Goal: Task Accomplishment & Management: Complete application form

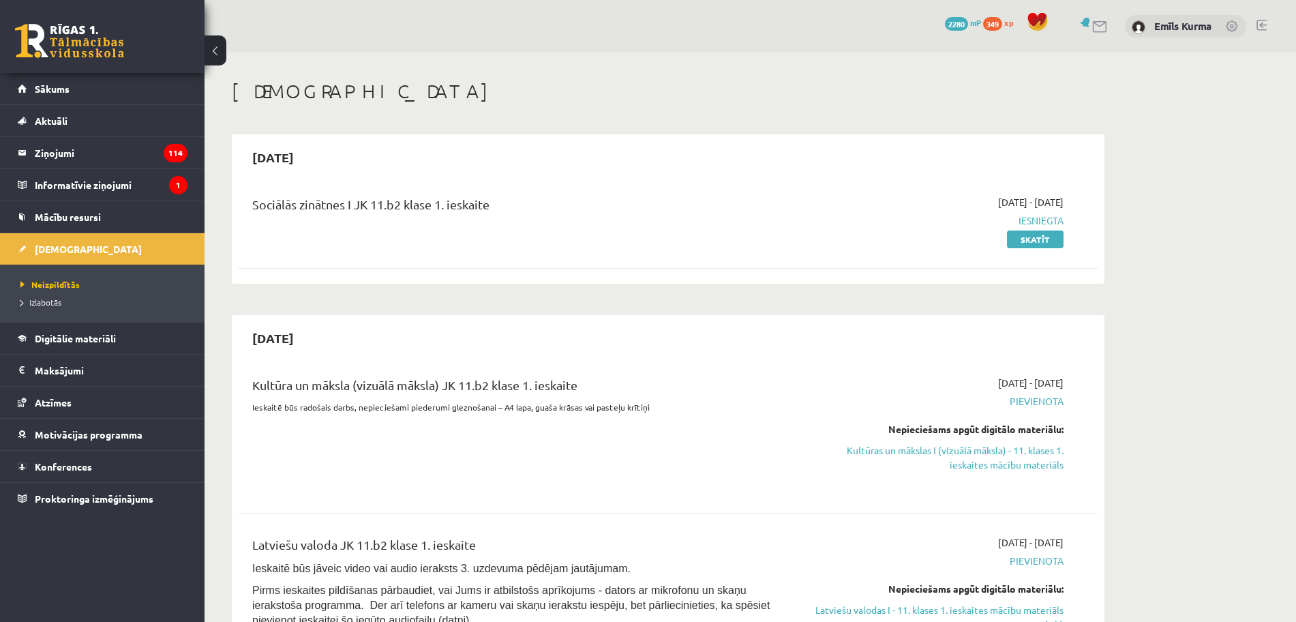
drag, startPoint x: 1030, startPoint y: 462, endPoint x: 734, endPoint y: 93, distance: 472.5
click at [1030, 462] on link "Kultūras un mākslas I (vizuālā māksla) - 11. klases 1. ieskaites mācību materiā…" at bounding box center [935, 457] width 257 height 29
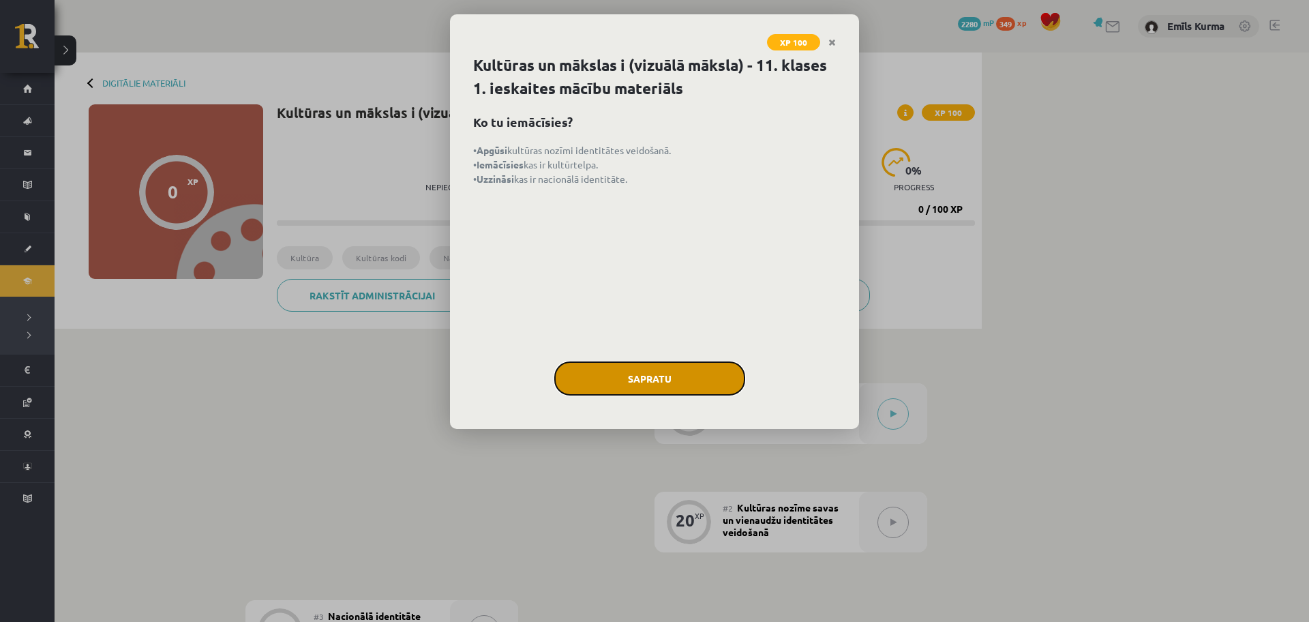
click at [608, 382] on button "Sapratu" at bounding box center [649, 378] width 191 height 34
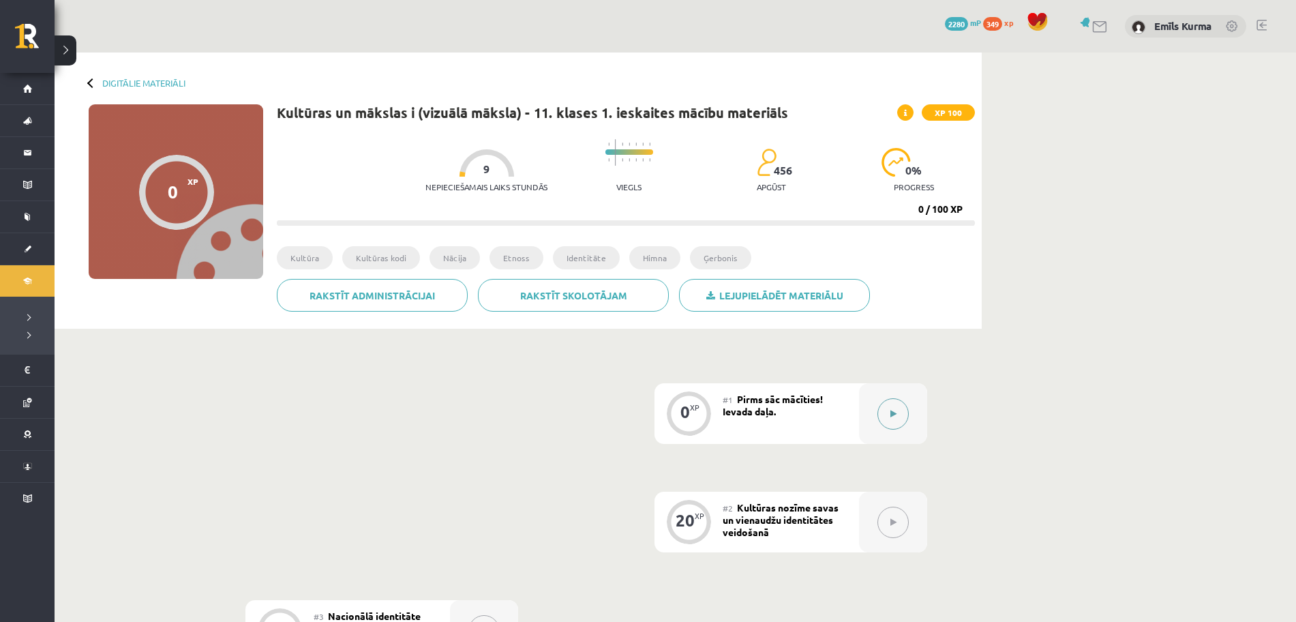
click at [904, 415] on button at bounding box center [893, 413] width 31 height 31
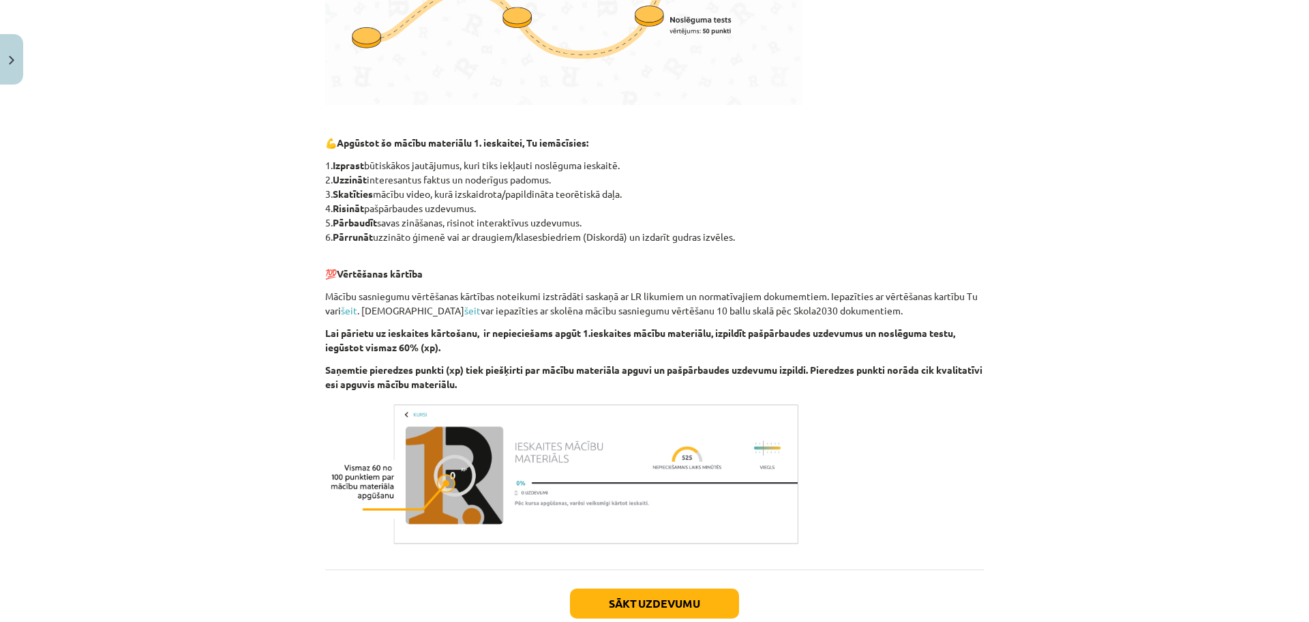
scroll to position [623, 0]
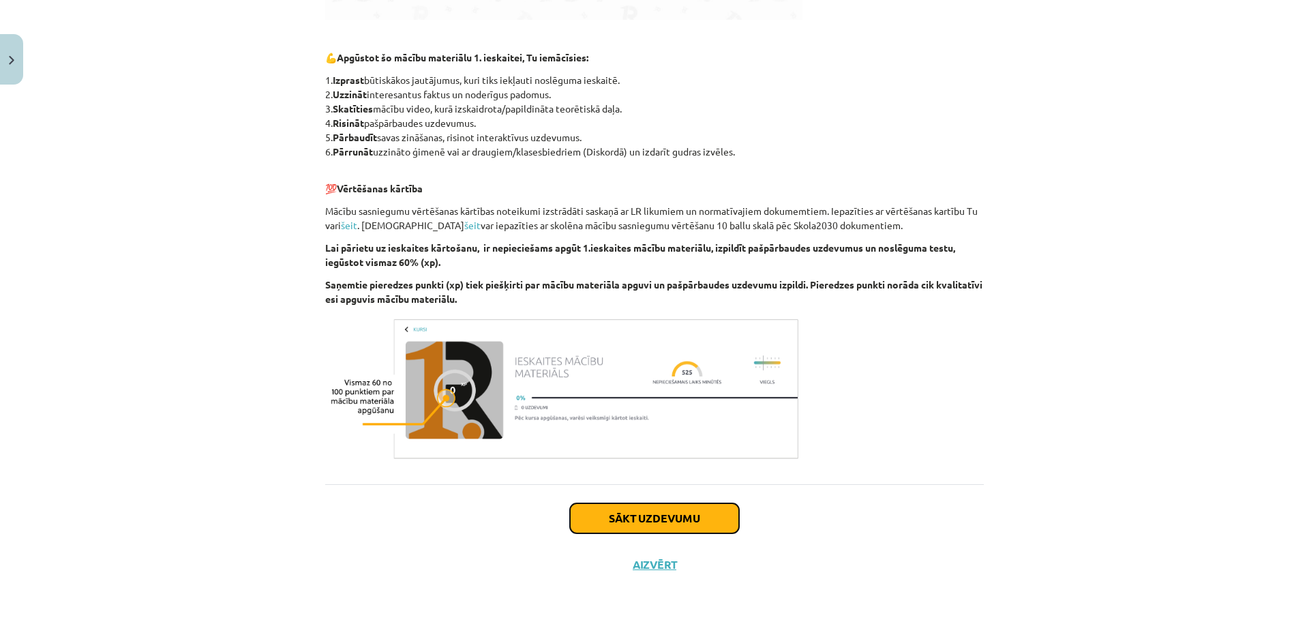
click at [610, 515] on button "Sākt uzdevumu" at bounding box center [654, 518] width 169 height 30
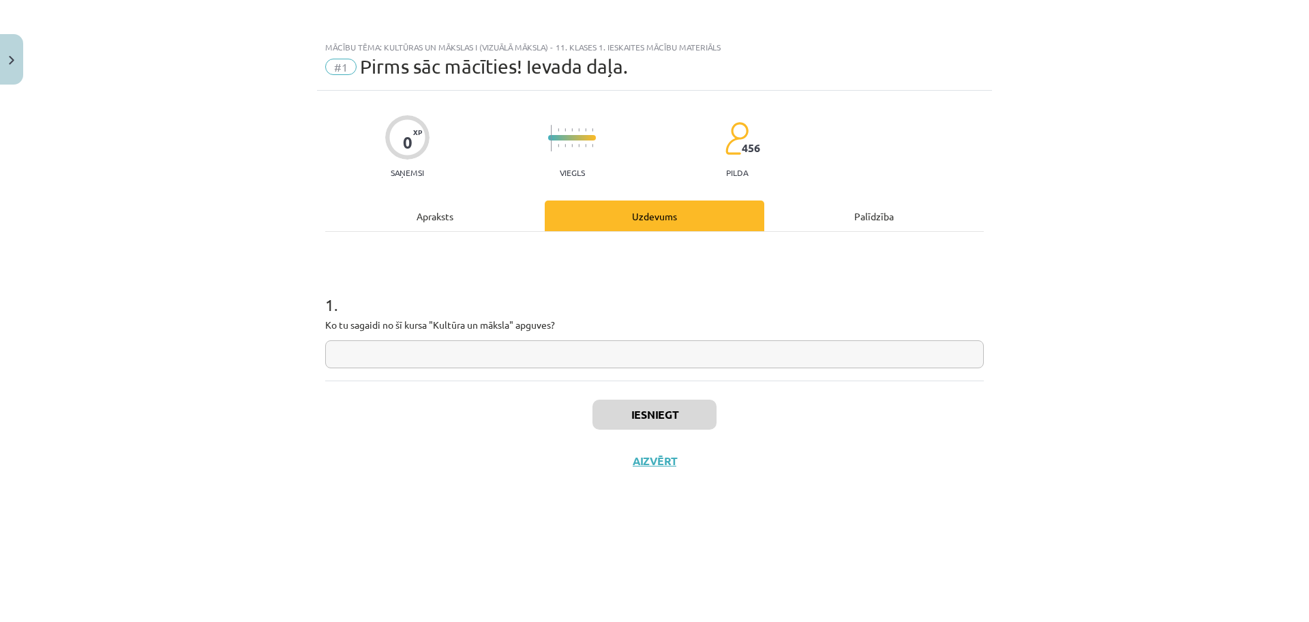
click at [501, 359] on input "text" at bounding box center [654, 354] width 659 height 28
type input "**********"
click at [652, 417] on button "Iesniegt" at bounding box center [655, 415] width 124 height 30
click at [653, 474] on button "Nākamā nodarbība" at bounding box center [655, 469] width 134 height 31
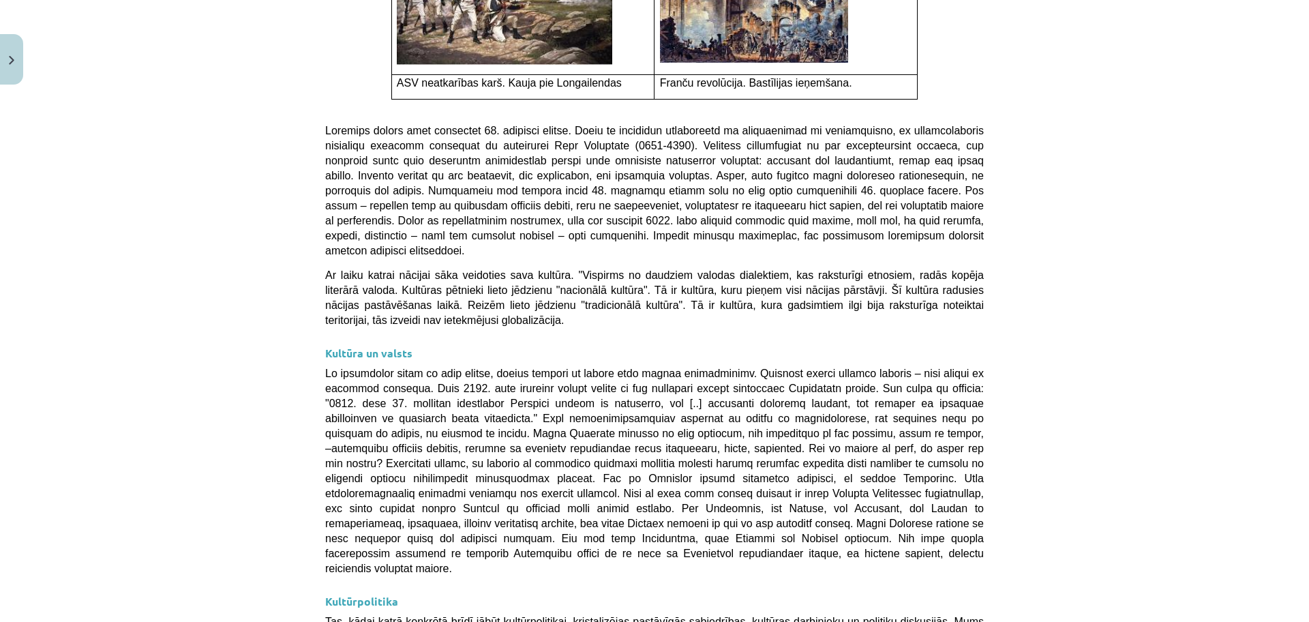
scroll to position [3528, 0]
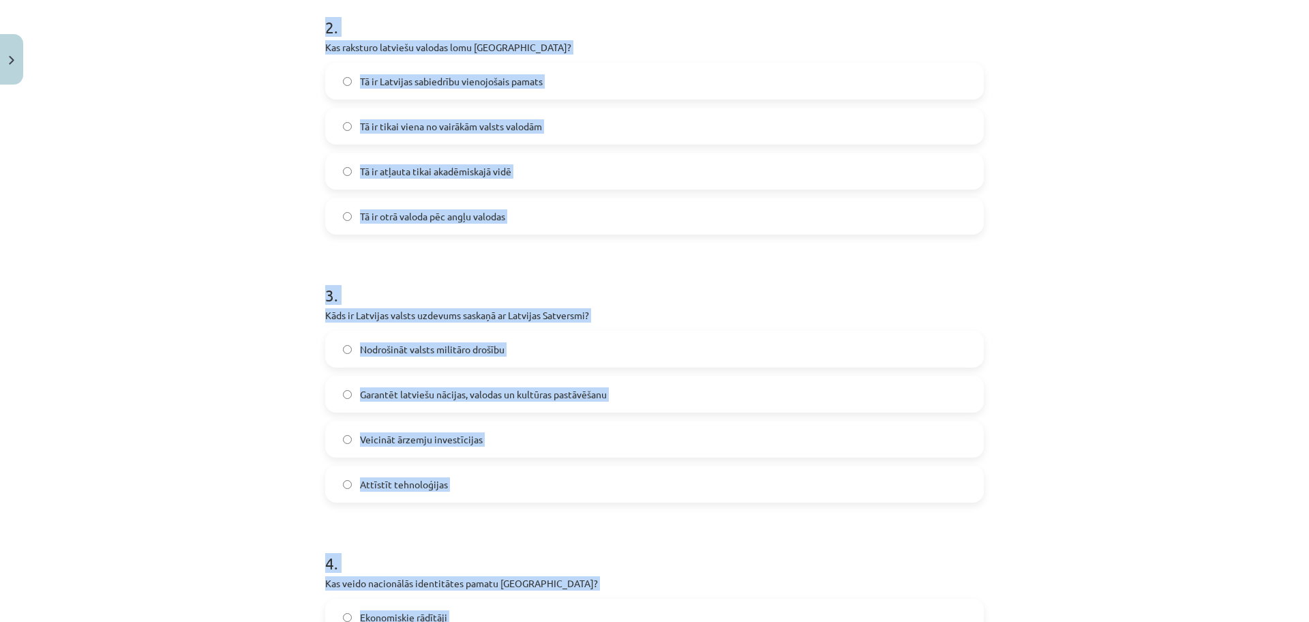
scroll to position [852, 0]
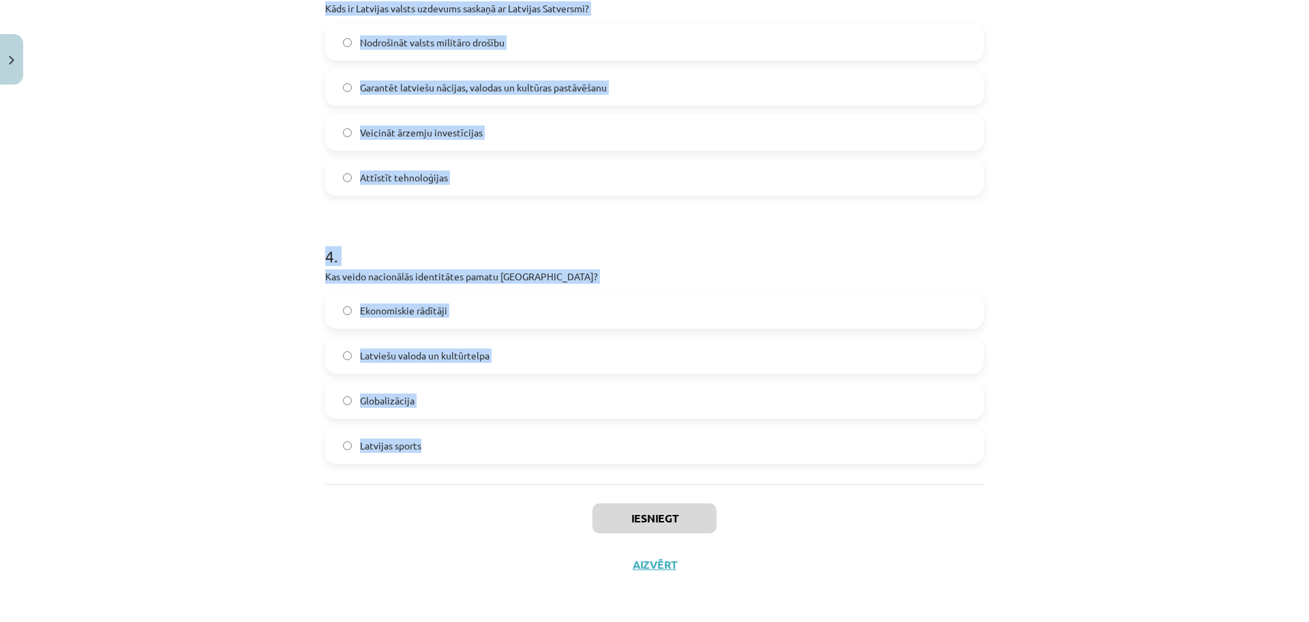
drag, startPoint x: 317, startPoint y: 284, endPoint x: 959, endPoint y: 466, distance: 667.6
copy form "Kas ir kultūras kodi? Dziesmas un dejas Tehnoloģiju attīstības mērķi Simboli, p…"
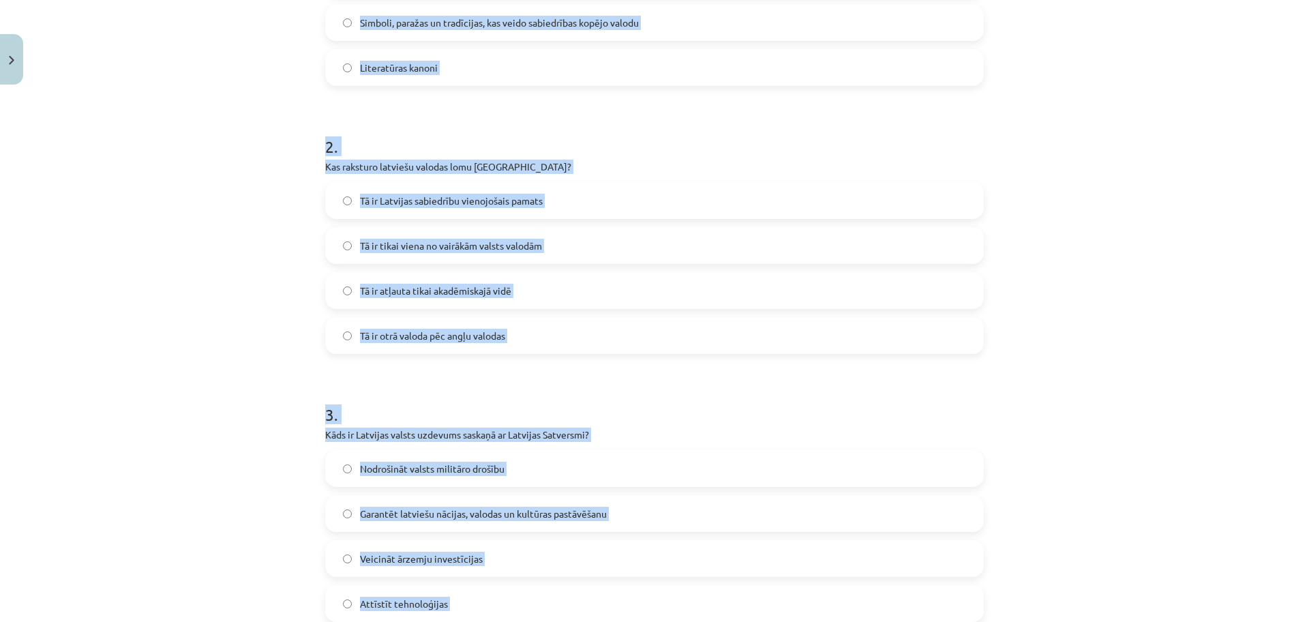
scroll to position [0, 0]
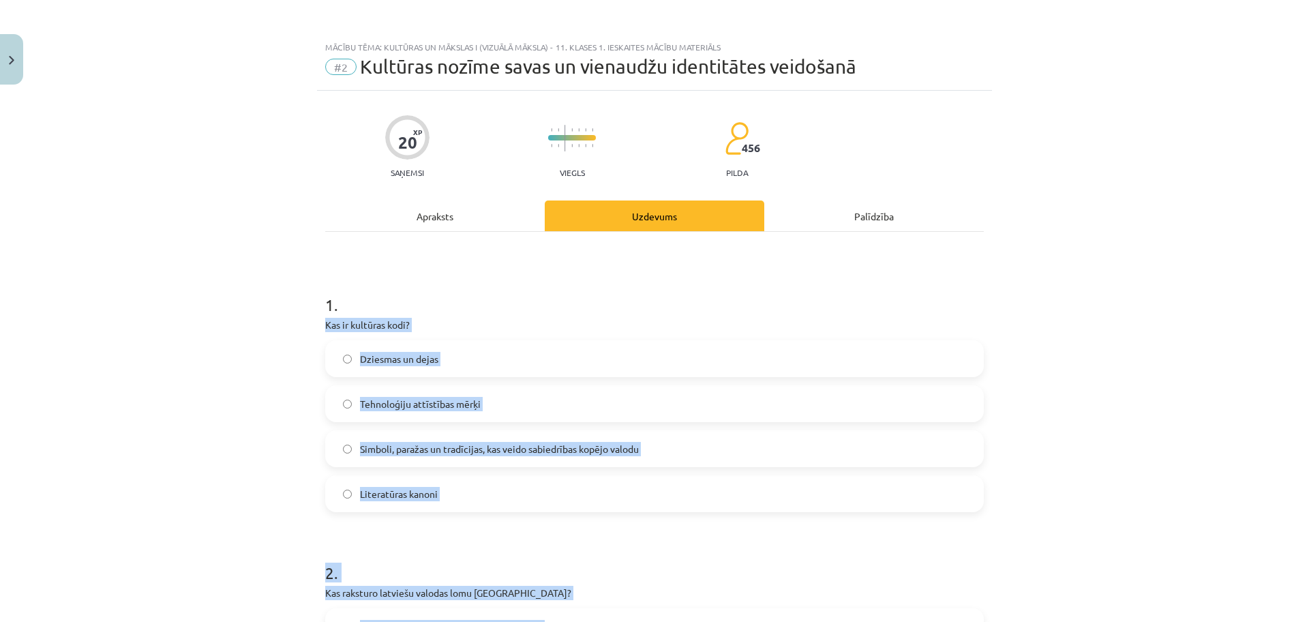
click at [254, 396] on div "Mācību tēma: Kultūras un mākslas i (vizuālā māksla) - 11. klases 1. ieskaites m…" at bounding box center [654, 311] width 1309 height 622
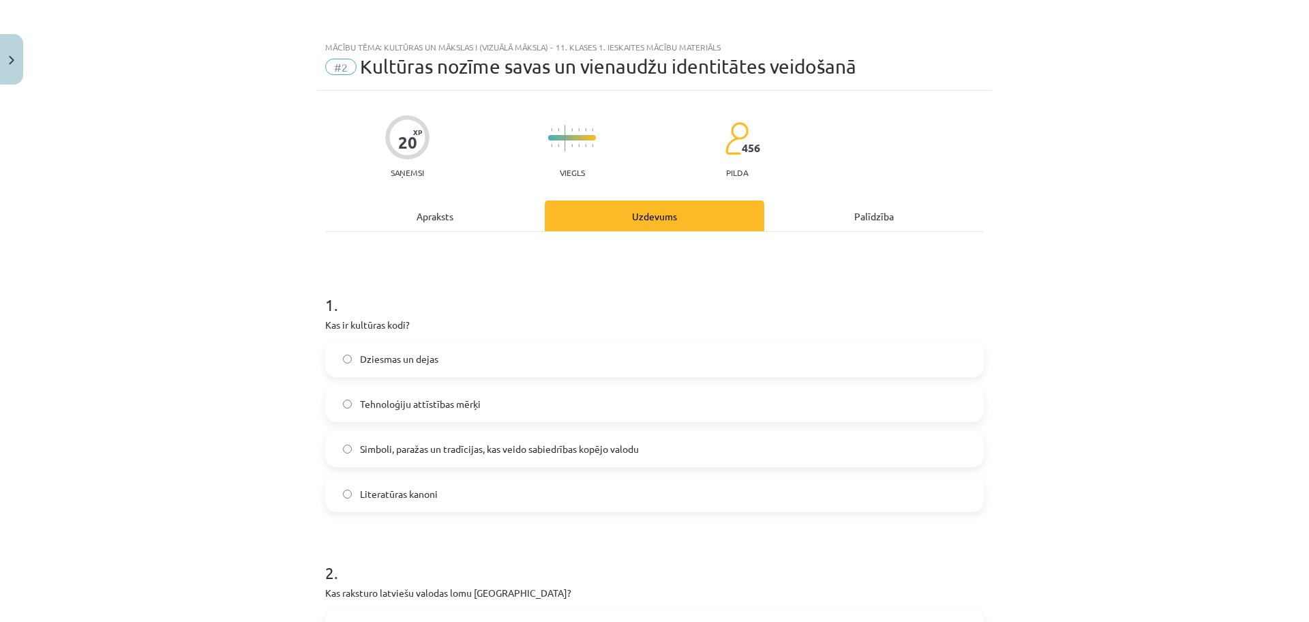
click at [438, 451] on span "Simboli, paražas un tradīcijas, kas veido sabiedrības kopējo valodu" at bounding box center [499, 449] width 279 height 14
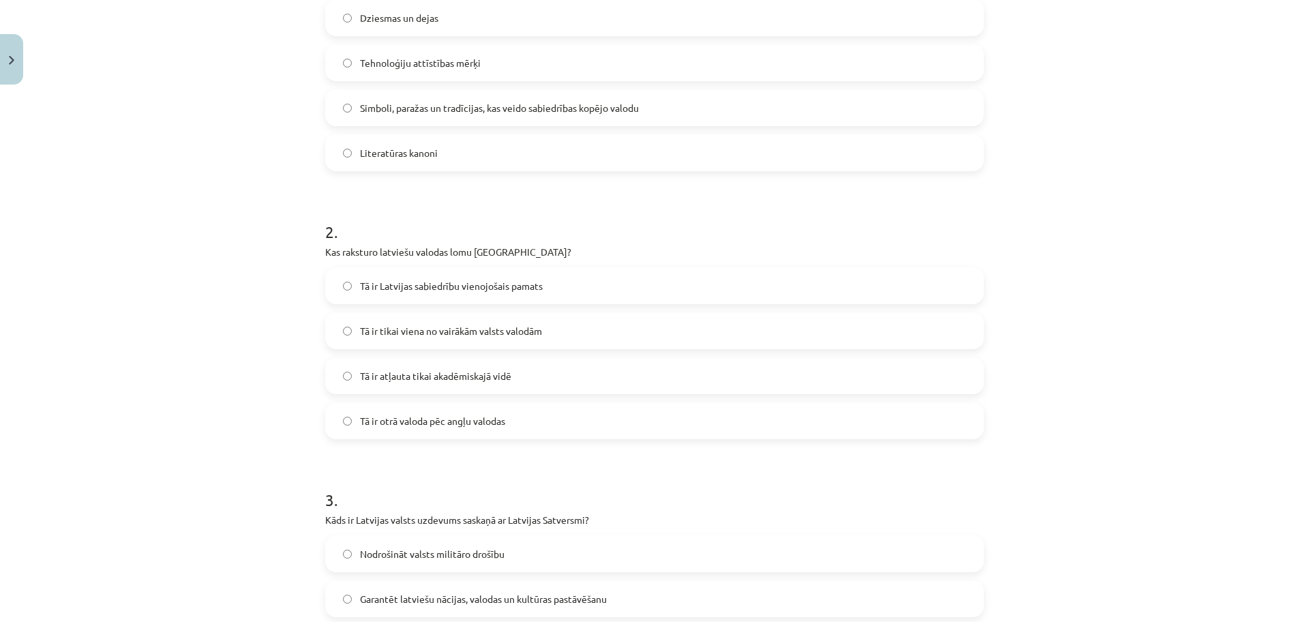
scroll to position [426, 0]
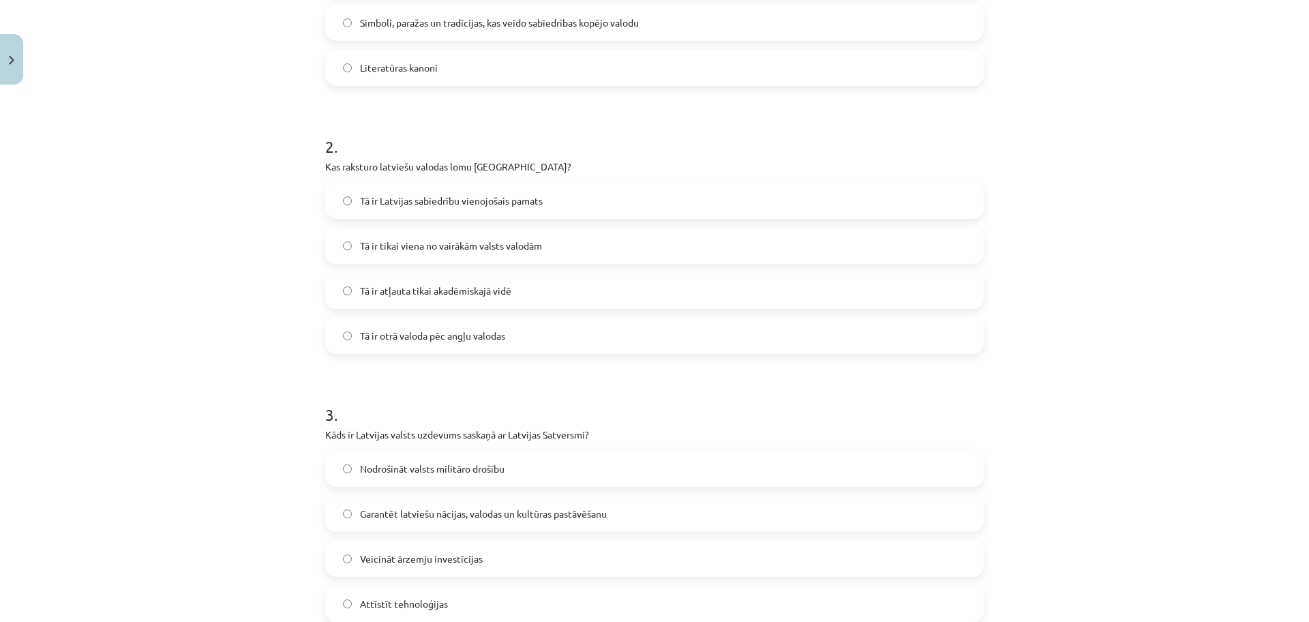
click at [404, 196] on span "Tā ir Latvijas sabiedrību vienojošais pamats" at bounding box center [451, 201] width 183 height 14
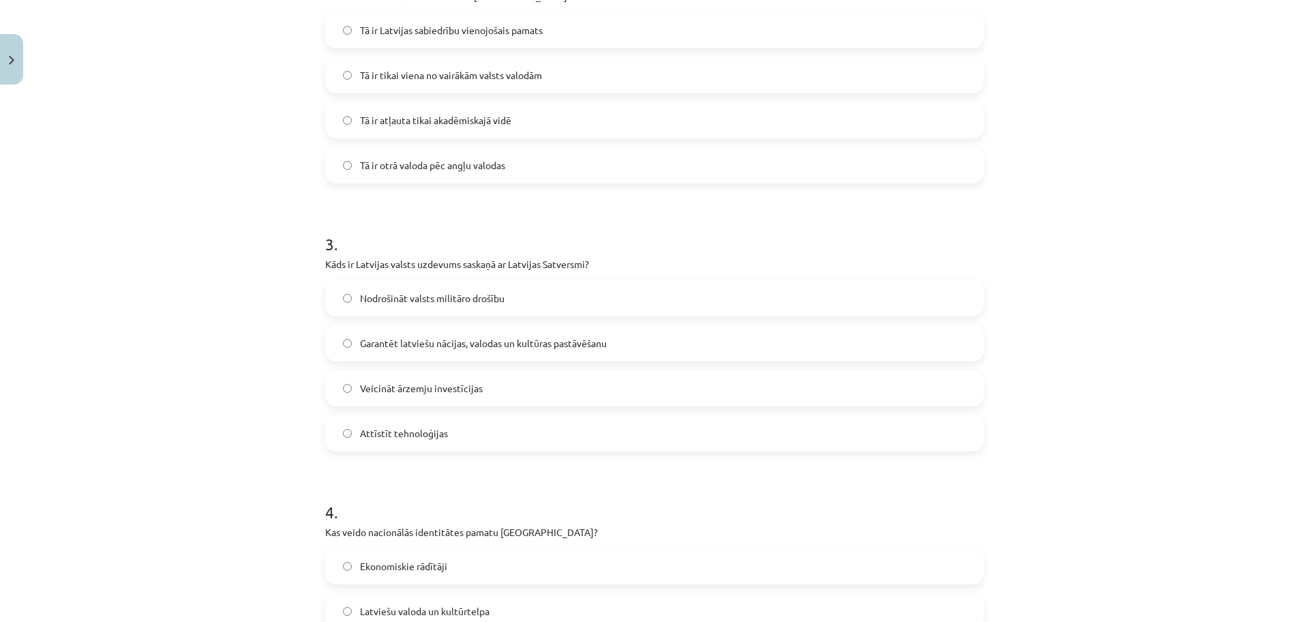
click at [411, 348] on span "Garantēt latviešu nācijas, valodas un kultūras pastāvēšanu" at bounding box center [483, 343] width 247 height 14
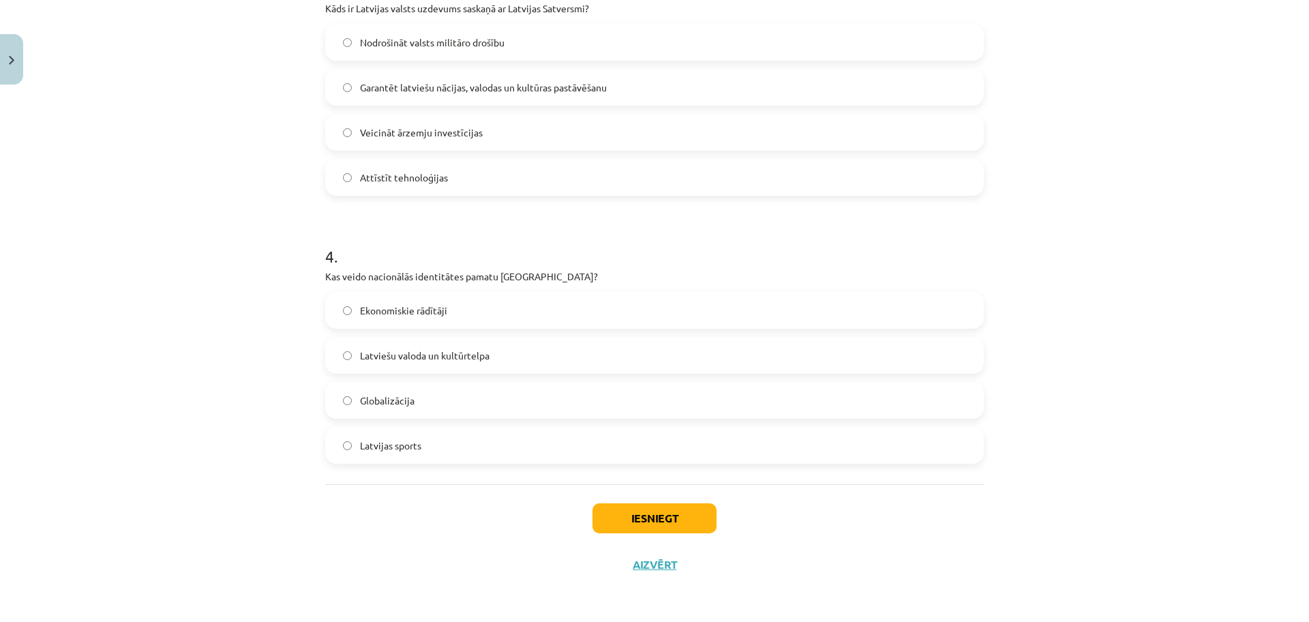
click at [443, 365] on label "Latviešu valoda un kultūrtelpa" at bounding box center [655, 355] width 656 height 34
click at [621, 526] on button "Iesniegt" at bounding box center [655, 518] width 124 height 30
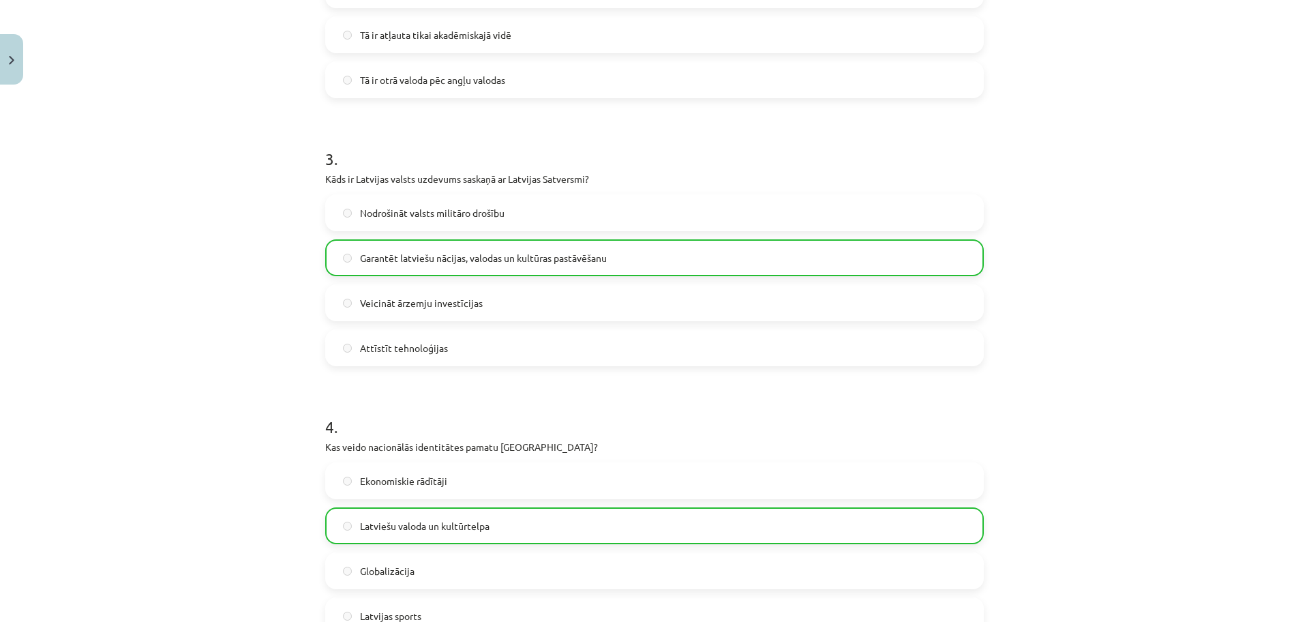
scroll to position [896, 0]
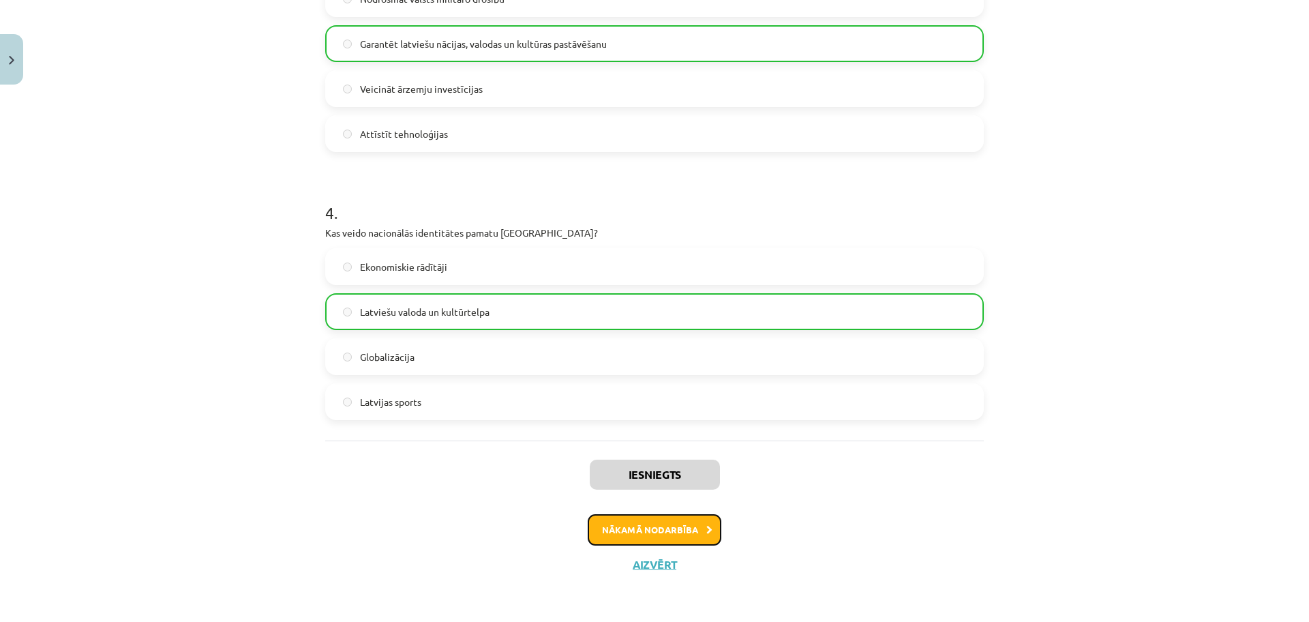
click at [653, 529] on button "Nākamā nodarbība" at bounding box center [655, 529] width 134 height 31
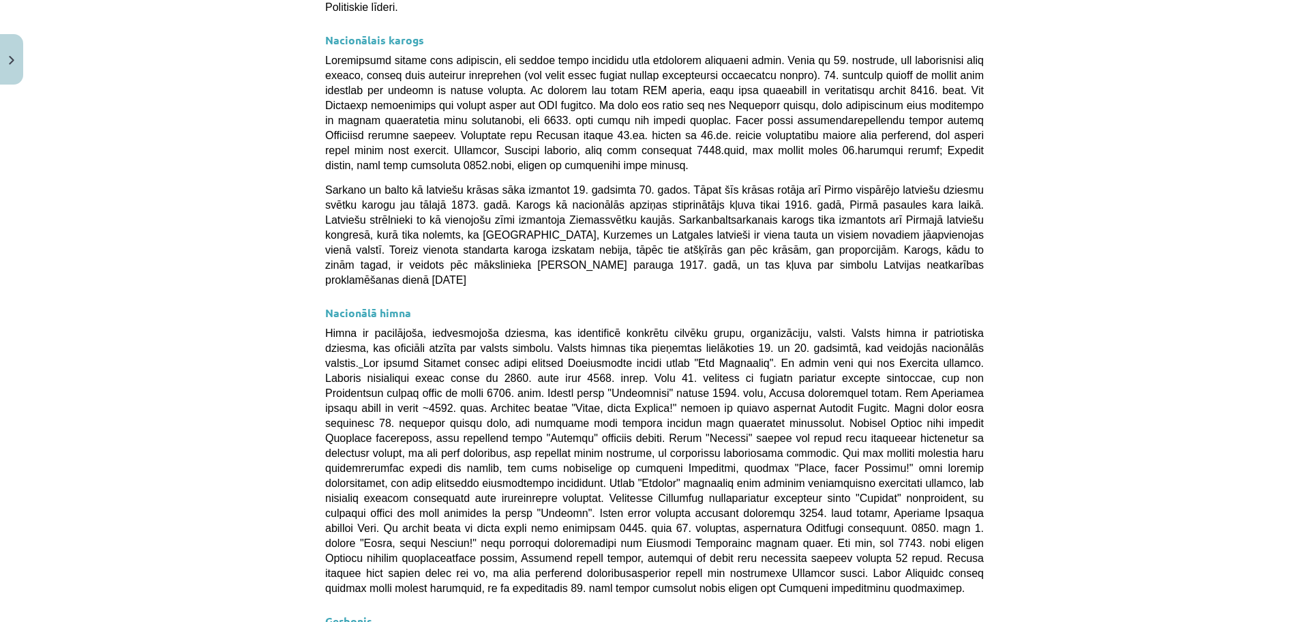
scroll to position [897, 0]
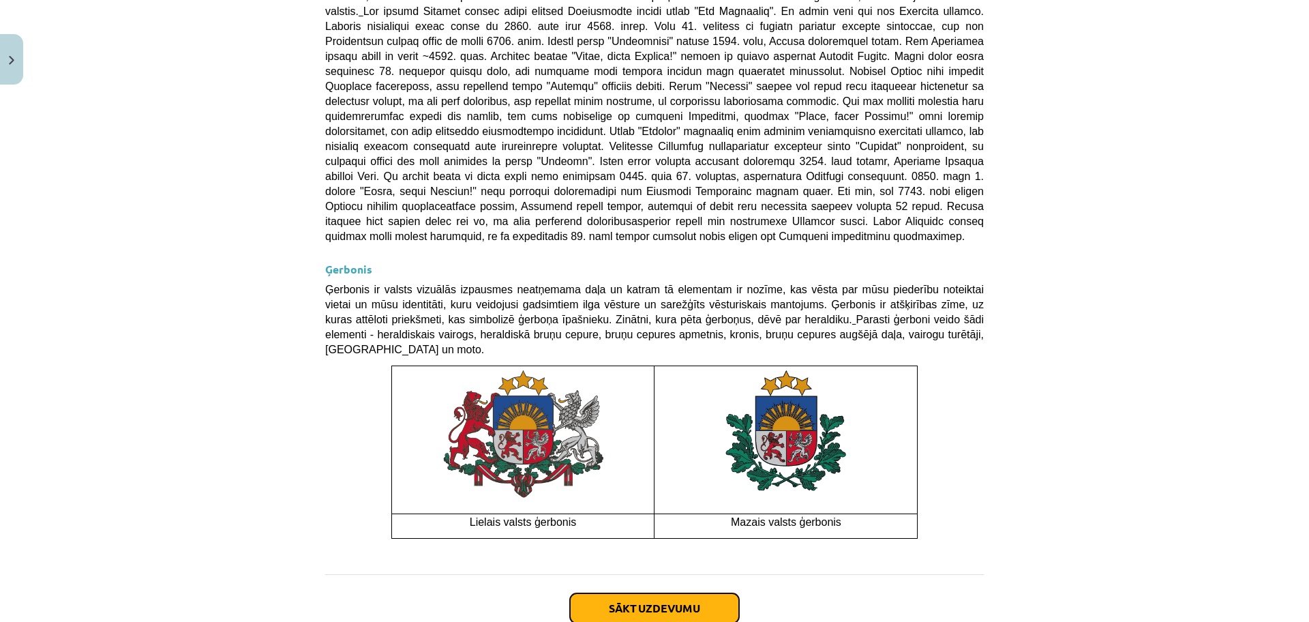
click at [640, 593] on button "Sākt uzdevumu" at bounding box center [654, 608] width 169 height 30
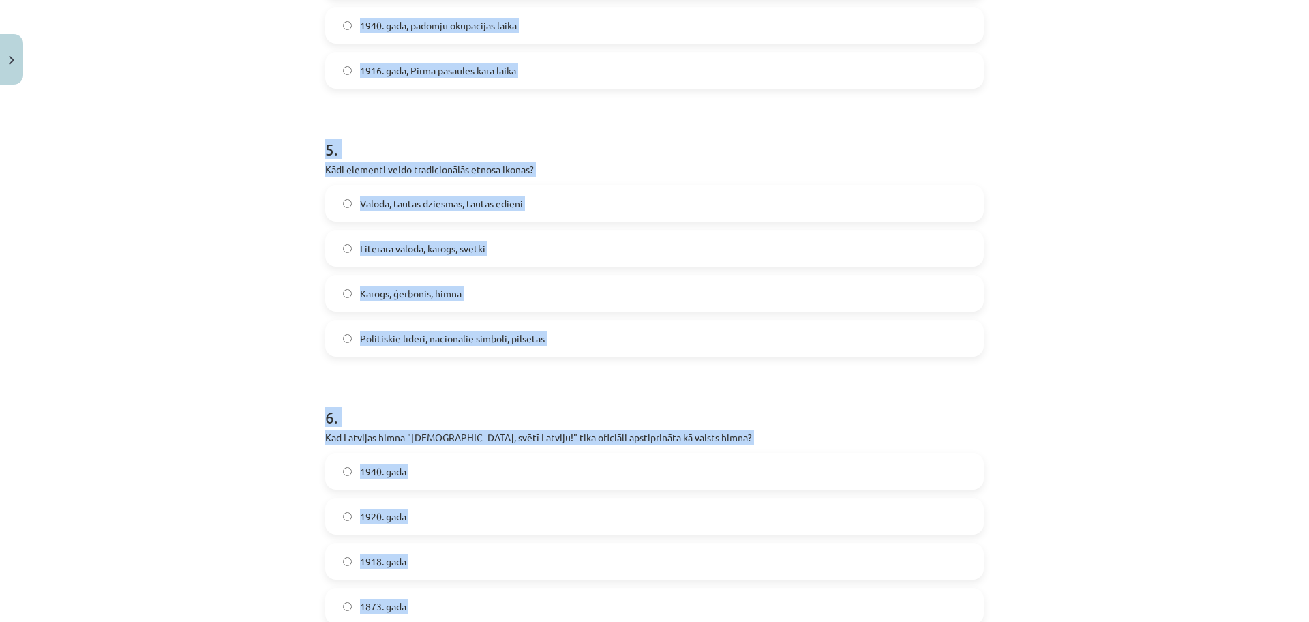
scroll to position [1388, 0]
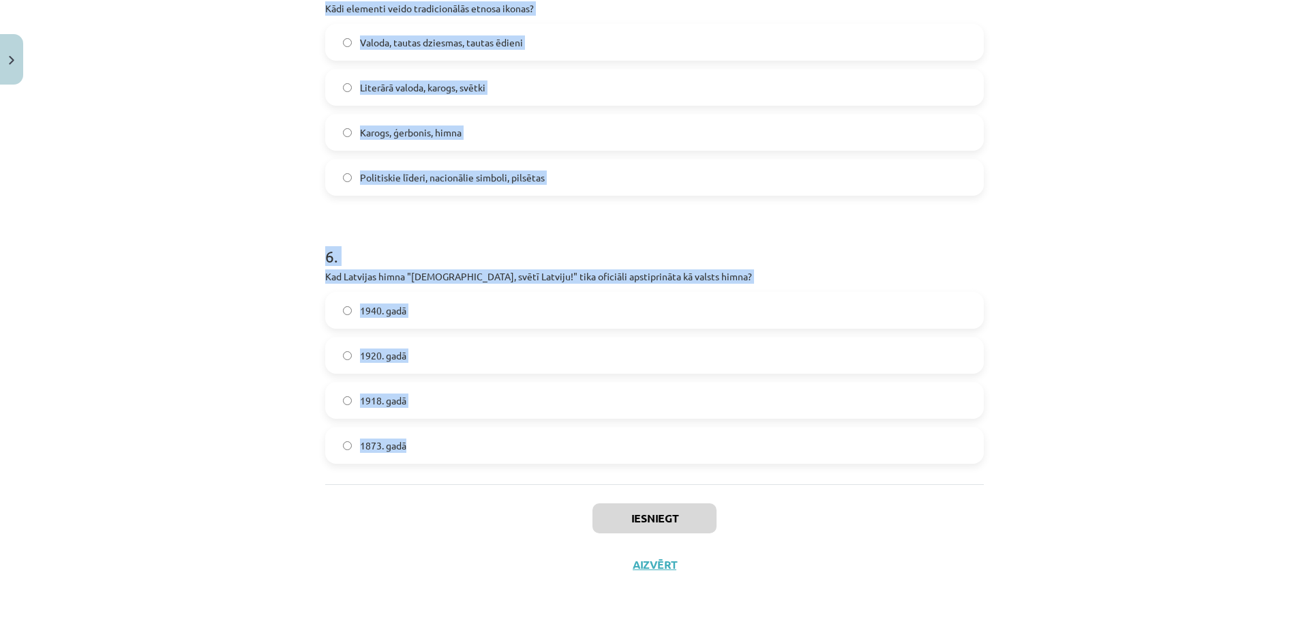
drag, startPoint x: 297, startPoint y: 289, endPoint x: 831, endPoint y: 430, distance: 552.8
click at [833, 440] on div "Mācību tēma: Kultūras un mākslas i (vizuālā māksla) - 11. klases 1. ieskaites m…" at bounding box center [654, 311] width 1309 height 622
copy form "Kas ir nacionālās identitātes pozitīvā izpausme? Šovinisms Patriotisms Separāti…"
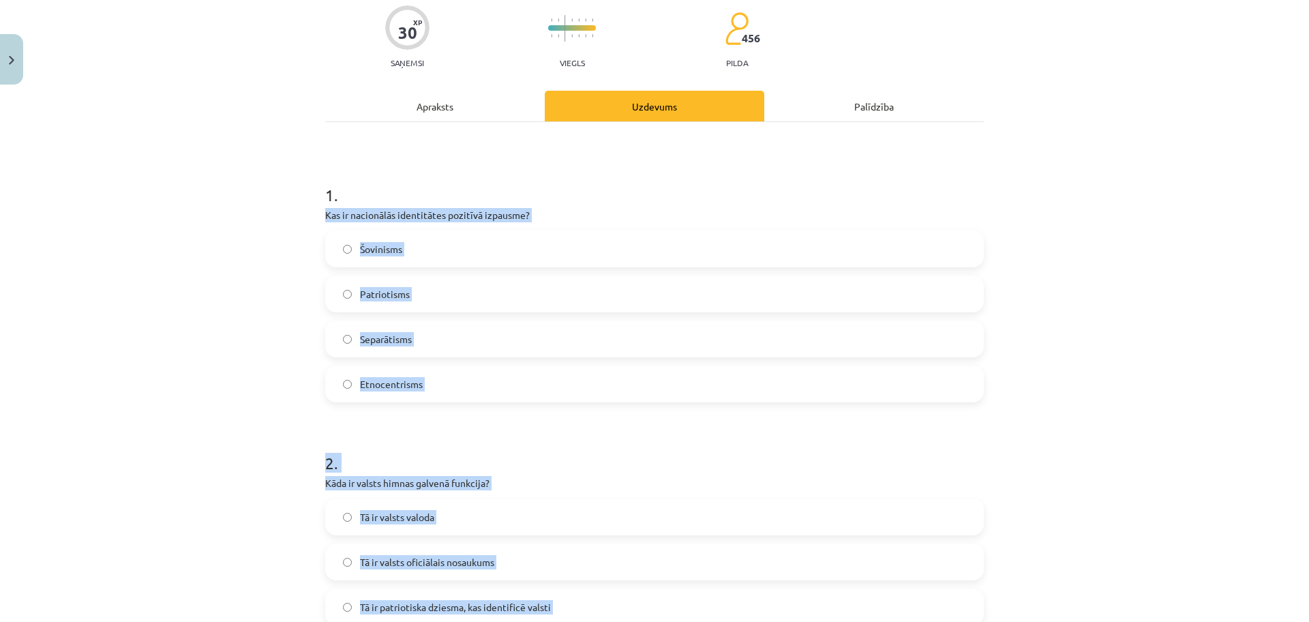
scroll to position [0, 0]
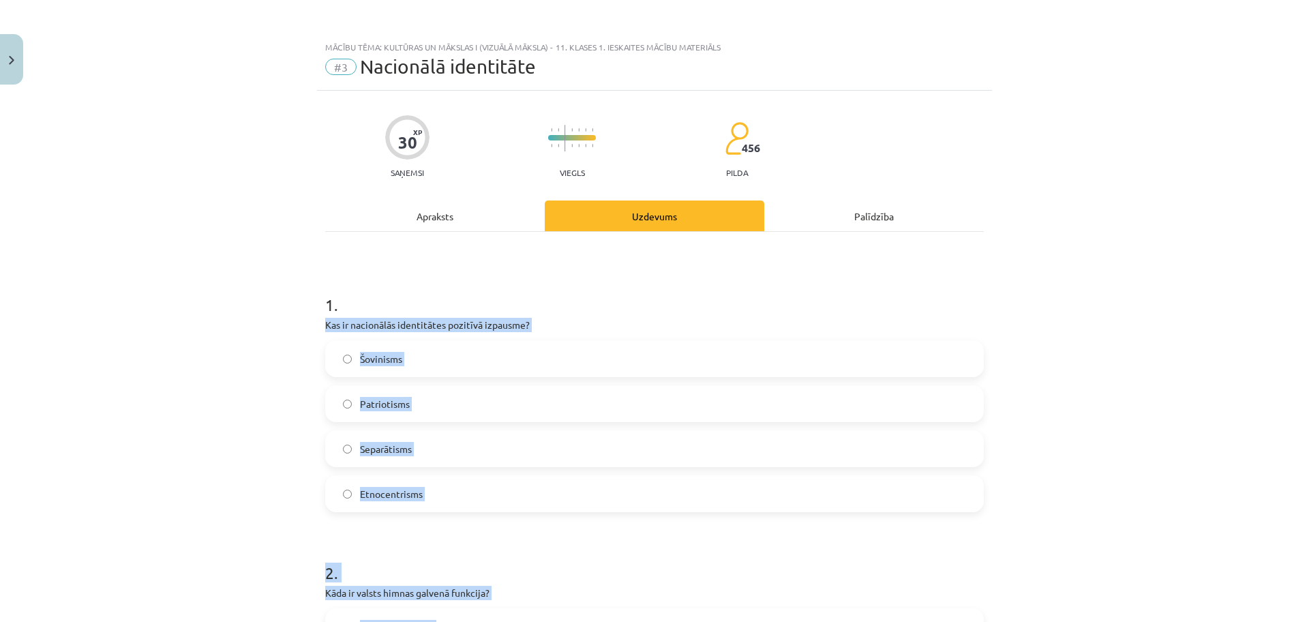
click at [427, 402] on label "Patriotisms" at bounding box center [655, 404] width 656 height 34
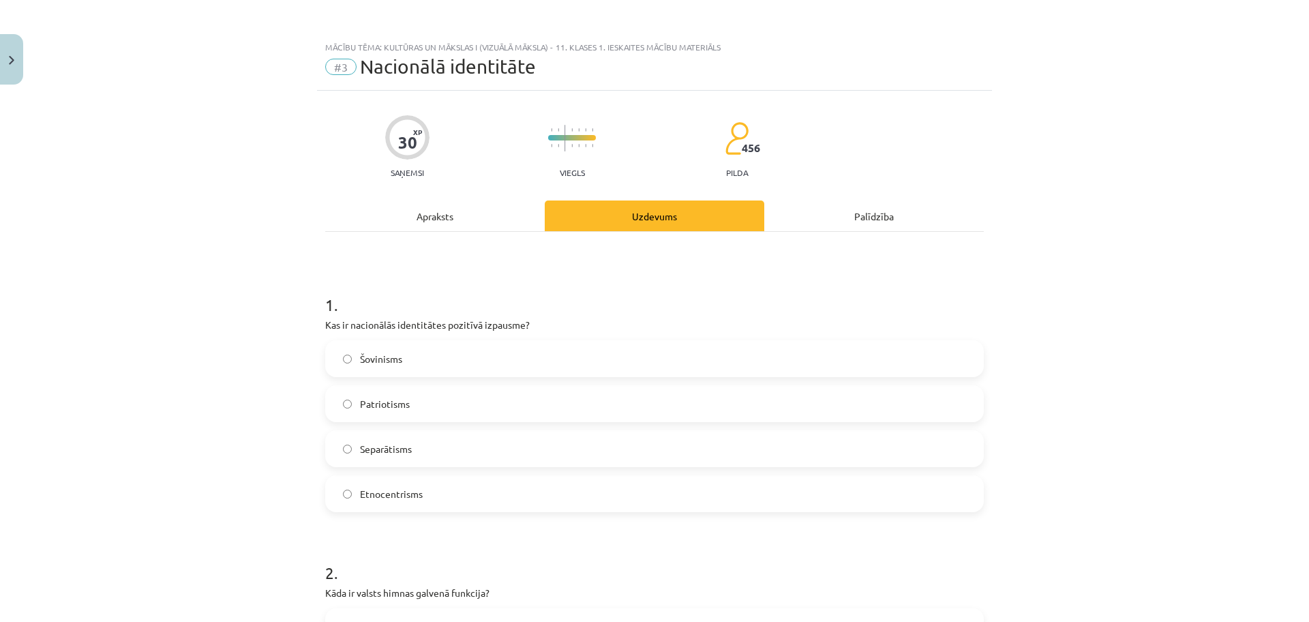
scroll to position [256, 0]
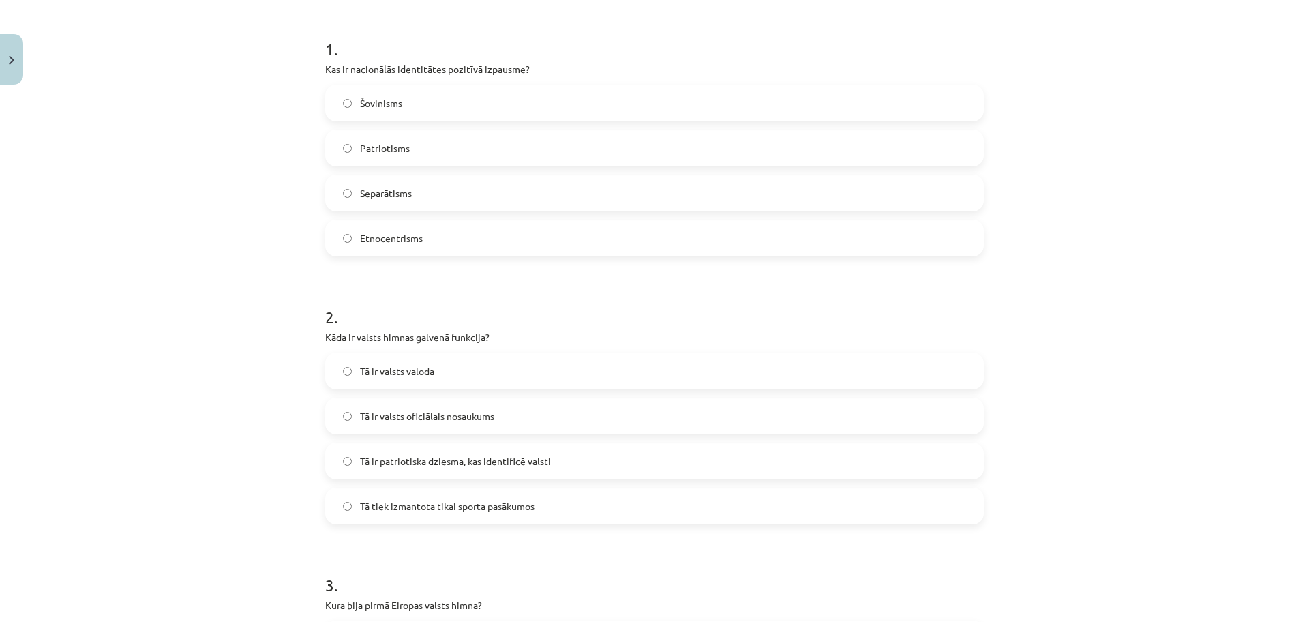
click at [394, 464] on span "Tā ir patriotiska dziesma, kas identificē valsti" at bounding box center [455, 461] width 191 height 14
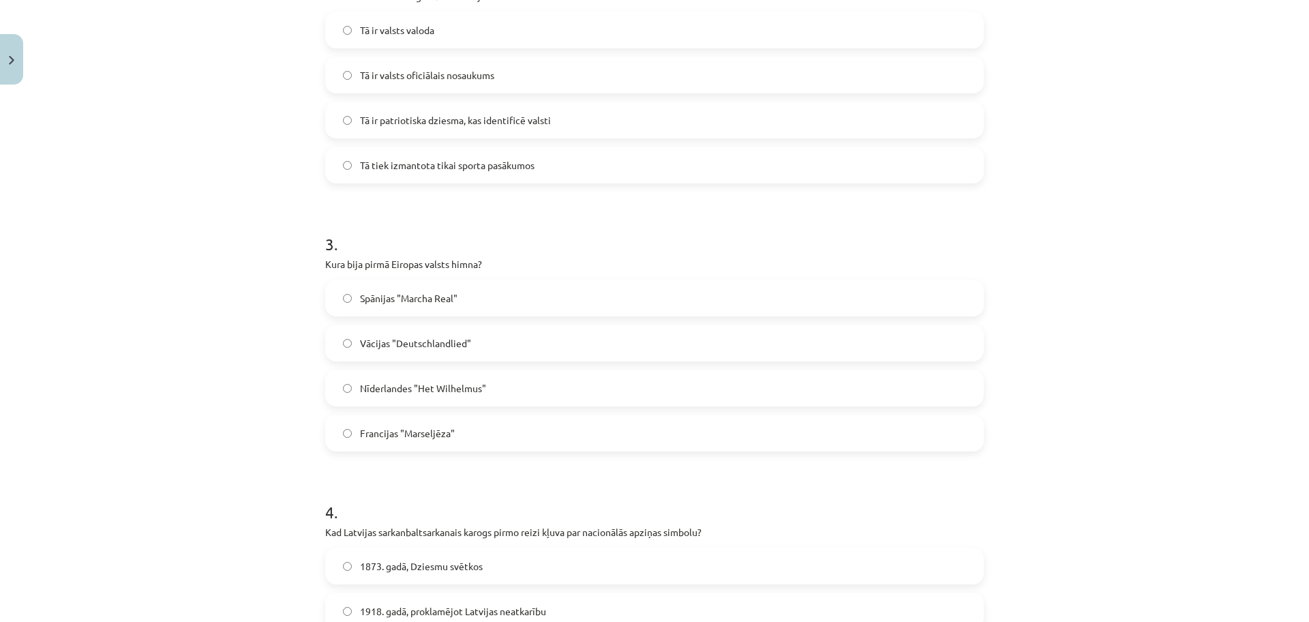
click at [425, 380] on label "Nīderlandes "Het Wilhelmus"" at bounding box center [655, 388] width 656 height 34
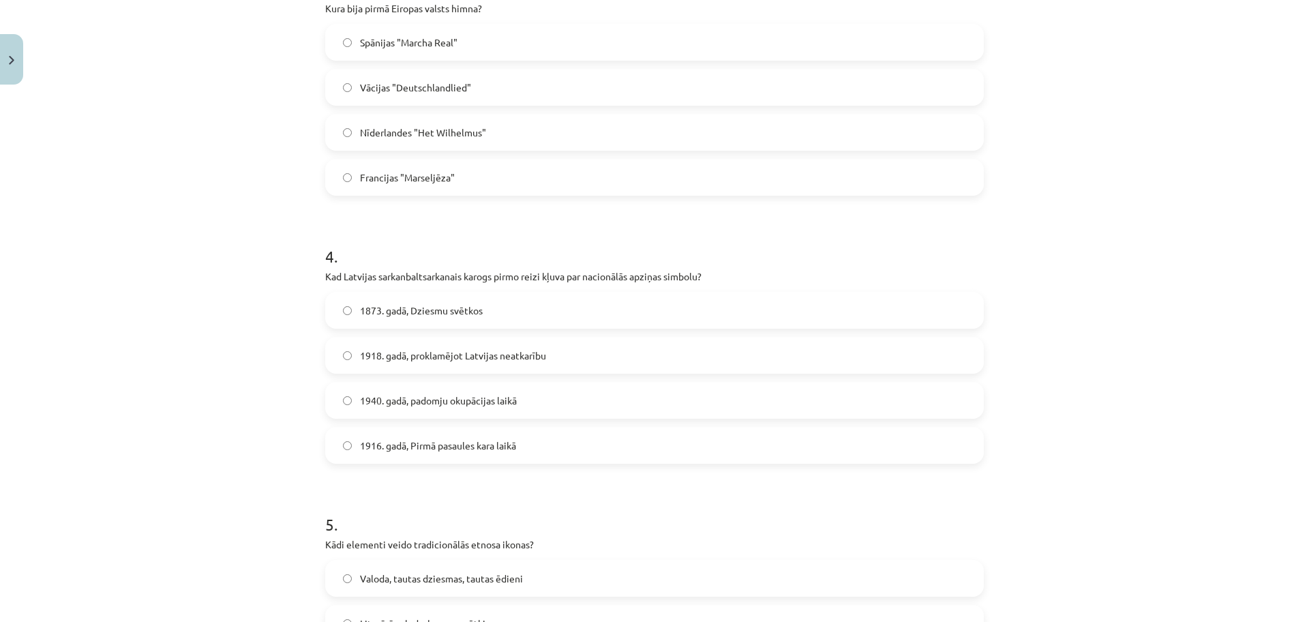
scroll to position [1023, 0]
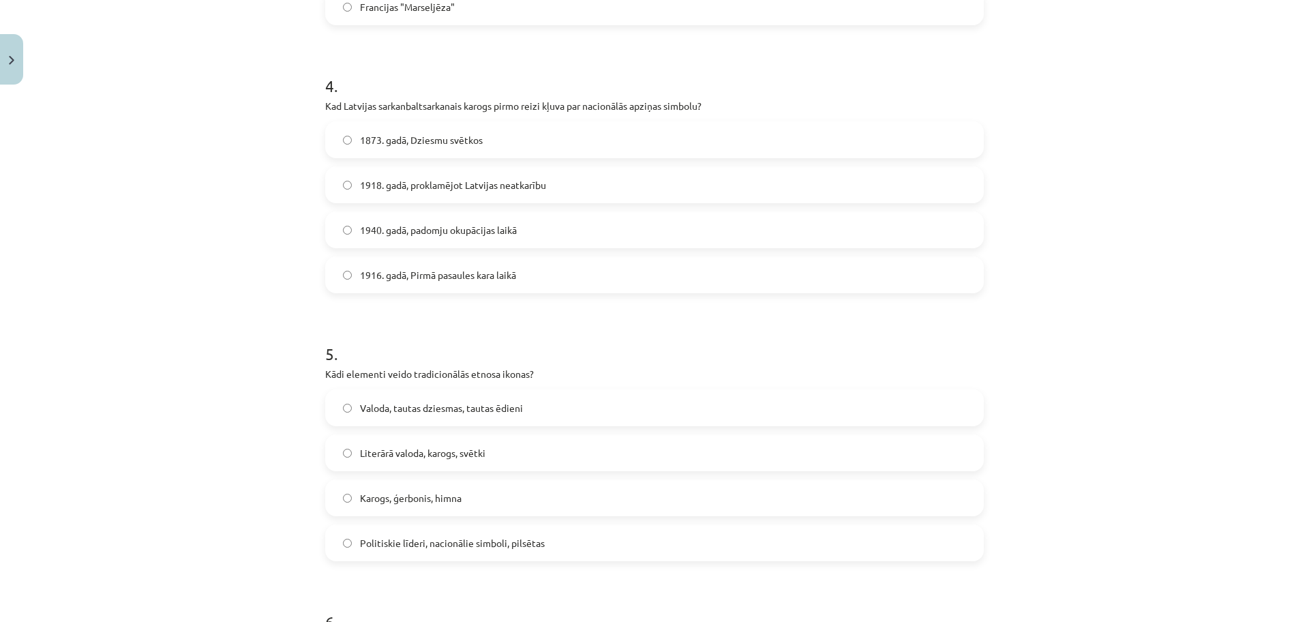
click at [404, 151] on label "1873. gadā, Dziesmu svētkos" at bounding box center [655, 140] width 656 height 34
click at [453, 416] on label "Valoda, tautas dziesmas, tautas ēdieni" at bounding box center [655, 408] width 656 height 34
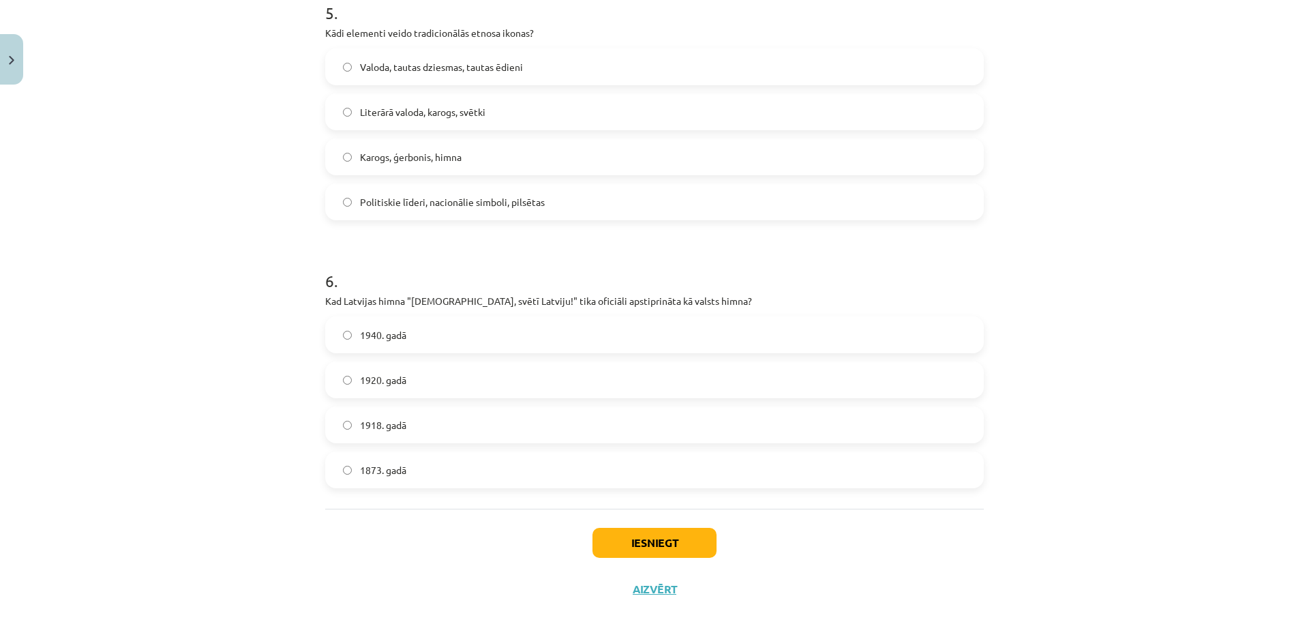
click at [431, 379] on label "1920. gadā" at bounding box center [655, 380] width 656 height 34
click at [682, 548] on button "Iesniegt" at bounding box center [655, 543] width 124 height 30
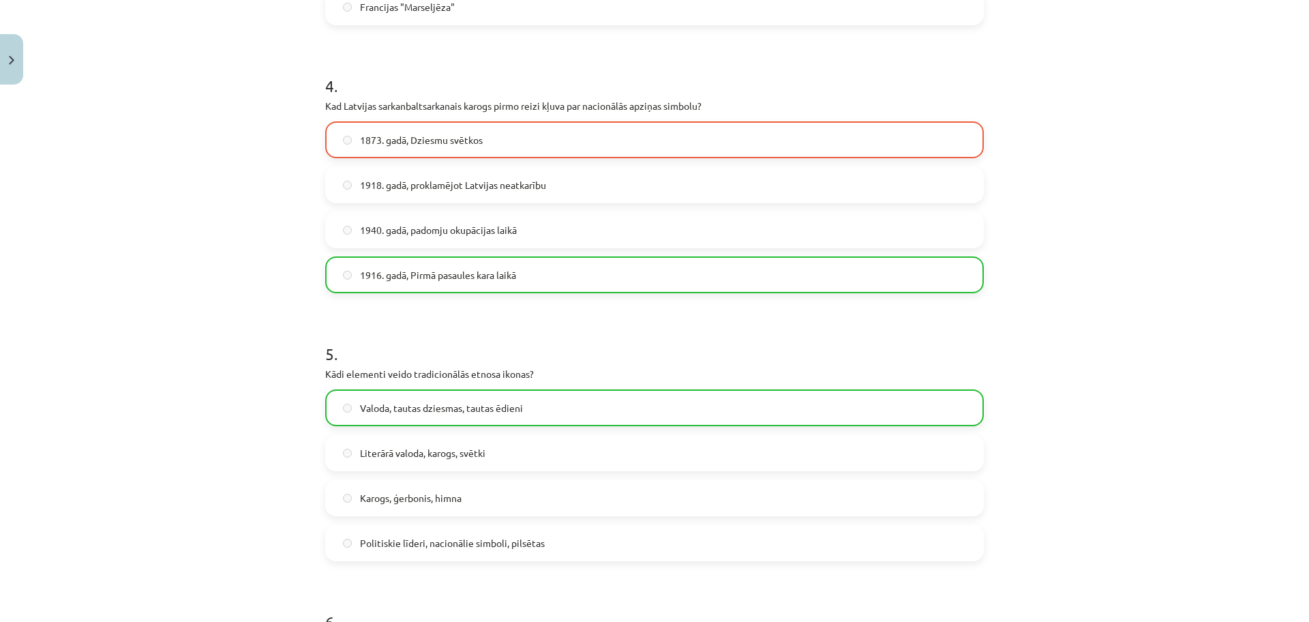
scroll to position [1432, 0]
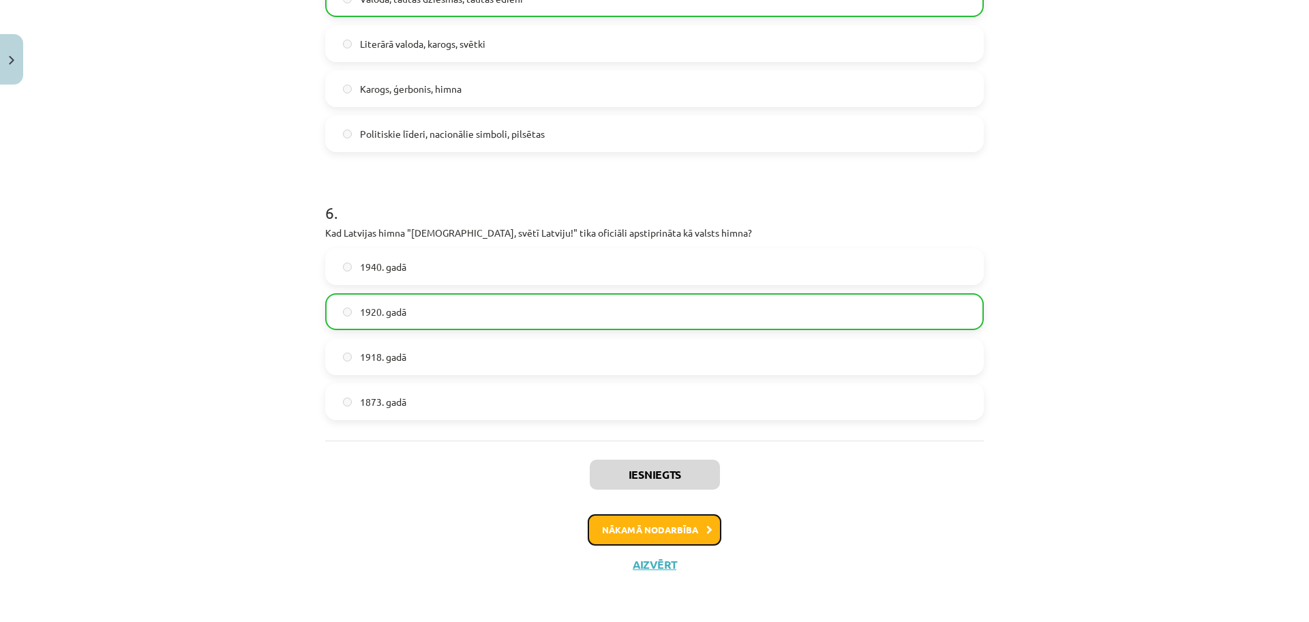
click at [648, 524] on button "Nākamā nodarbība" at bounding box center [655, 529] width 134 height 31
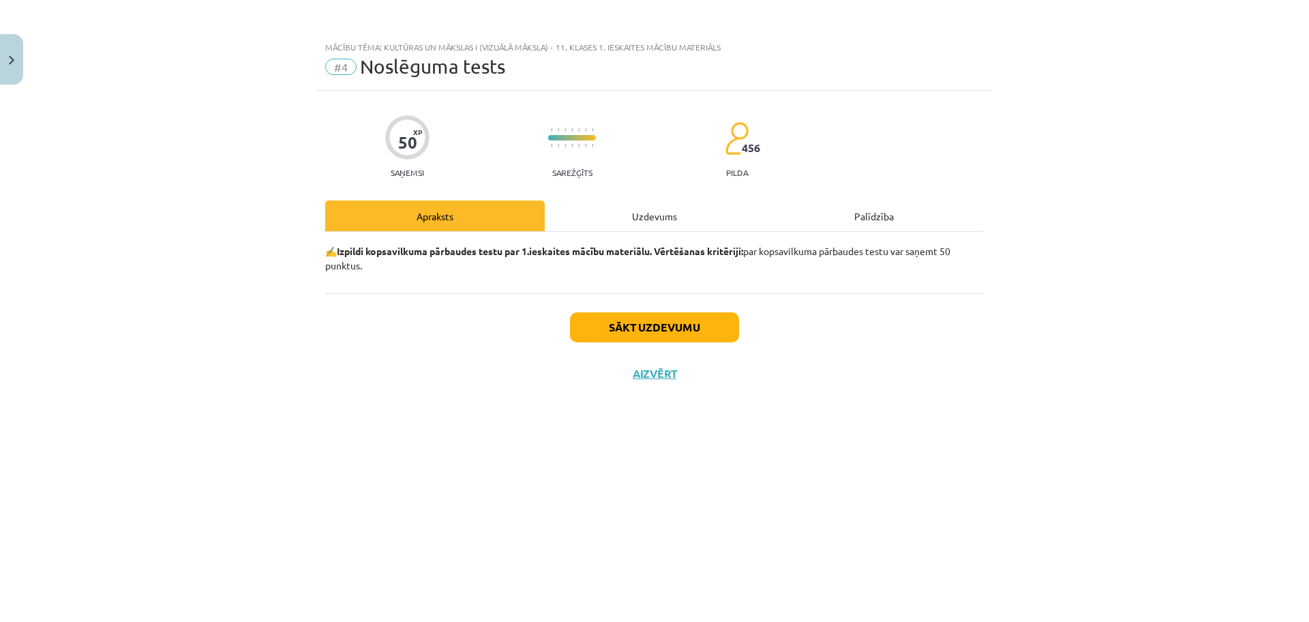
scroll to position [0, 0]
click at [693, 331] on button "Sākt uzdevumu" at bounding box center [654, 327] width 169 height 30
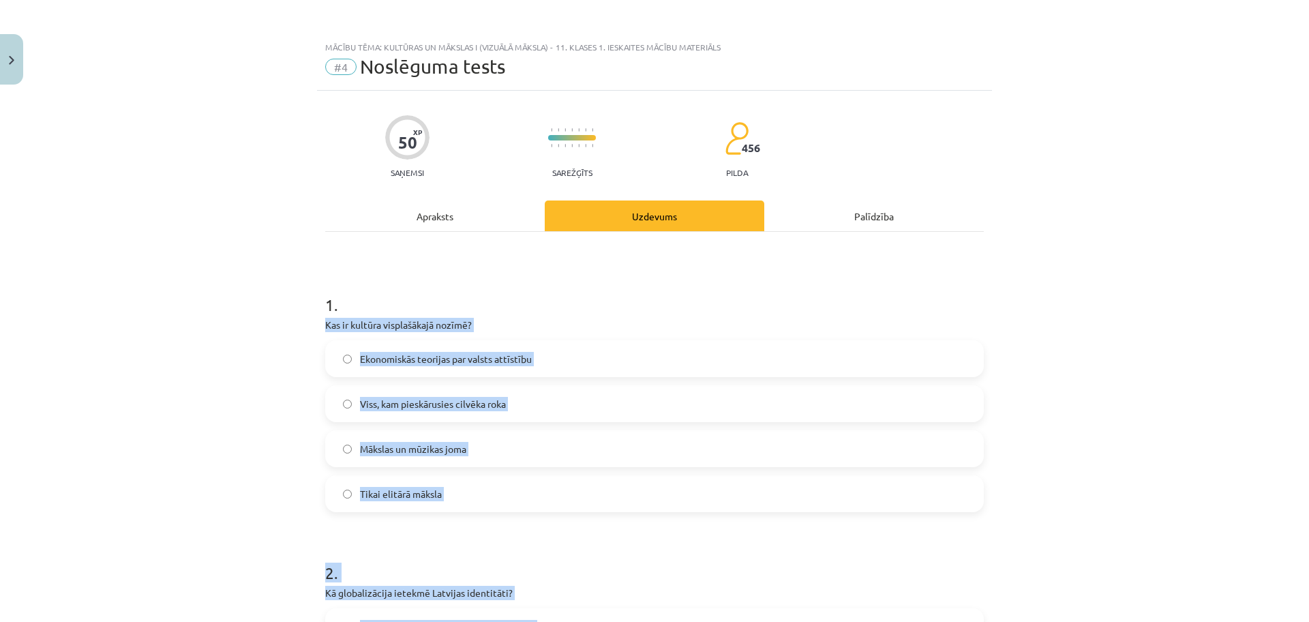
scroll to position [256, 0]
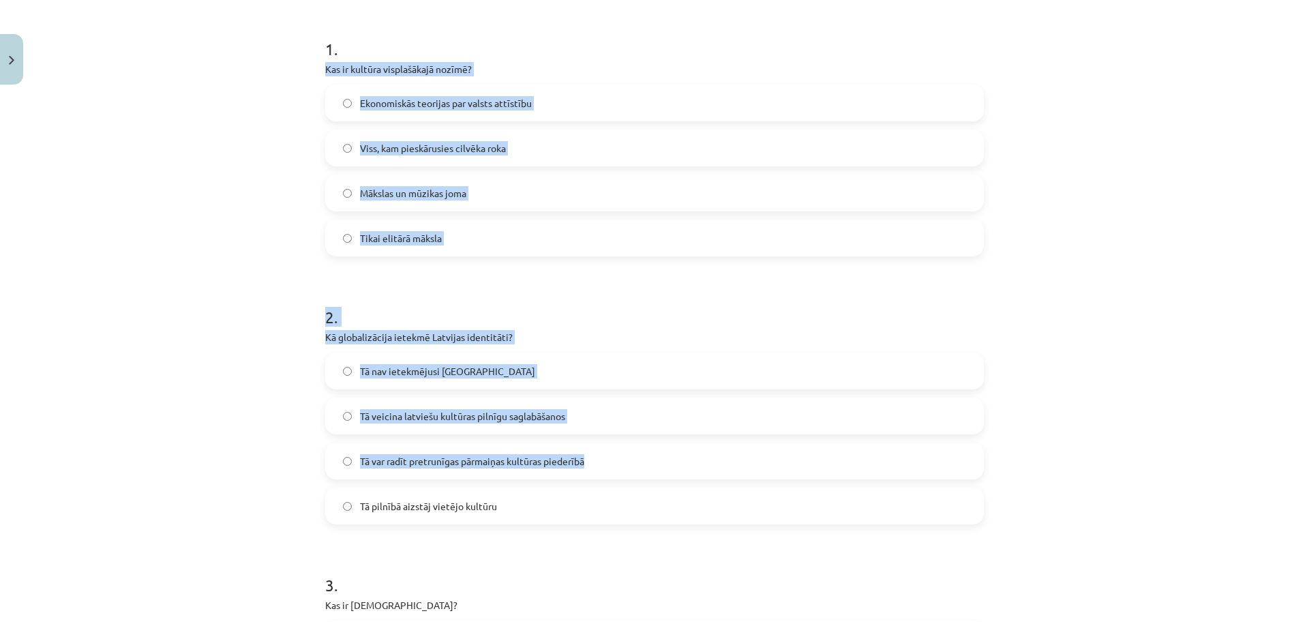
drag, startPoint x: 316, startPoint y: 330, endPoint x: 698, endPoint y: 378, distance: 384.8
click at [330, 108] on label "Ekonomiskās teorijas par valsts attīstību" at bounding box center [655, 103] width 656 height 34
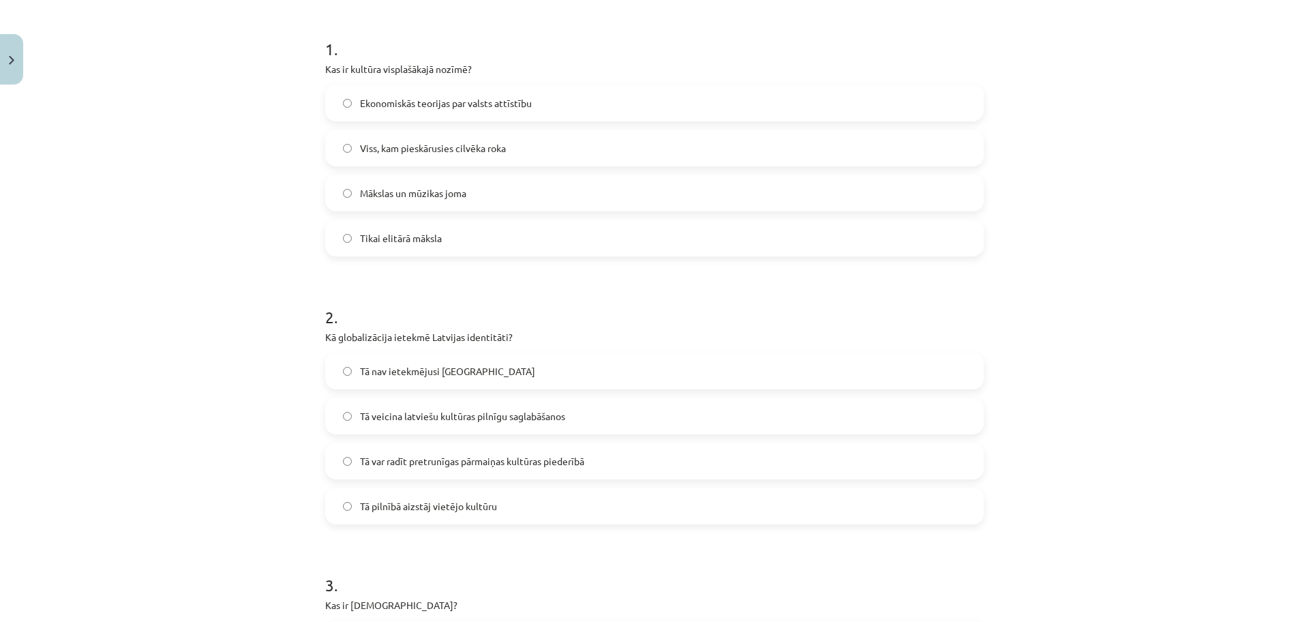
click at [302, 109] on div "Mācību tēma: Kultūras un mākslas i (vizuālā māksla) - 11. klases 1. ieskaites m…" at bounding box center [654, 311] width 1309 height 622
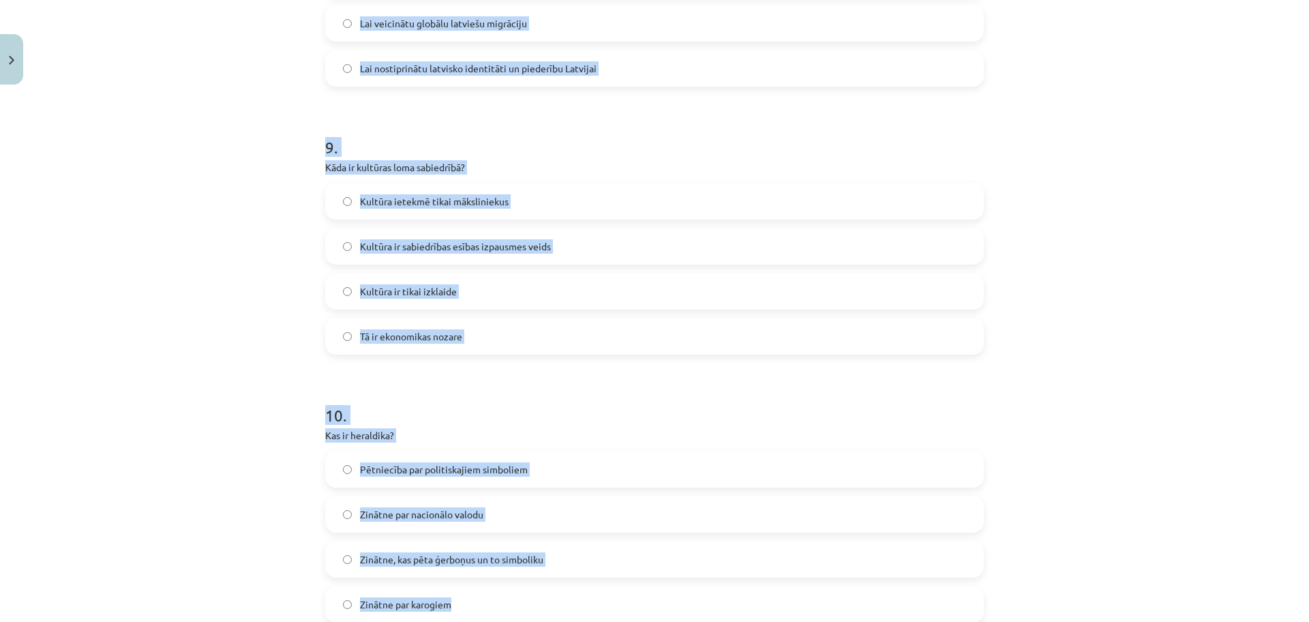
scroll to position [2460, 0]
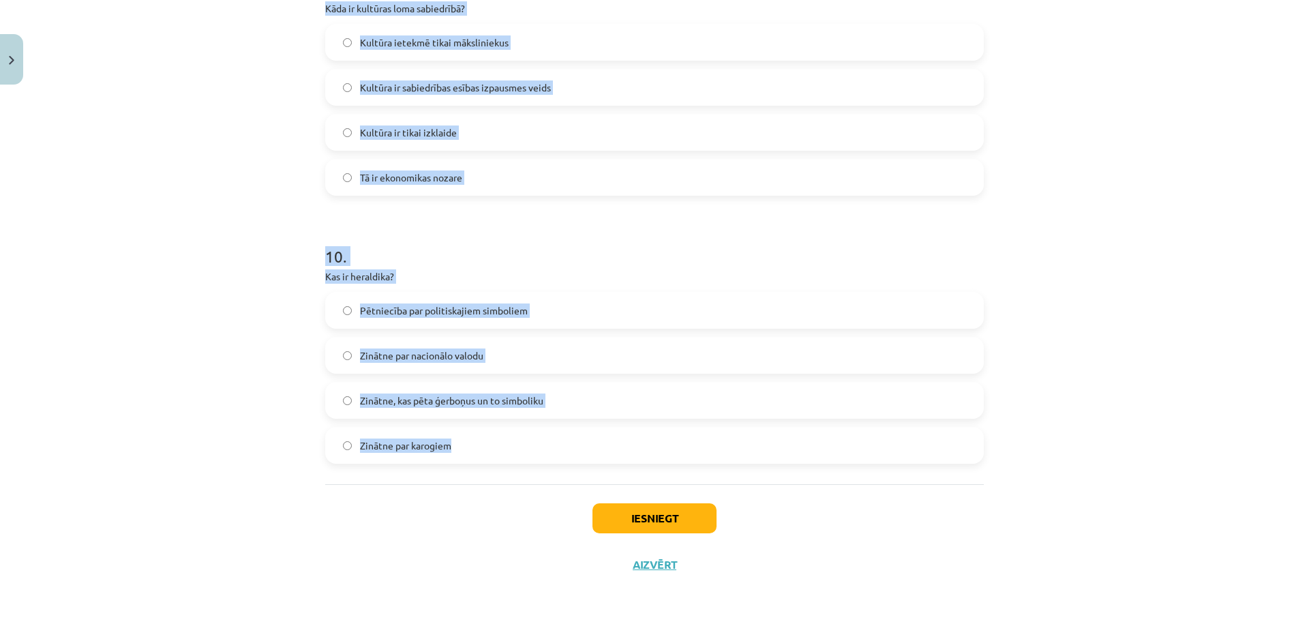
drag, startPoint x: 293, startPoint y: 29, endPoint x: 805, endPoint y: 457, distance: 667.1
click at [805, 457] on div "Mācību tēma: Kultūras un mākslas i (vizuālā māksla) - 11. klases 1. ieskaites m…" at bounding box center [654, 311] width 1309 height 622
copy form "1 . Kas ir kultūra visplašākajā nozīmē? Ekonomiskās teorijas par valsts attīstī…"
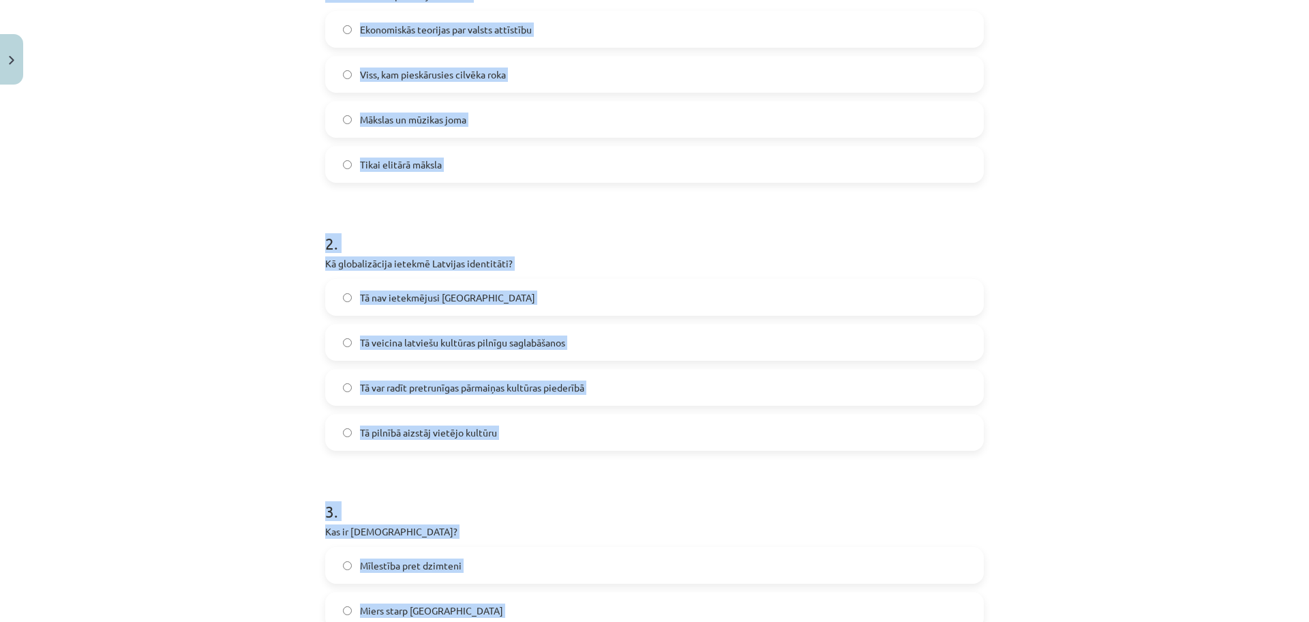
scroll to position [0, 0]
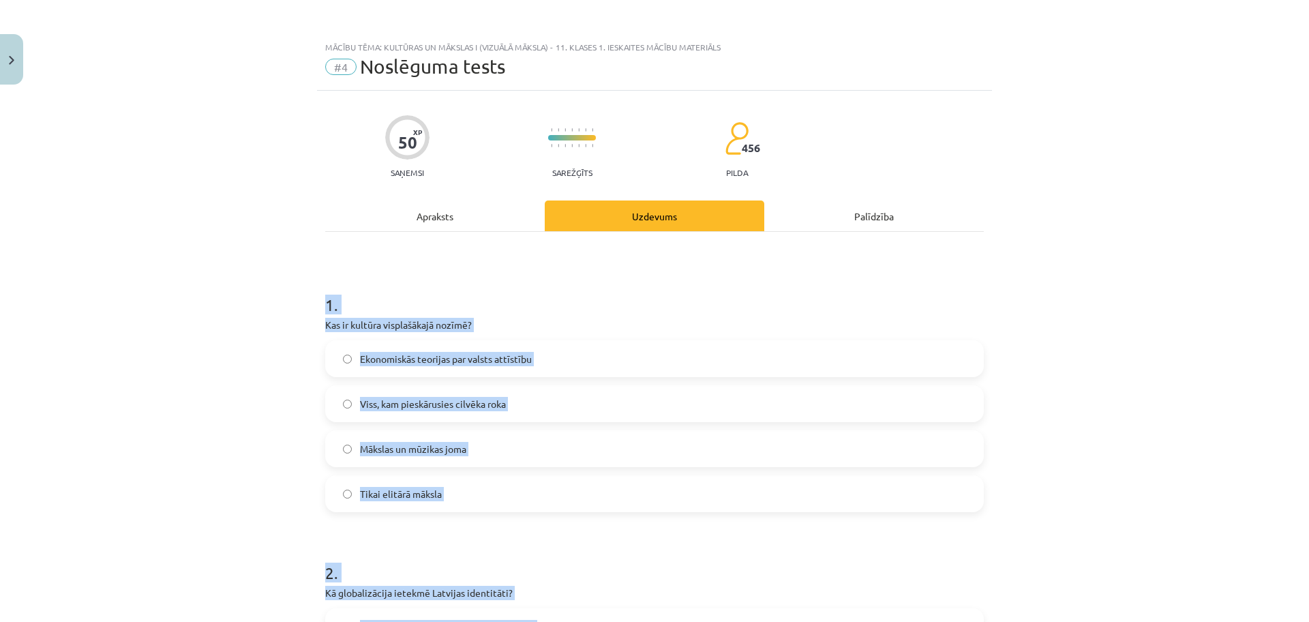
click at [213, 355] on div "Mācību tēma: Kultūras un mākslas i (vizuālā māksla) - 11. klases 1. ieskaites m…" at bounding box center [654, 311] width 1309 height 622
click at [403, 402] on span "Viss, kam pieskārusies cilvēka roka" at bounding box center [433, 404] width 146 height 14
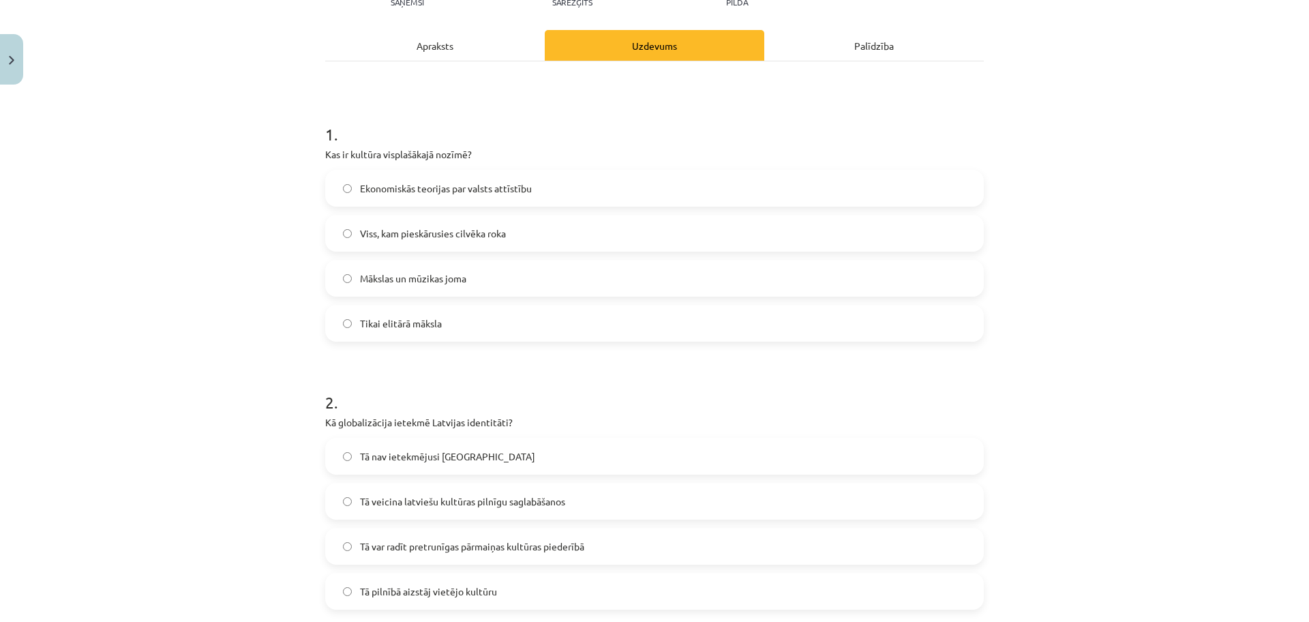
scroll to position [256, 0]
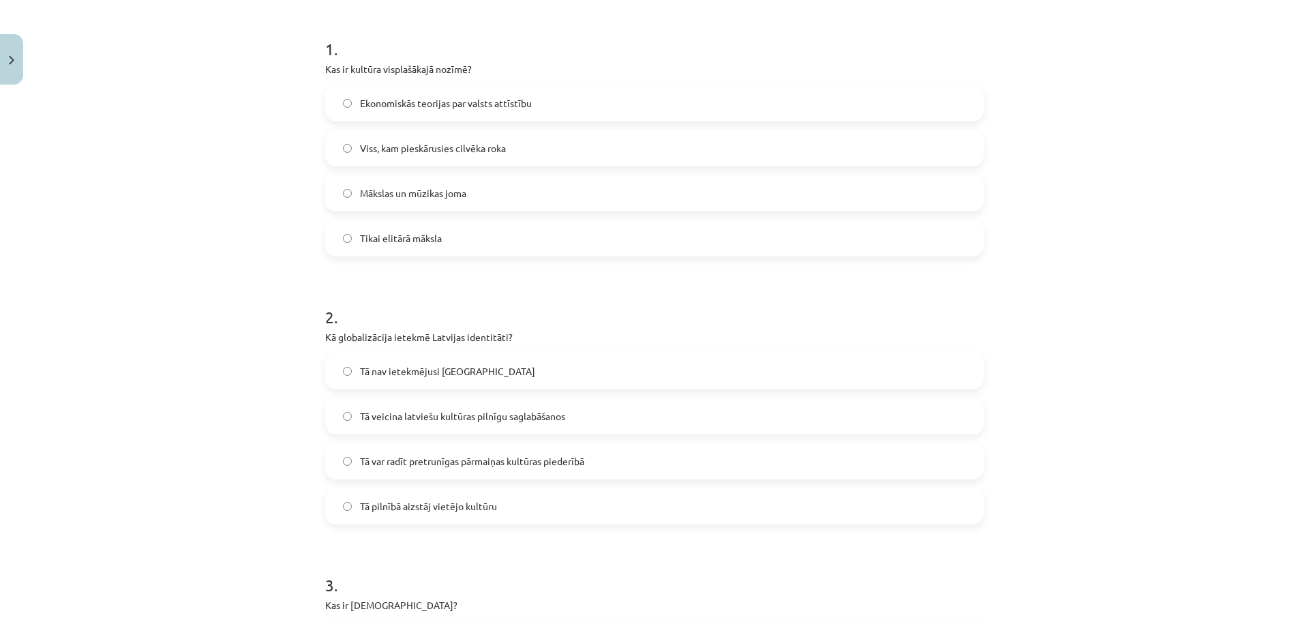
click at [400, 461] on span "Tā var radīt pretrunīgas pārmaiņas kultūras piederībā" at bounding box center [472, 461] width 224 height 14
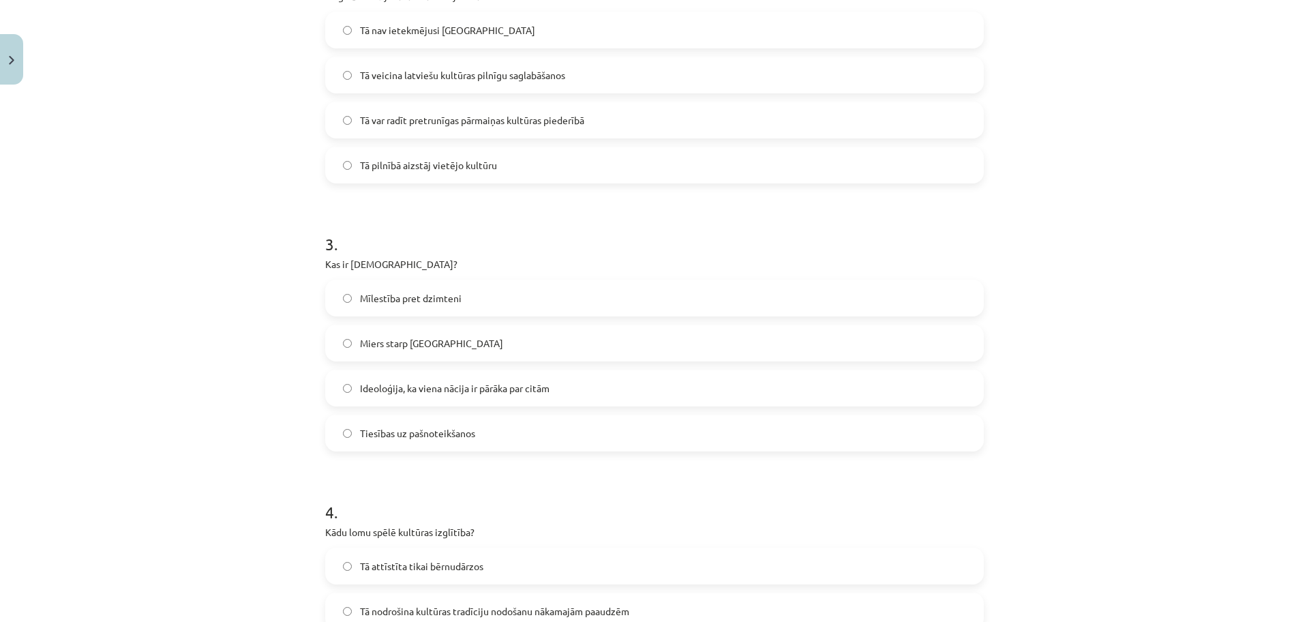
scroll to position [682, 0]
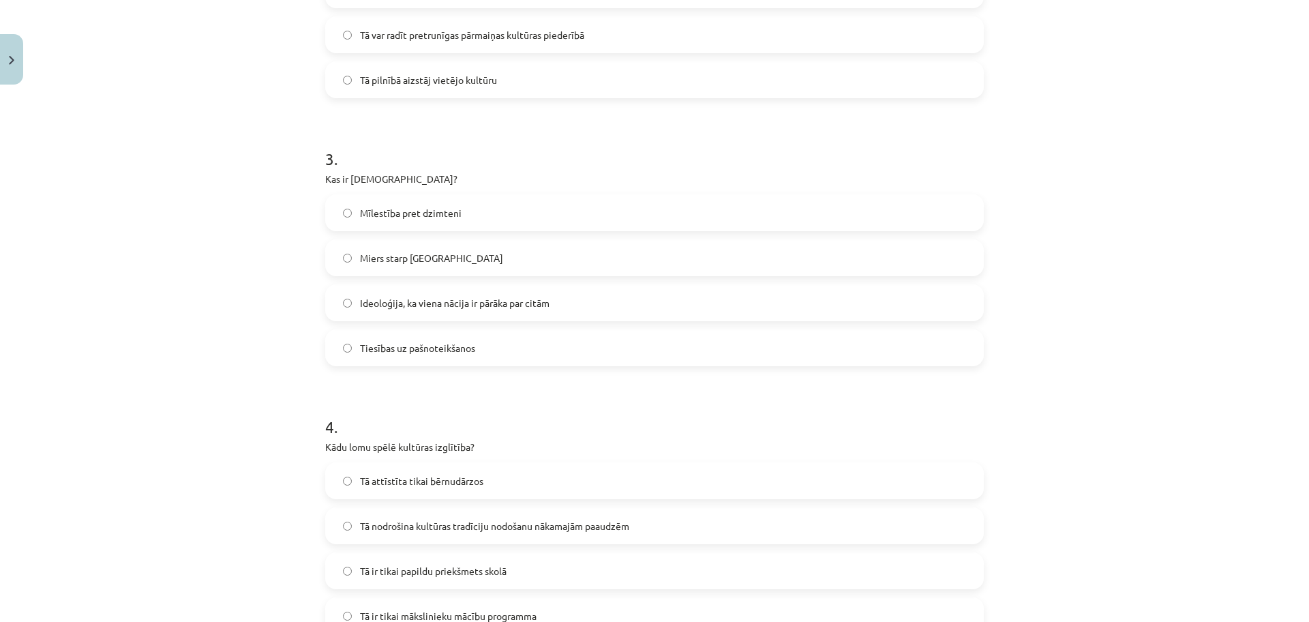
click at [390, 309] on span "Ideoloģija, ka viena nācija ir pārāka par citām" at bounding box center [455, 303] width 190 height 14
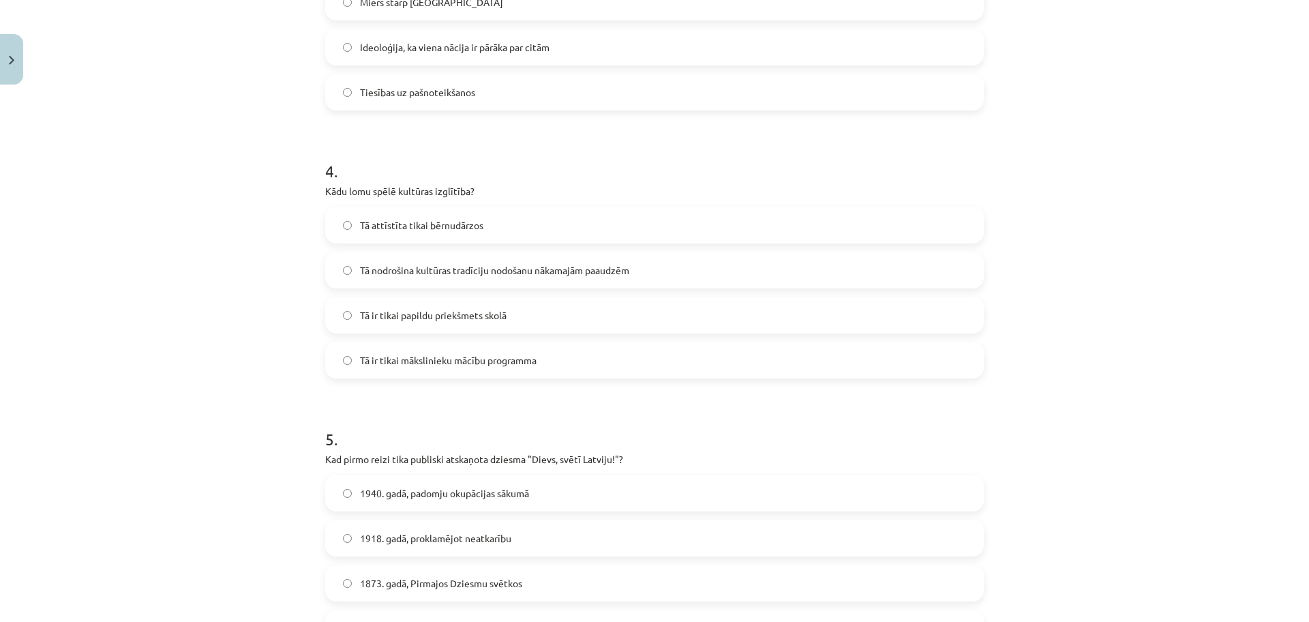
click at [551, 278] on label "Tā nodrošina kultūras tradīciju nodošanu nākamajām paaudzēm" at bounding box center [655, 270] width 656 height 34
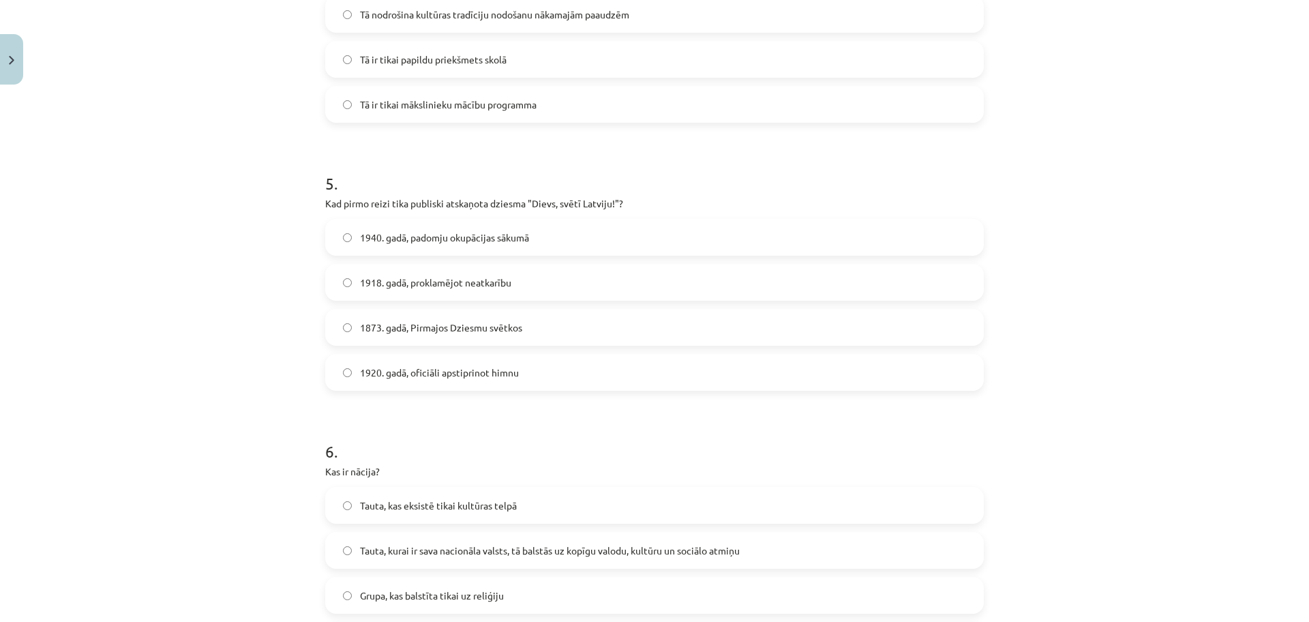
click at [494, 288] on span "1918. gadā, proklamējot neatkarību" at bounding box center [435, 282] width 151 height 14
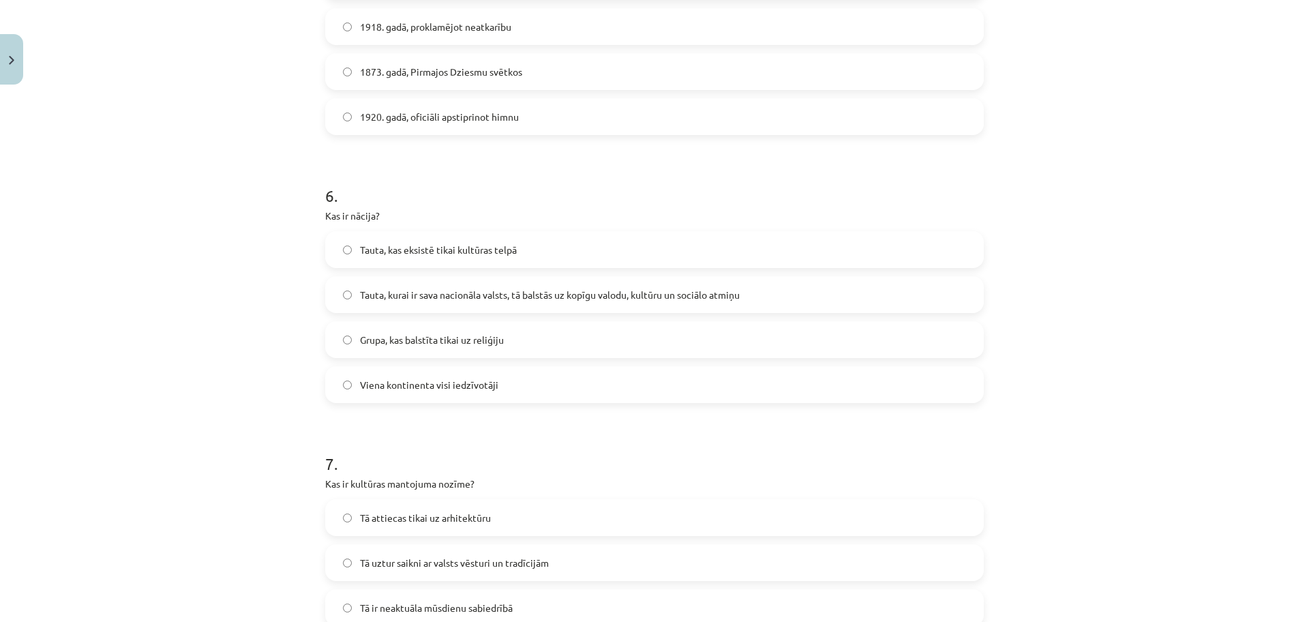
click at [488, 329] on label "Grupa, kas balstīta tikai uz reliģiju" at bounding box center [655, 340] width 656 height 34
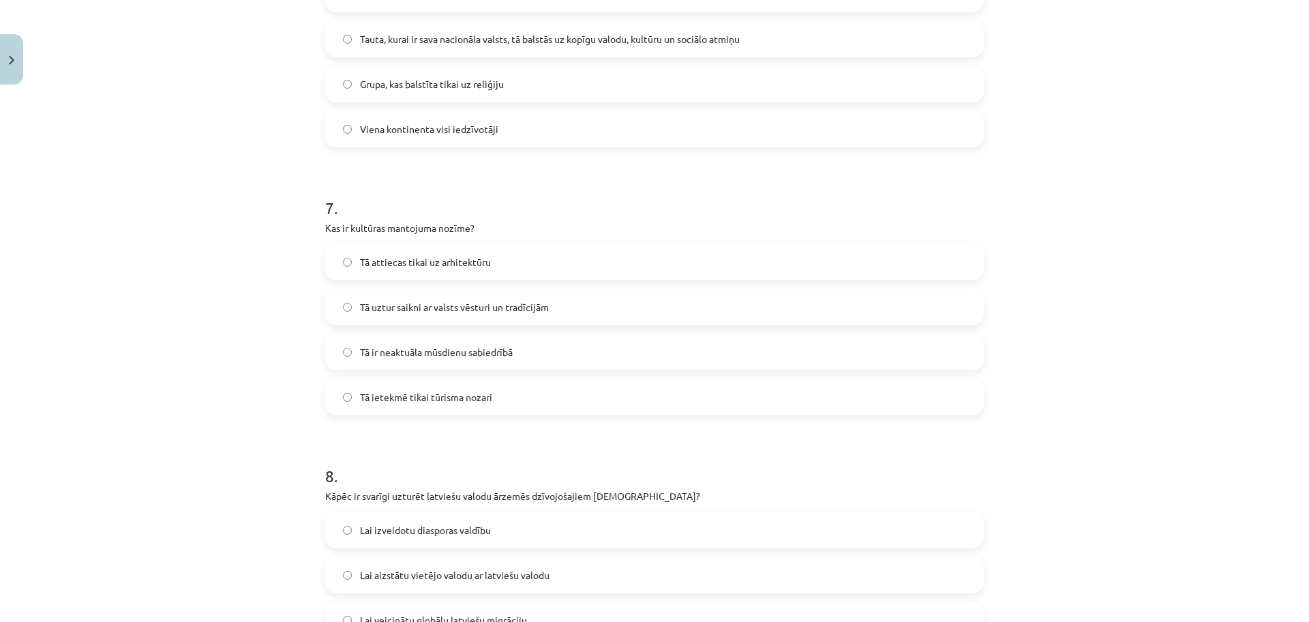
scroll to position [1790, 0]
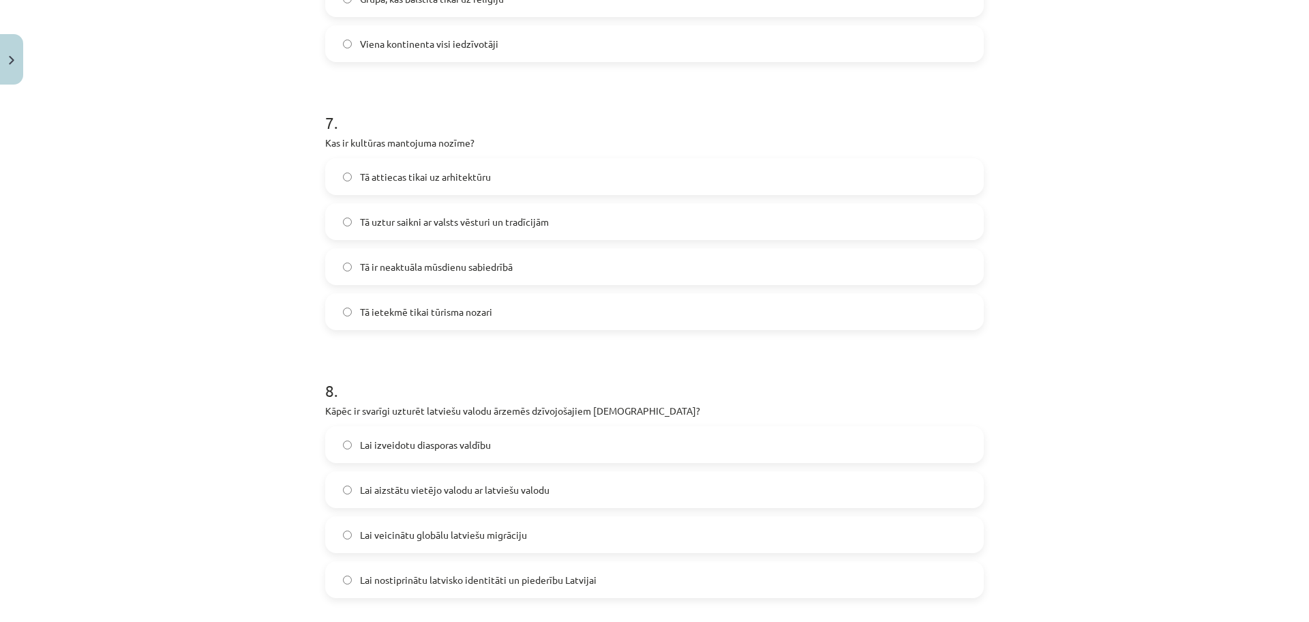
click at [443, 223] on span "Tā uztur saikni ar valsts vēsturi un tradīcijām" at bounding box center [454, 222] width 189 height 14
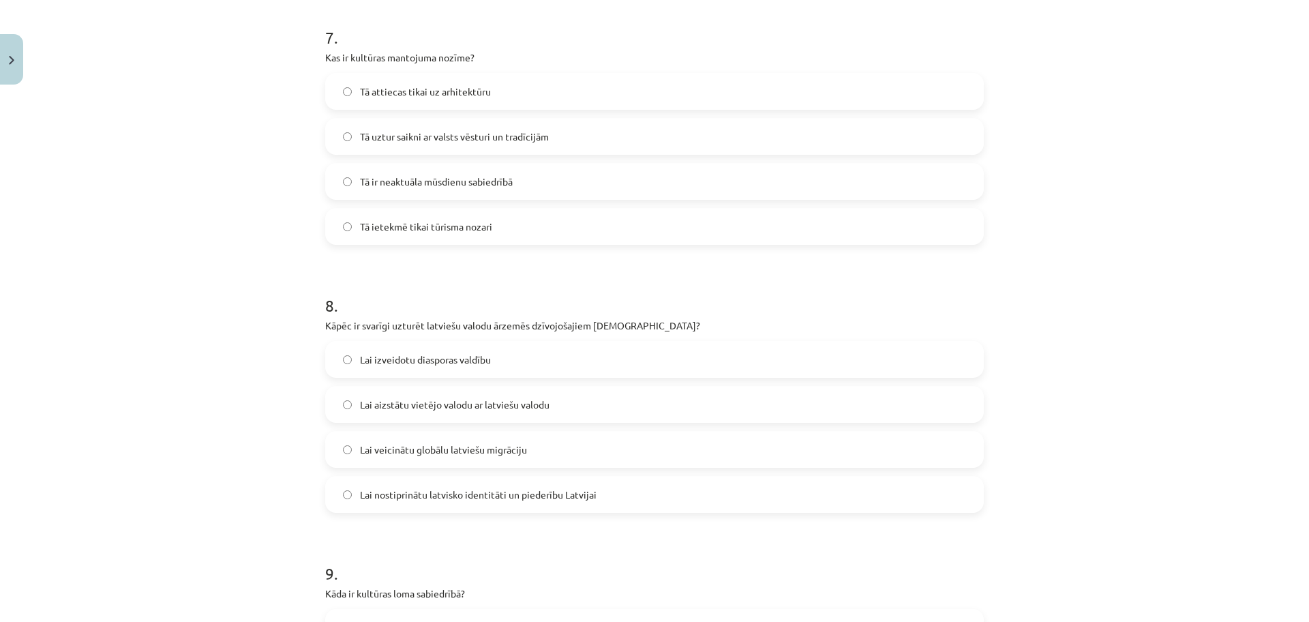
scroll to position [1960, 0]
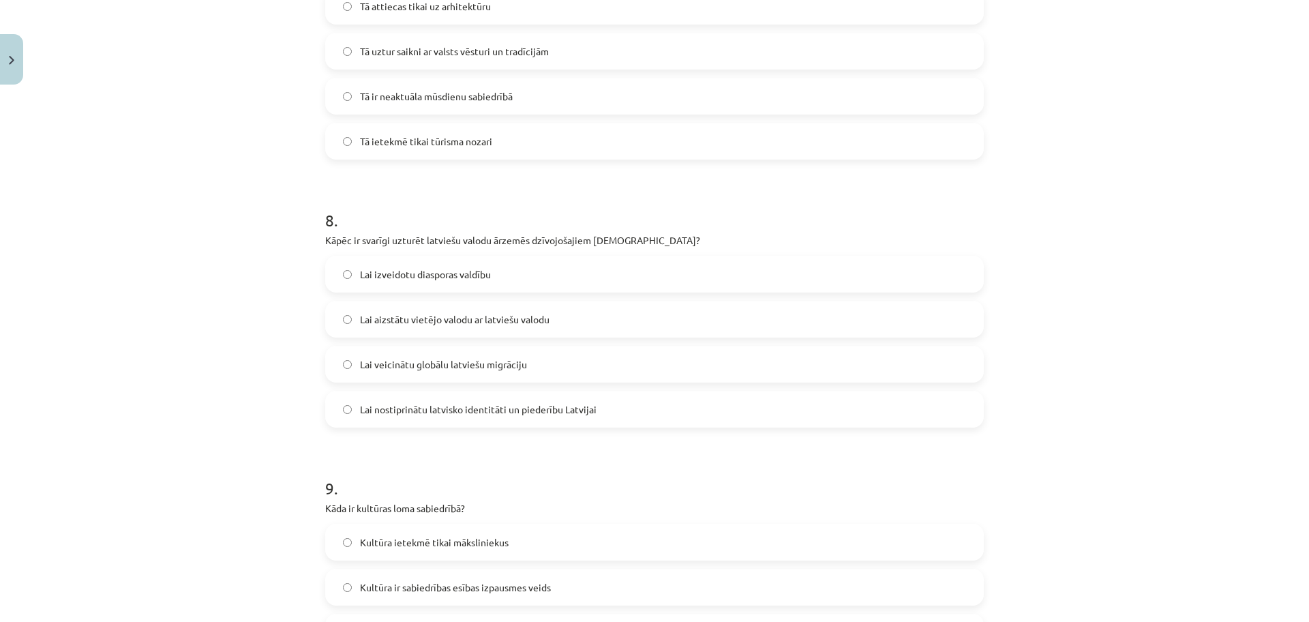
click at [404, 404] on span "Lai nostiprinātu latvisko identitāti un piederību Latvijai" at bounding box center [478, 409] width 237 height 14
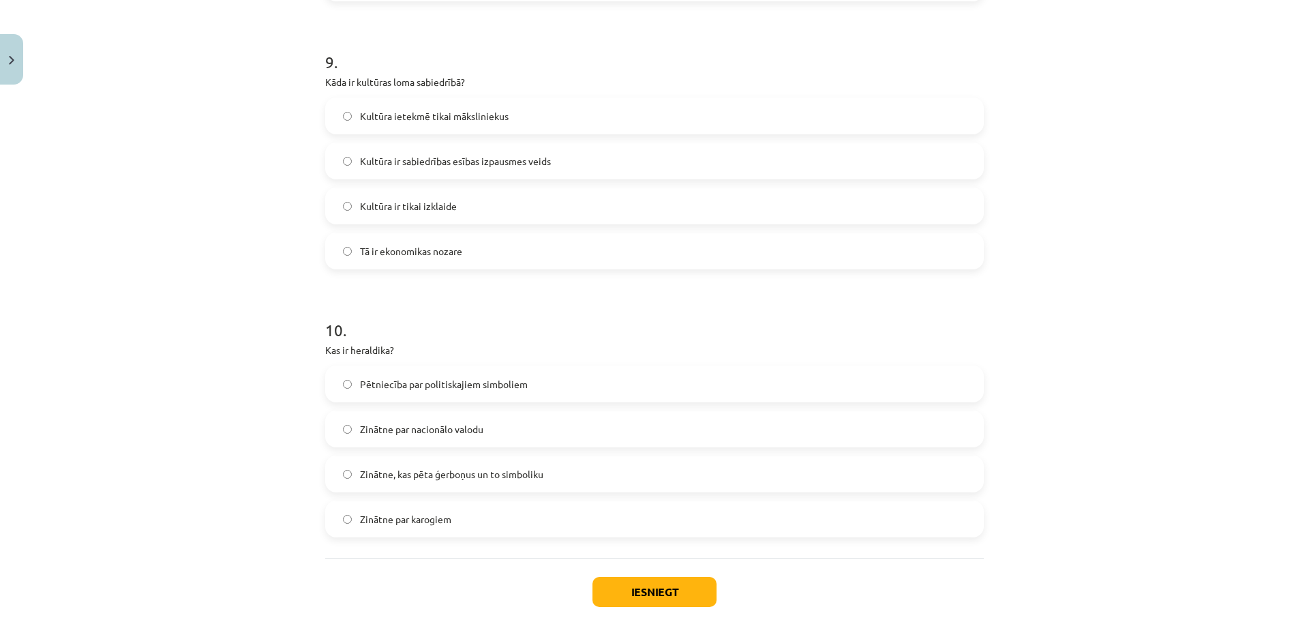
scroll to position [2460, 0]
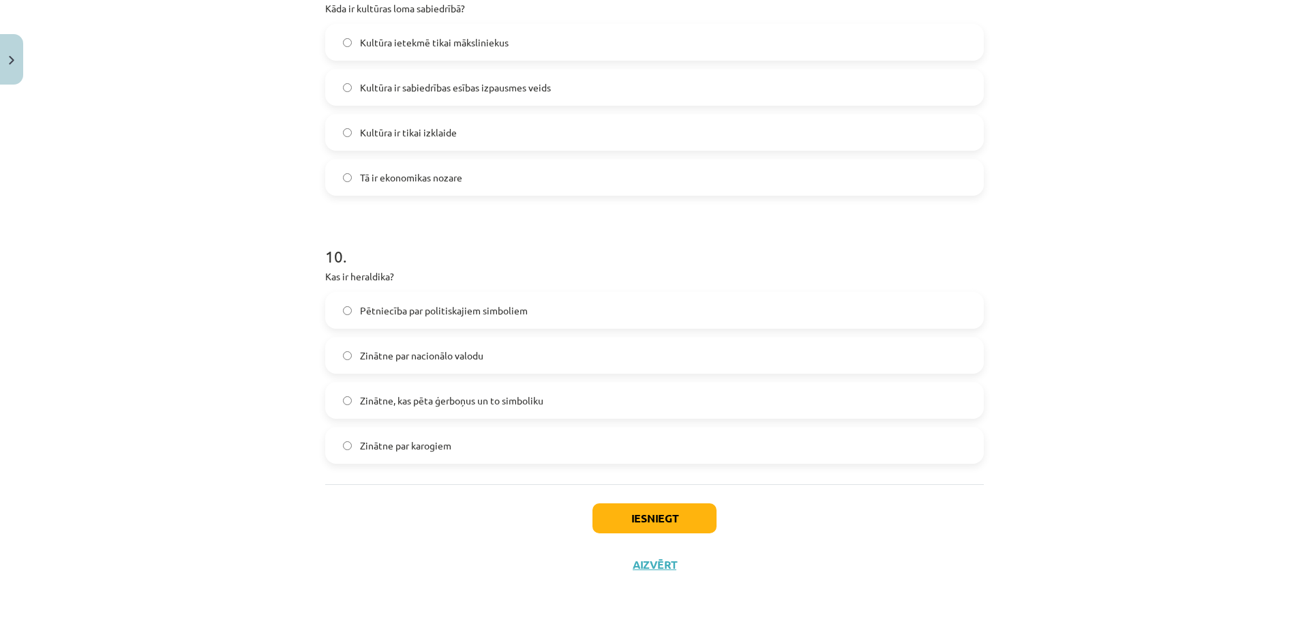
click at [456, 93] on span "Kultūra ir sabiedrības esības izpausmes veids" at bounding box center [455, 87] width 191 height 14
click at [447, 402] on span "Zinātne, kas pēta ģerboņus un to simboliku" at bounding box center [451, 400] width 183 height 14
click at [660, 509] on button "Iesniegt" at bounding box center [655, 518] width 124 height 30
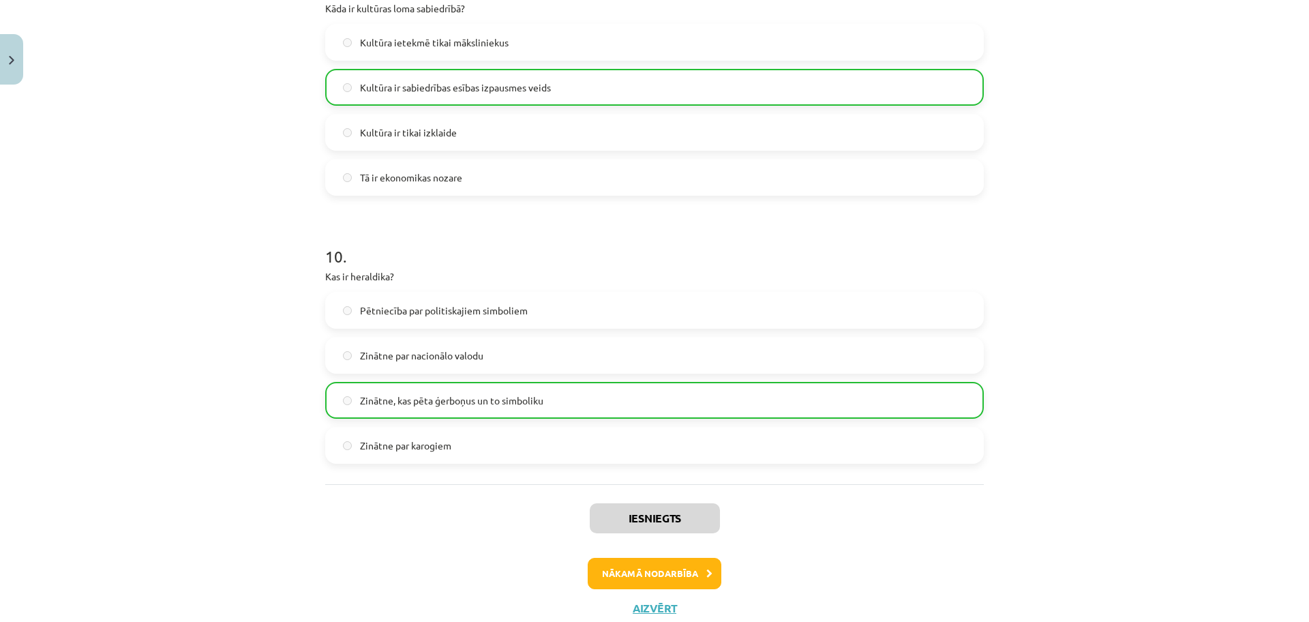
click at [728, 231] on h1 "10 ." at bounding box center [654, 244] width 659 height 42
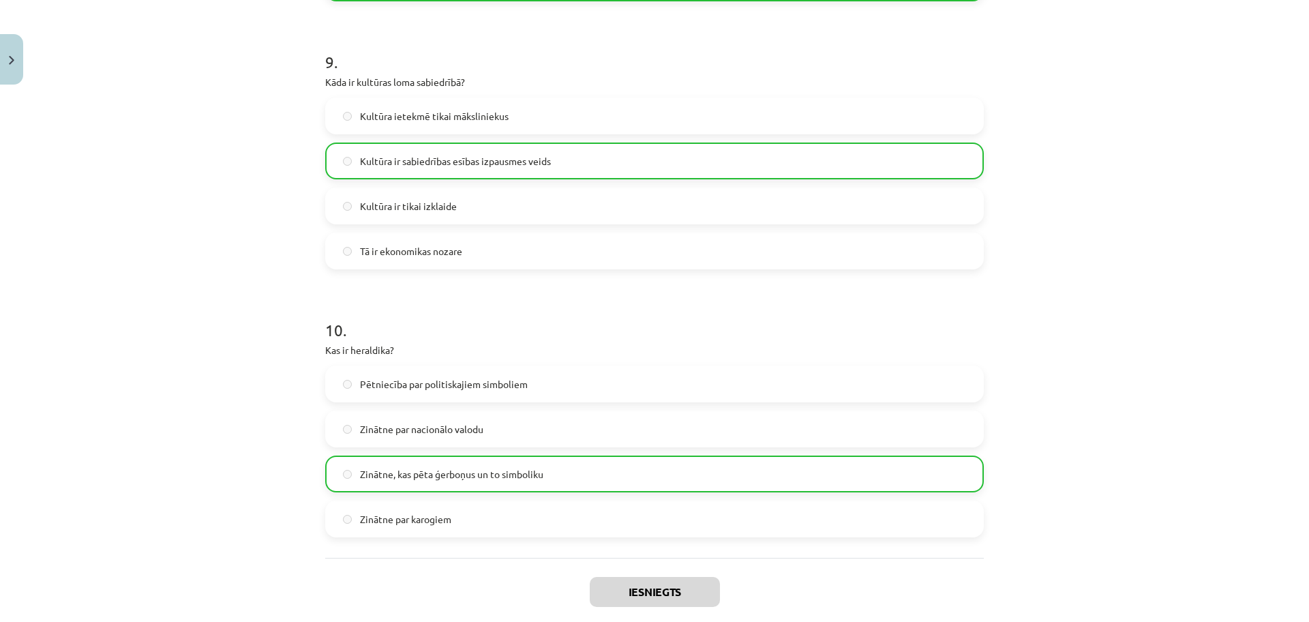
scroll to position [2504, 0]
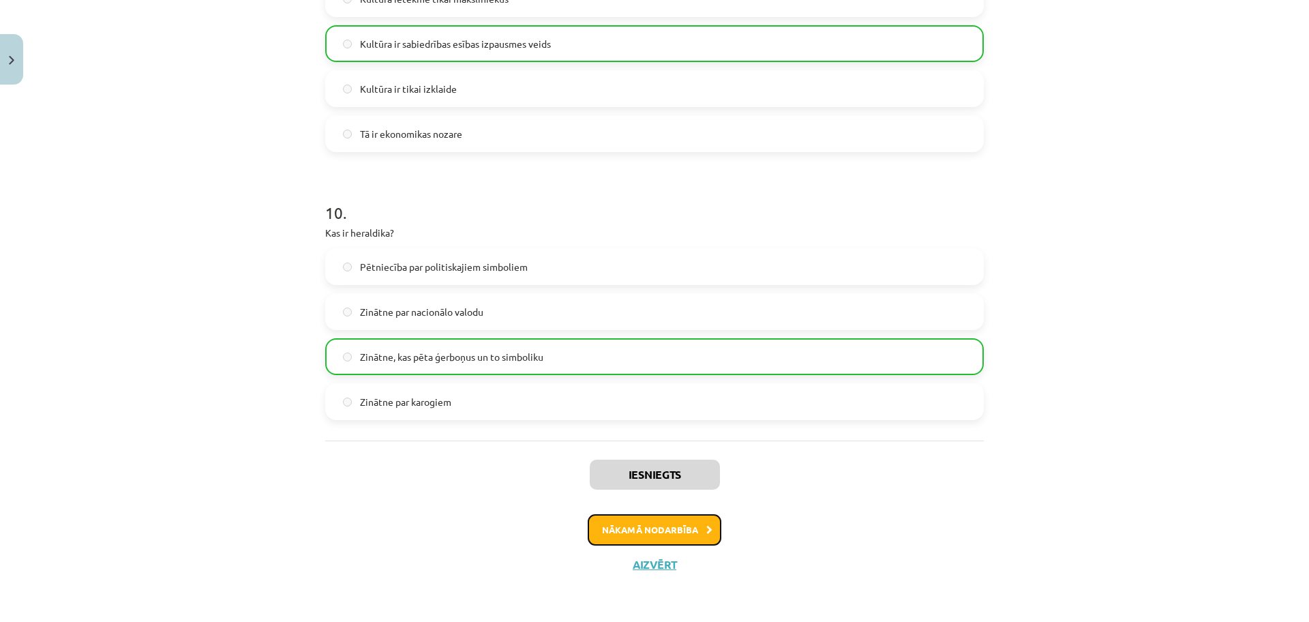
click at [670, 532] on button "Nākamā nodarbība" at bounding box center [655, 529] width 134 height 31
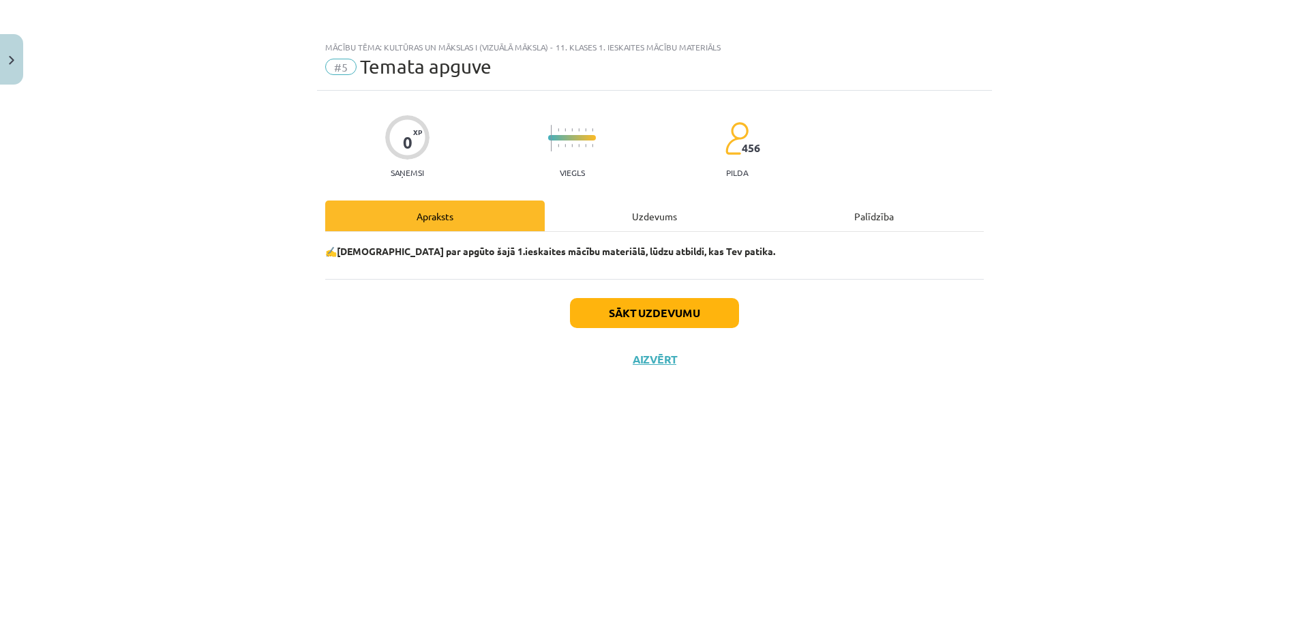
scroll to position [0, 0]
click at [642, 318] on button "Sākt uzdevumu" at bounding box center [654, 313] width 169 height 30
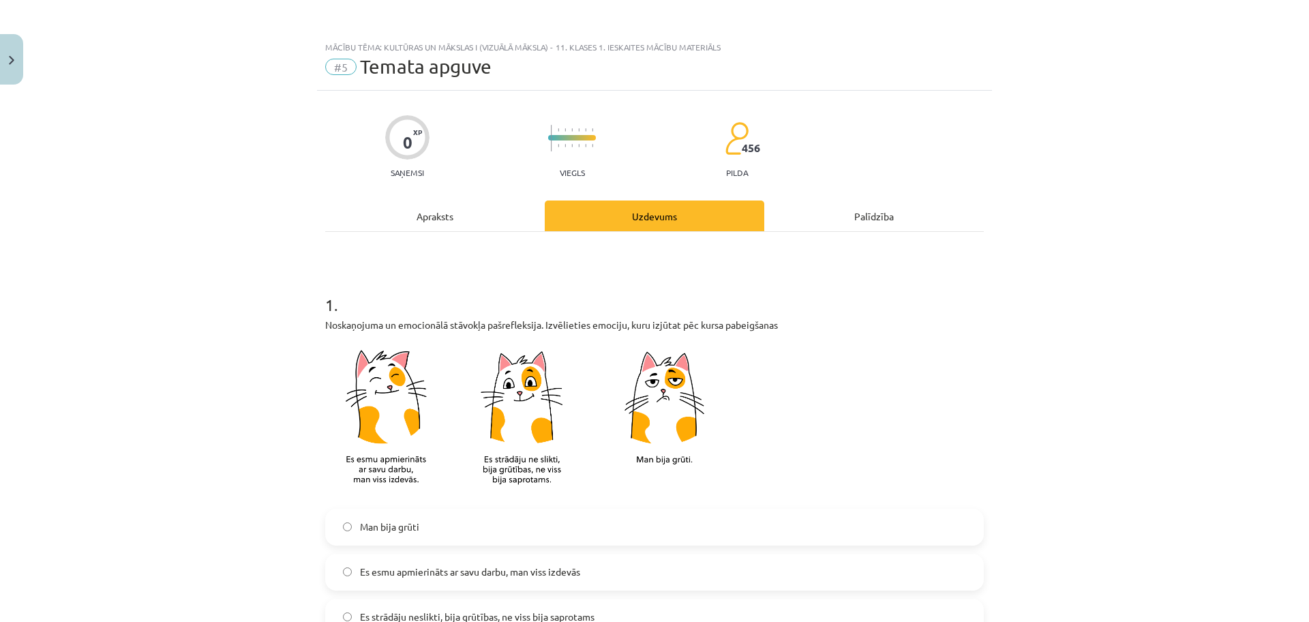
scroll to position [341, 0]
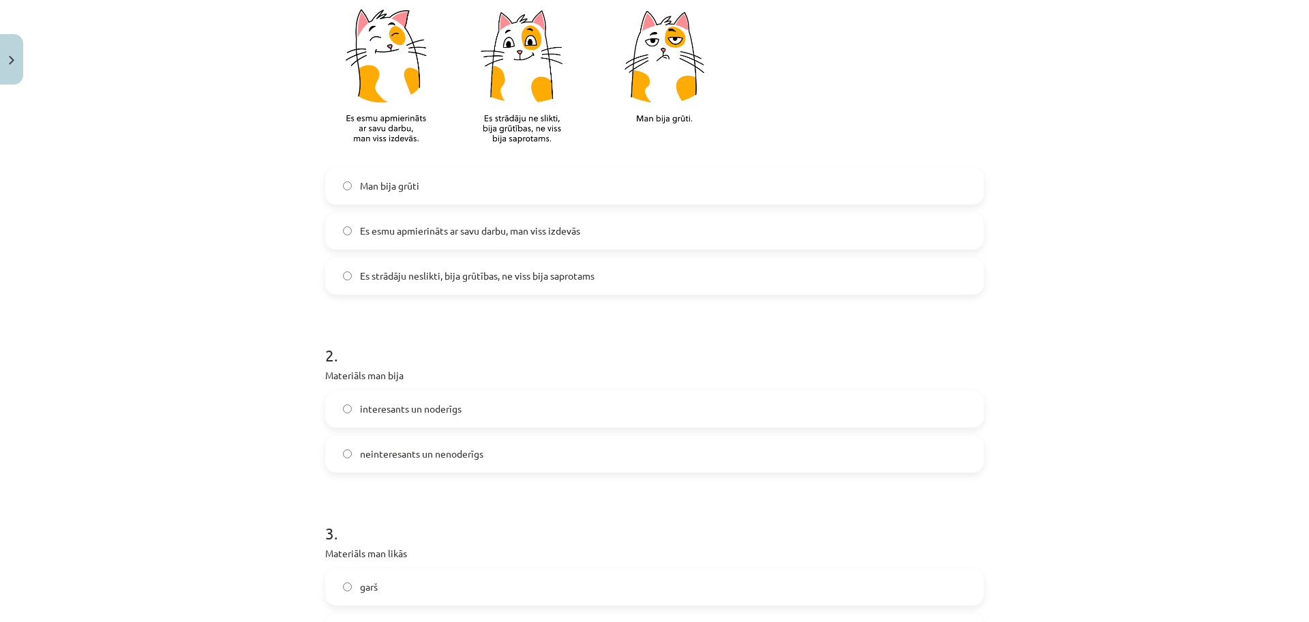
click at [466, 231] on span "Es esmu apmierināts ar savu darbu, man viss izdevās" at bounding box center [470, 231] width 220 height 14
click at [451, 409] on span "interesants un noderīgs" at bounding box center [411, 409] width 102 height 14
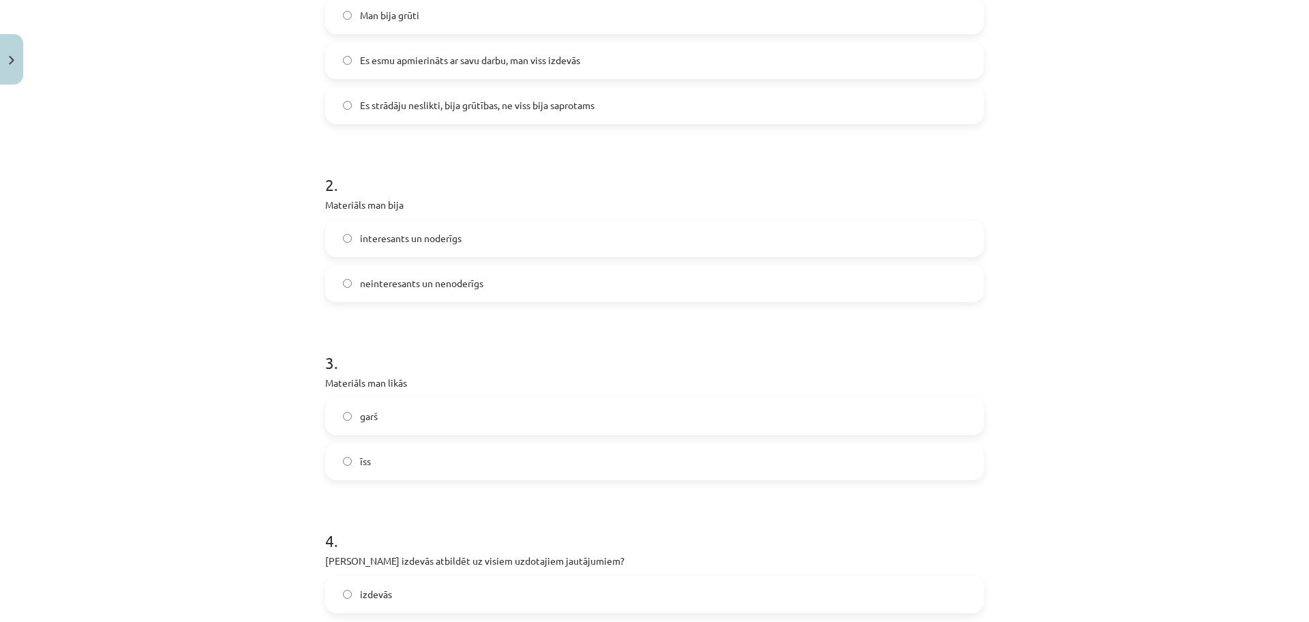
scroll to position [597, 0]
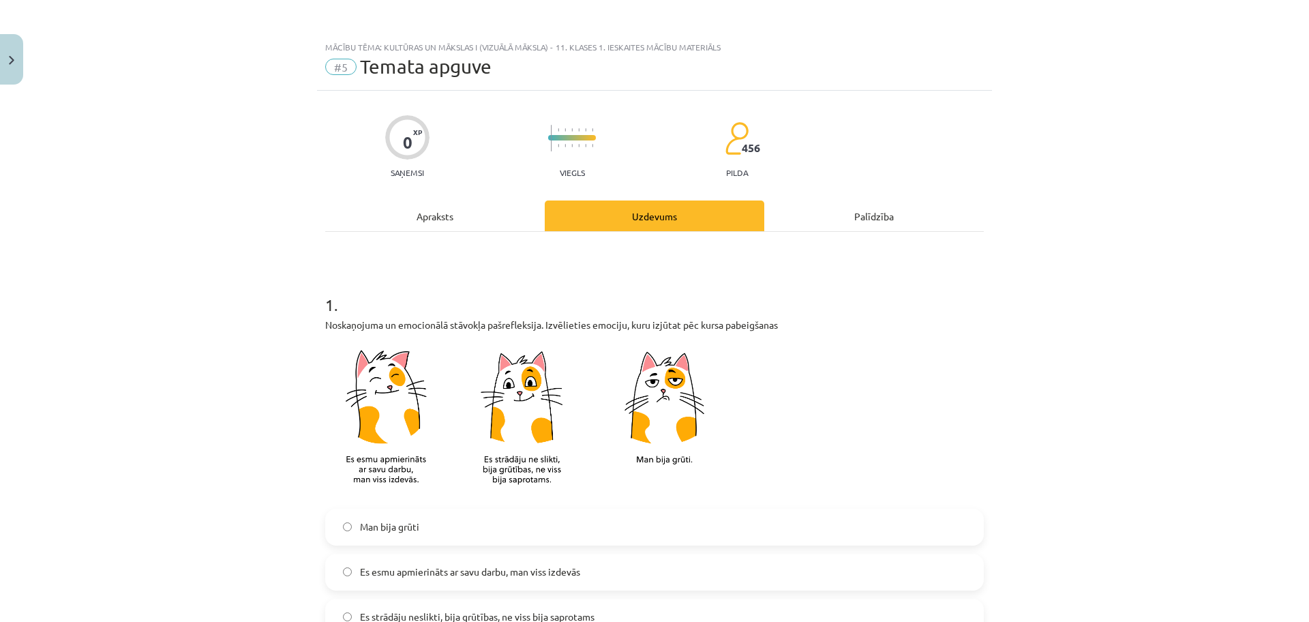
scroll to position [597, 0]
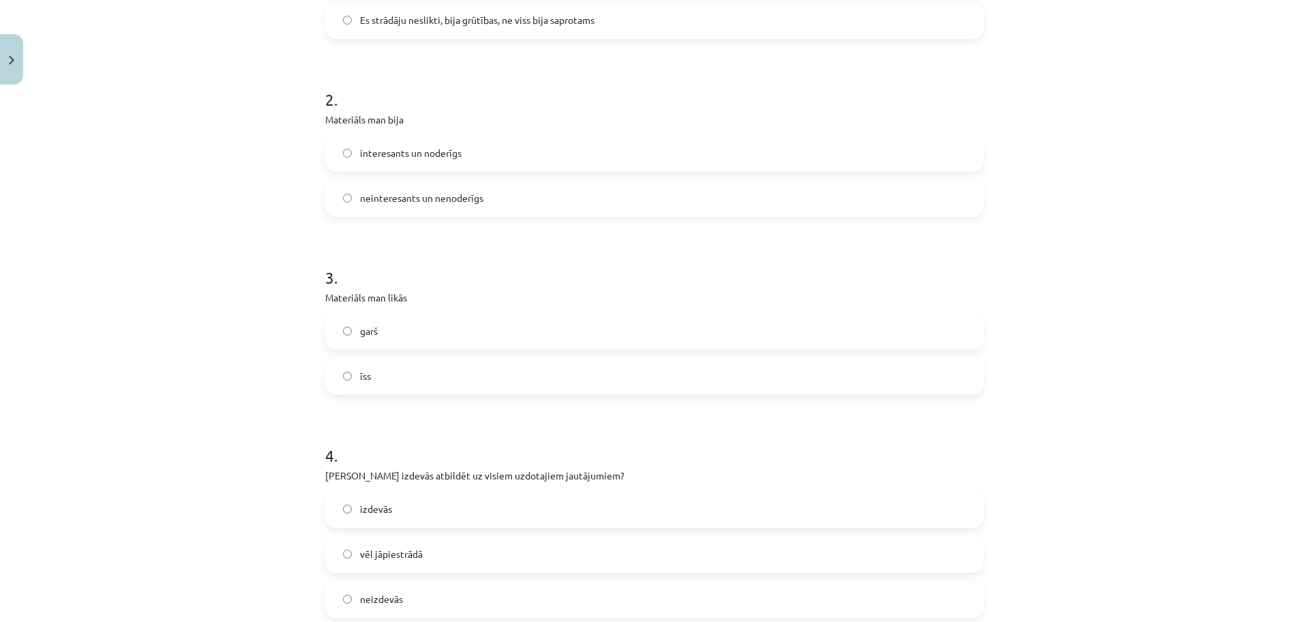
click at [458, 376] on label "īss" at bounding box center [655, 376] width 656 height 34
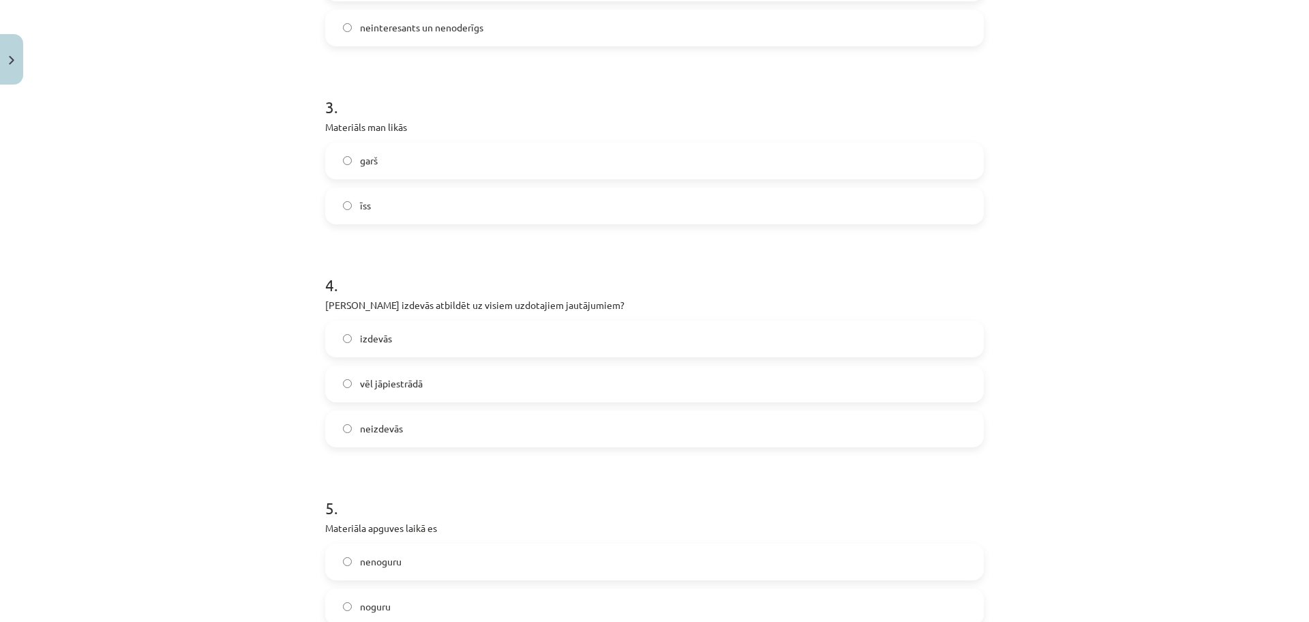
click at [460, 386] on label "vēl jāpiestrādā" at bounding box center [655, 384] width 656 height 34
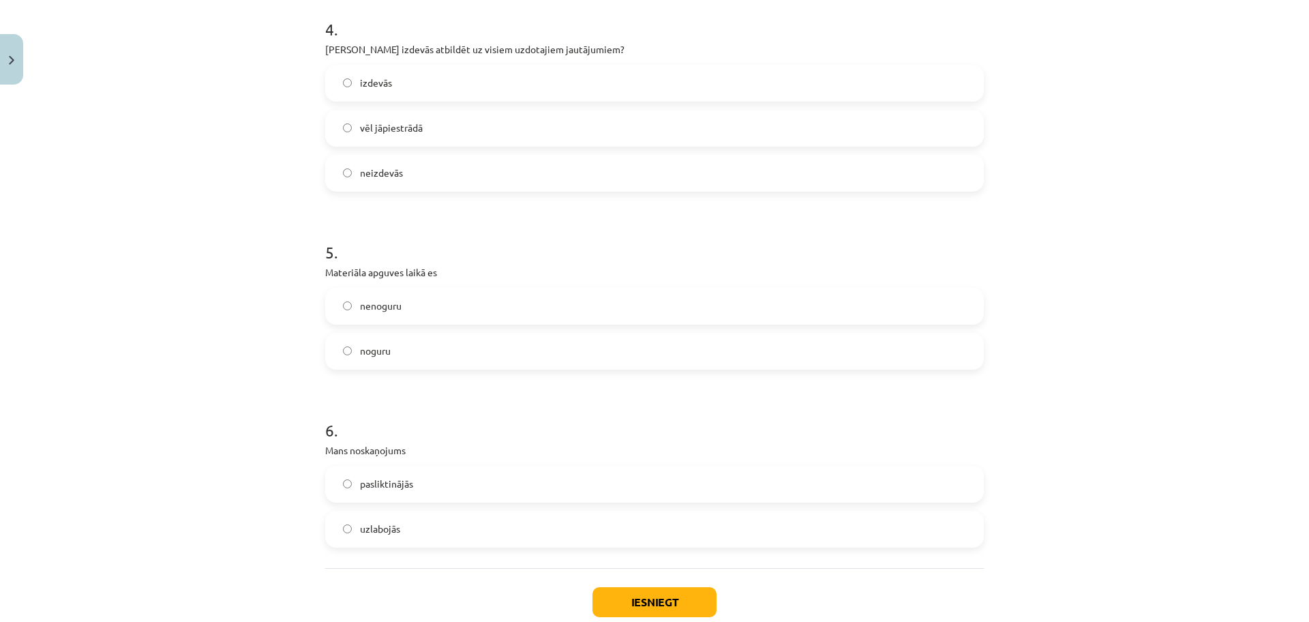
click at [470, 302] on label "nenoguru" at bounding box center [655, 306] width 656 height 34
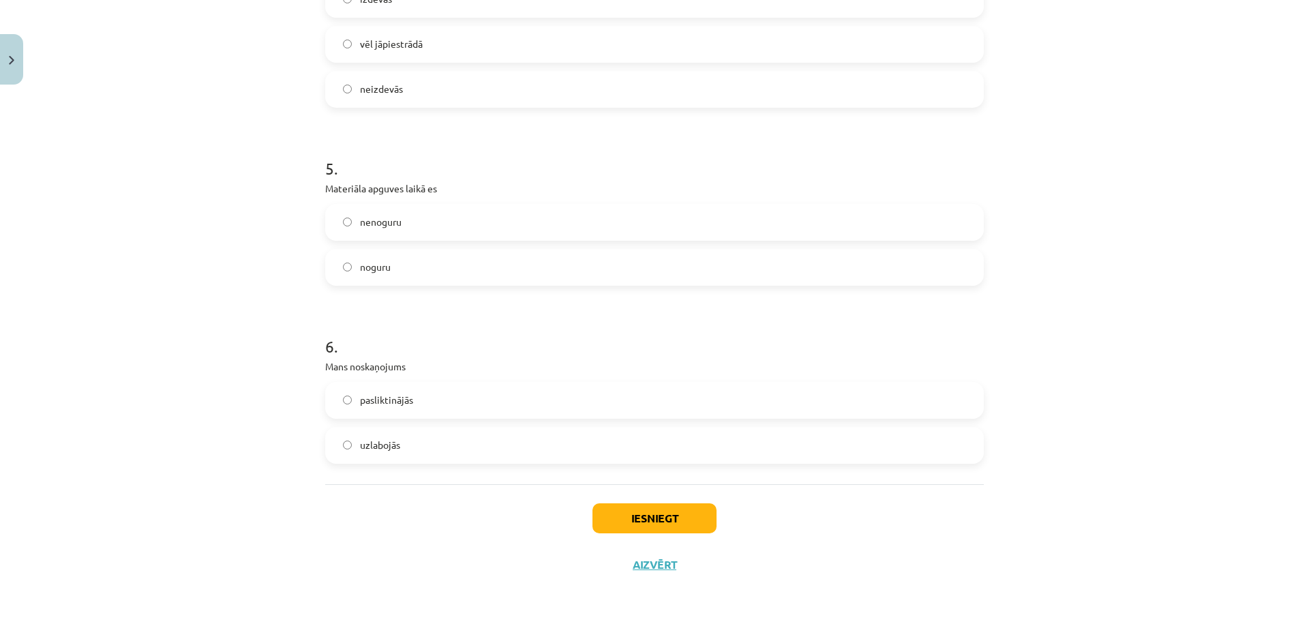
click at [447, 443] on label "uzlabojās" at bounding box center [655, 445] width 656 height 34
click at [646, 514] on button "Iesniegt" at bounding box center [655, 518] width 124 height 30
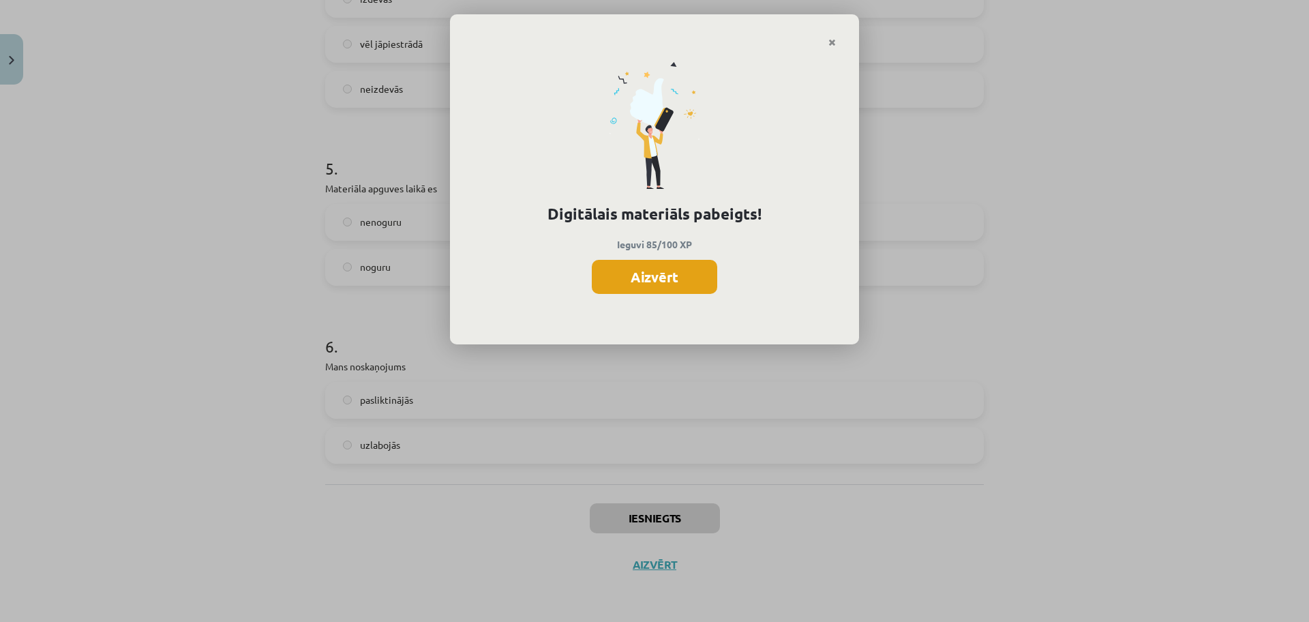
click at [670, 281] on button "Aizvērt" at bounding box center [654, 277] width 125 height 34
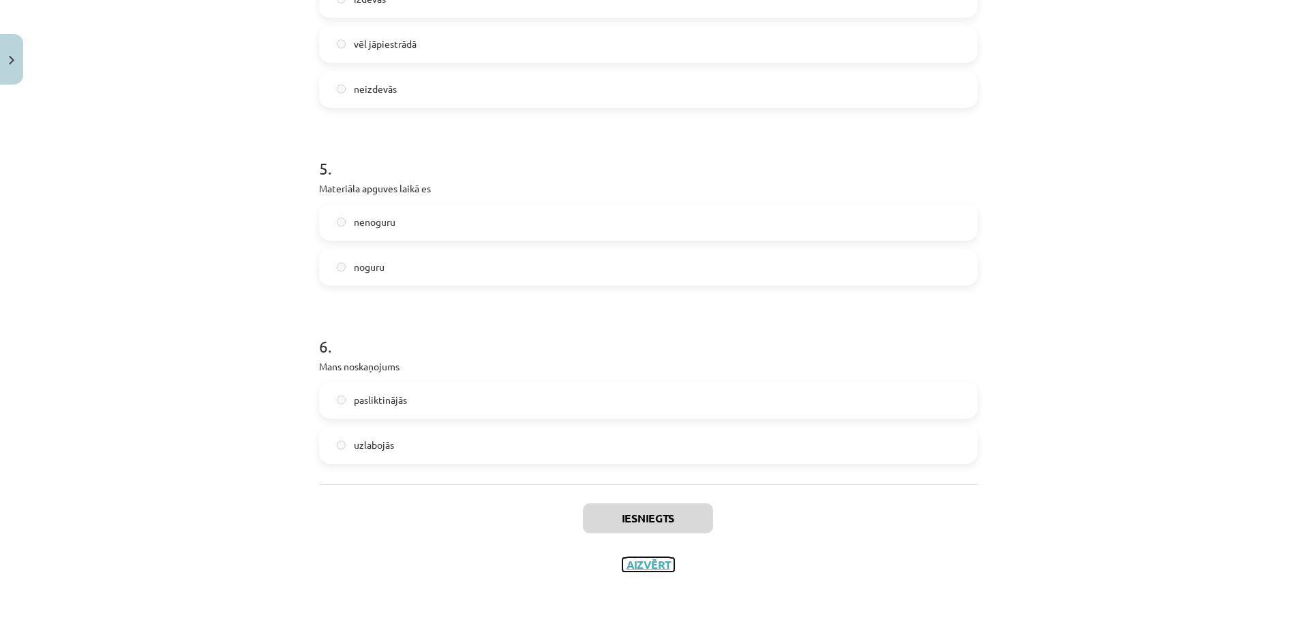
click at [659, 565] on button "Aizvērt" at bounding box center [649, 565] width 52 height 14
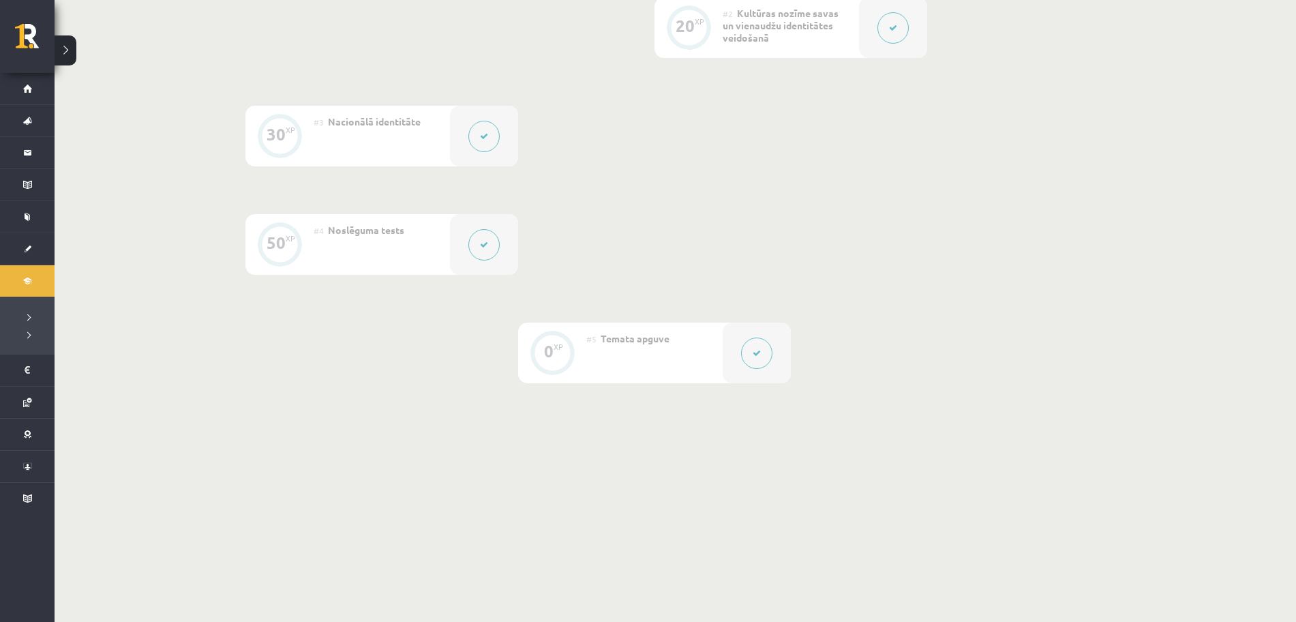
scroll to position [0, 0]
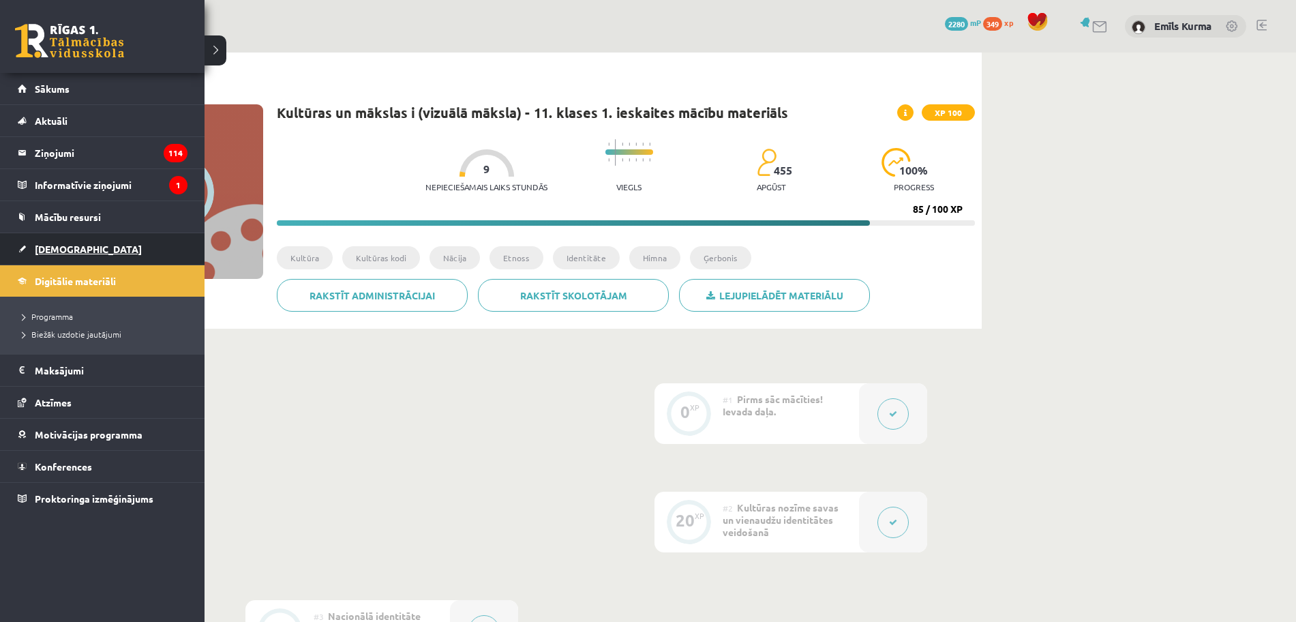
click at [58, 248] on span "[DEMOGRAPHIC_DATA]" at bounding box center [88, 249] width 107 height 12
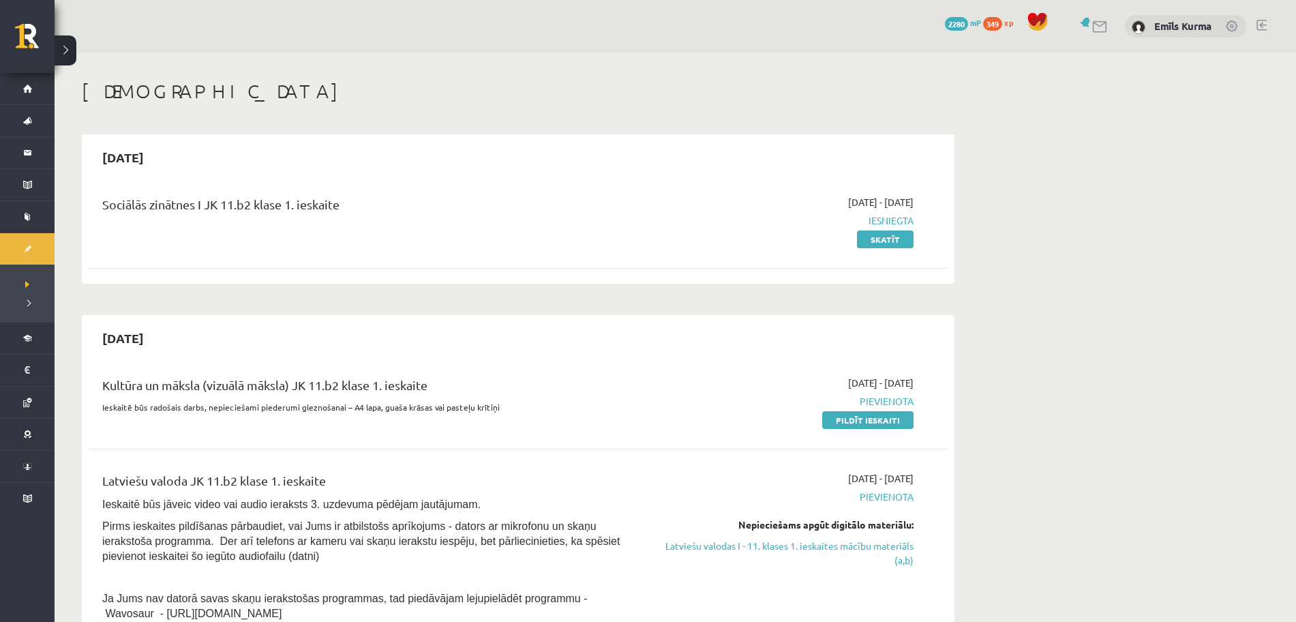
scroll to position [85, 0]
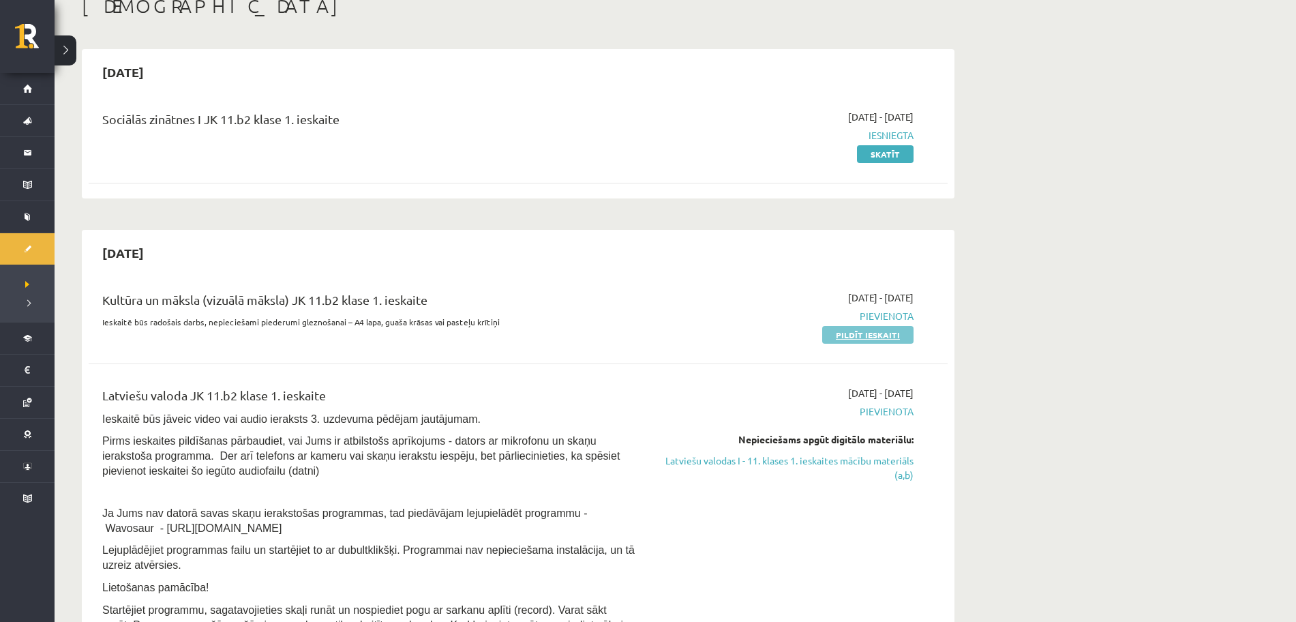
click at [879, 337] on link "Pildīt ieskaiti" at bounding box center [867, 335] width 91 height 18
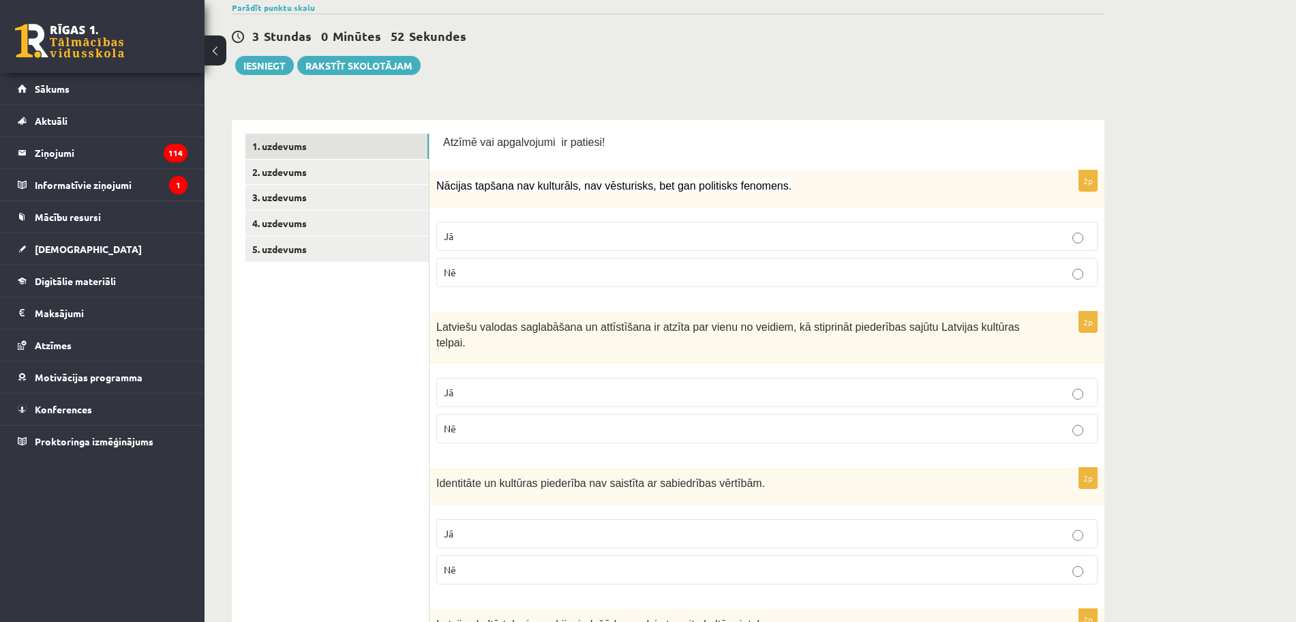
scroll to position [46, 0]
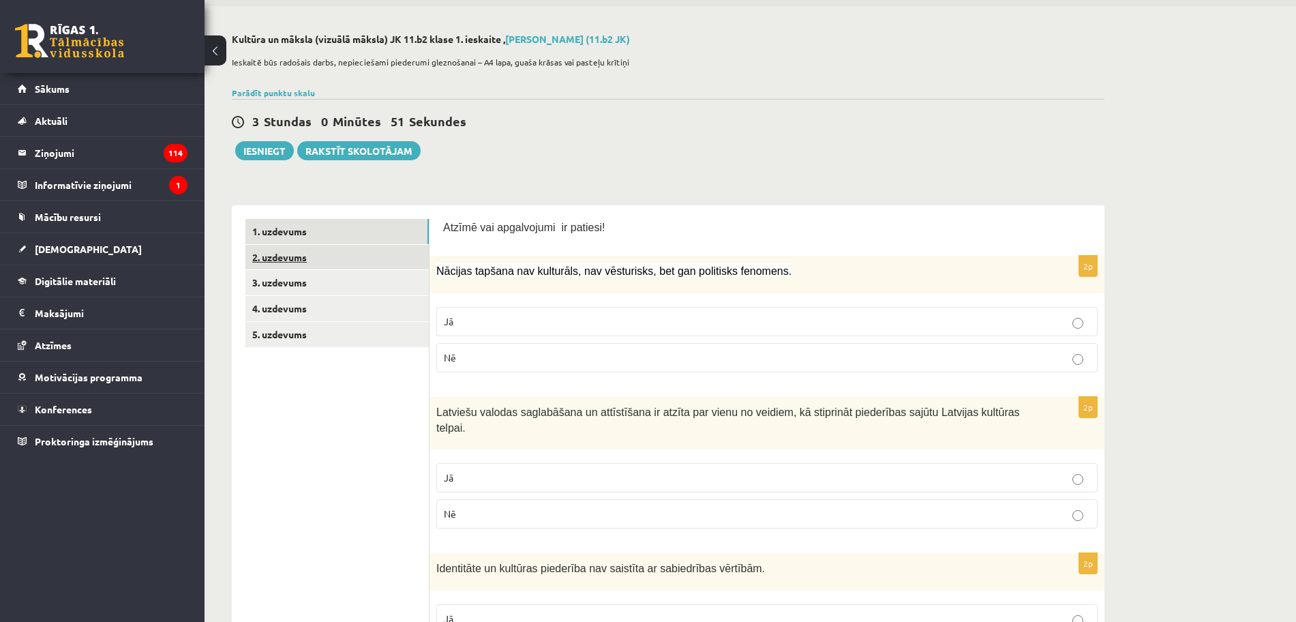
click at [320, 252] on link "2. uzdevums" at bounding box center [336, 257] width 183 height 25
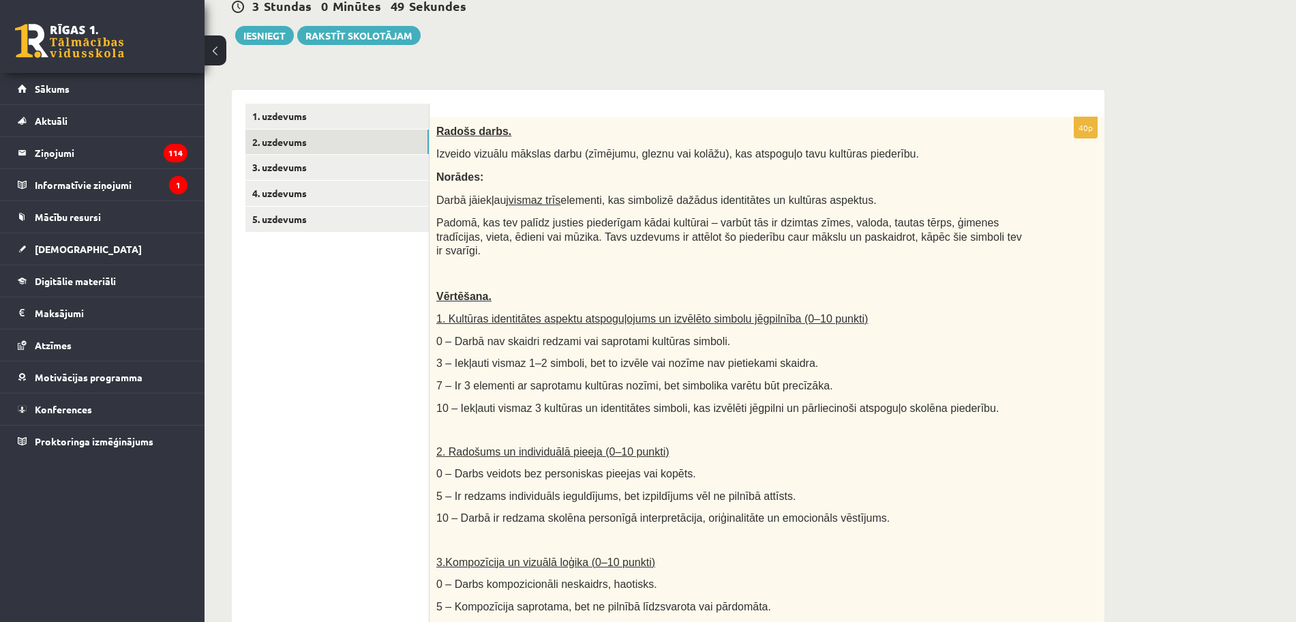
scroll to position [0, 0]
click at [301, 166] on link "3. uzdevums" at bounding box center [336, 167] width 183 height 25
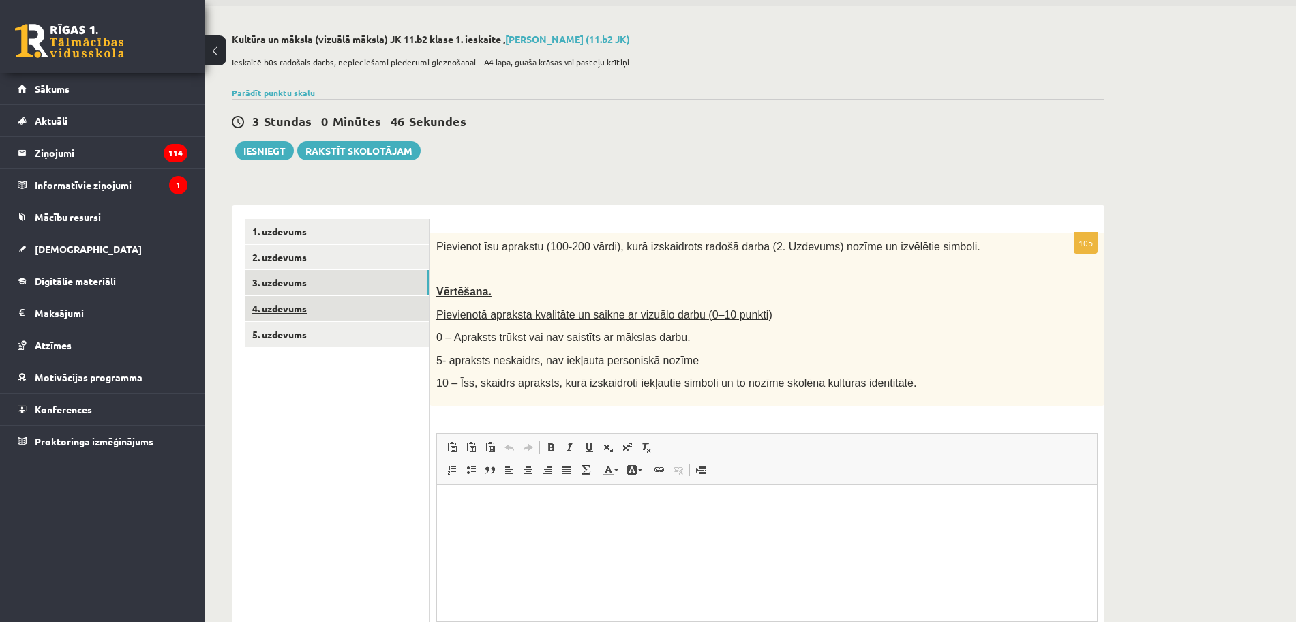
click at [299, 305] on link "4. uzdevums" at bounding box center [336, 308] width 183 height 25
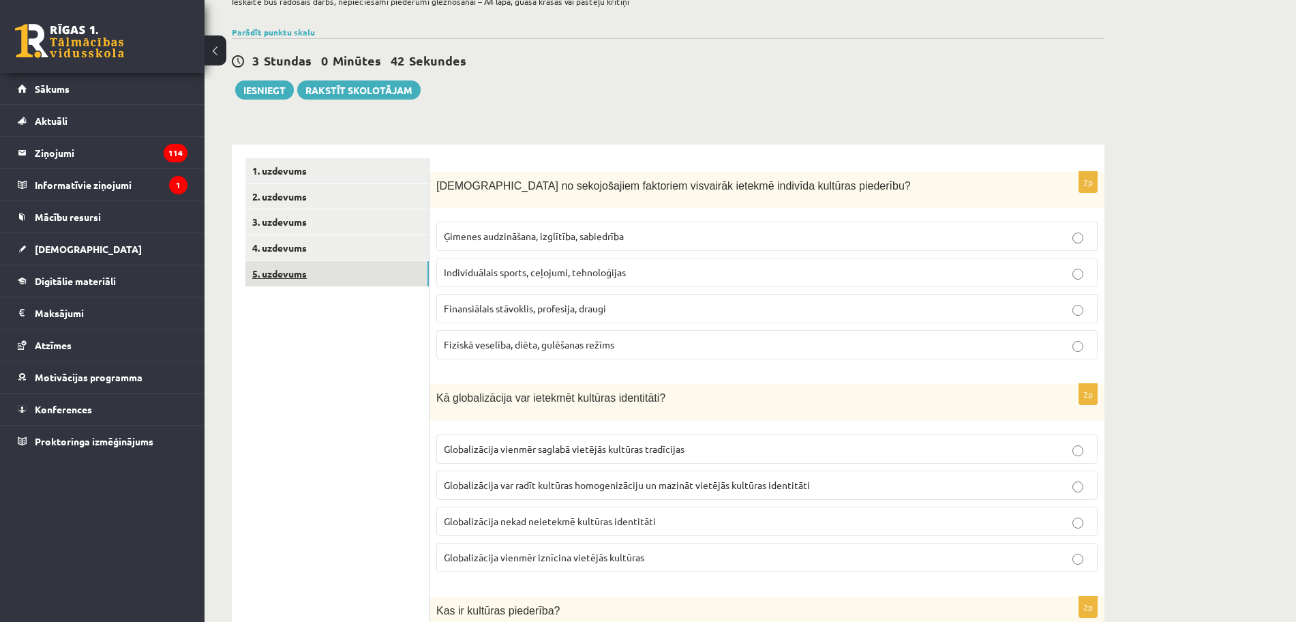
click at [347, 284] on link "5. uzdevums" at bounding box center [336, 273] width 183 height 25
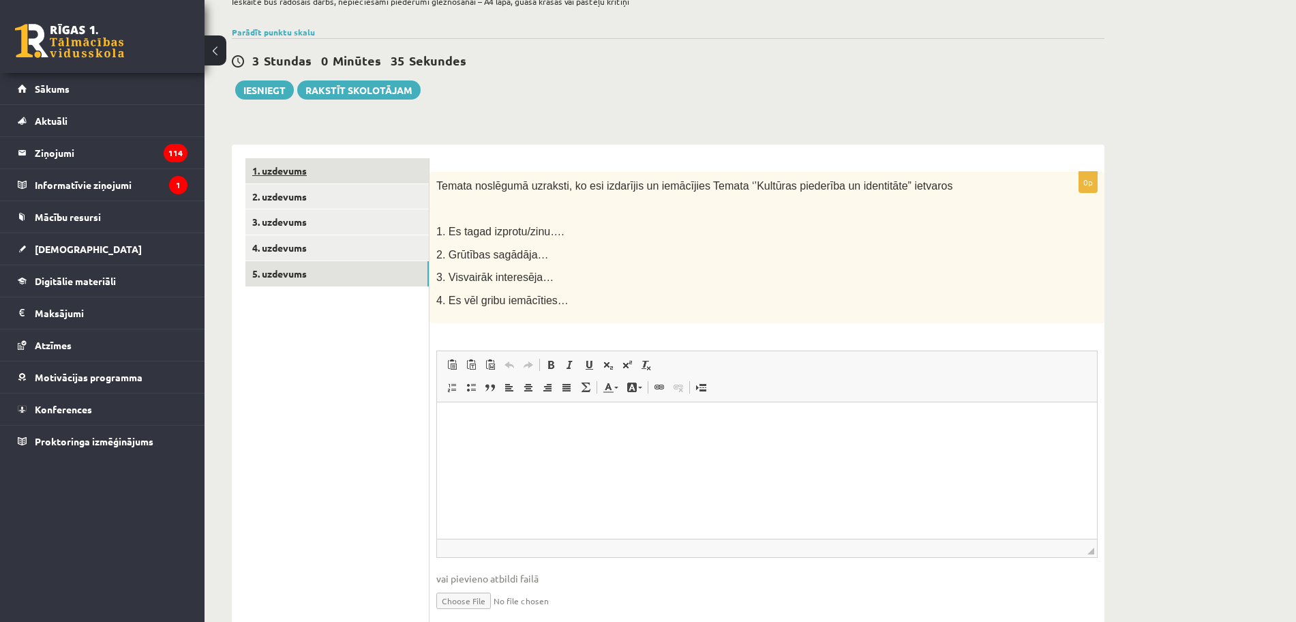
click at [357, 175] on link "1. uzdevums" at bounding box center [336, 170] width 183 height 25
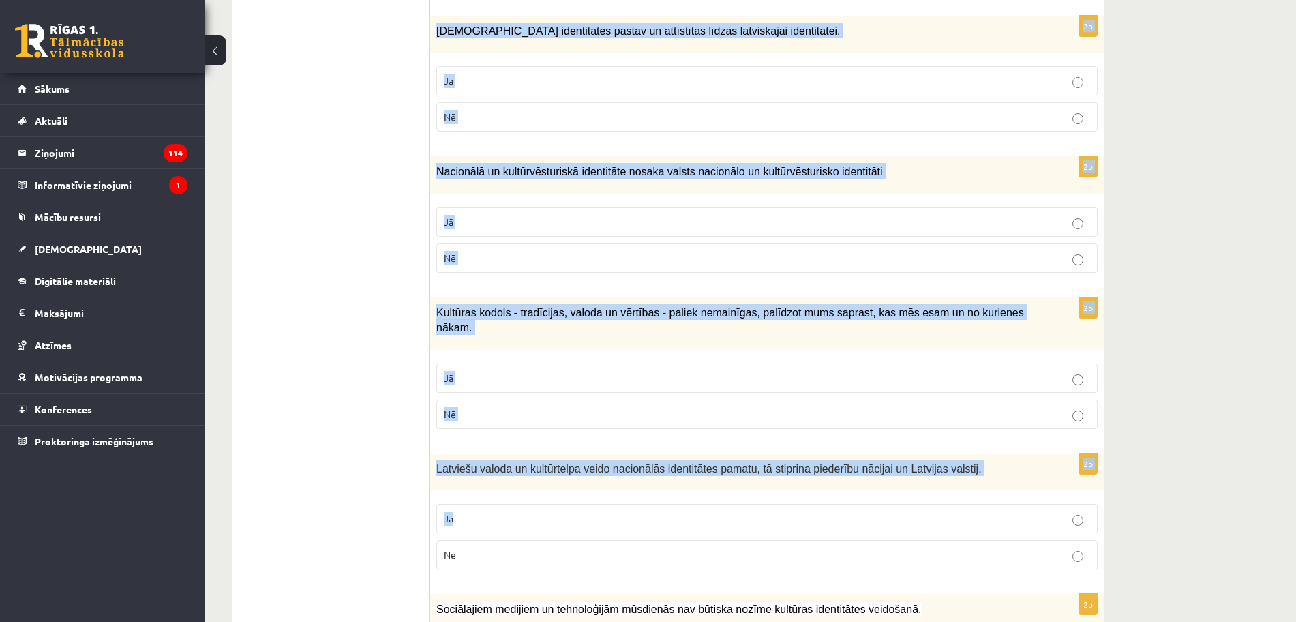
scroll to position [1837, 0]
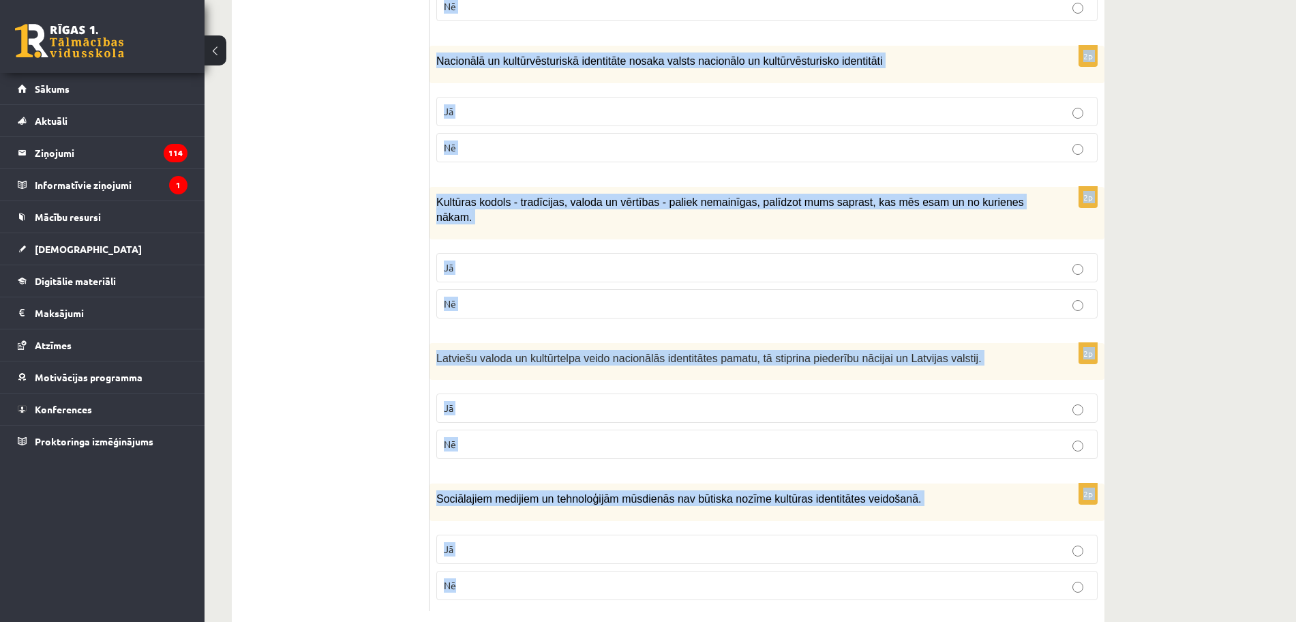
drag, startPoint x: 434, startPoint y: 178, endPoint x: 1107, endPoint y: 576, distance: 781.7
copy form "Atzīmē vai apgalvojumi ir patiesi! 2p Nācijas tapšana nav kulturāls, nav vēstur…"
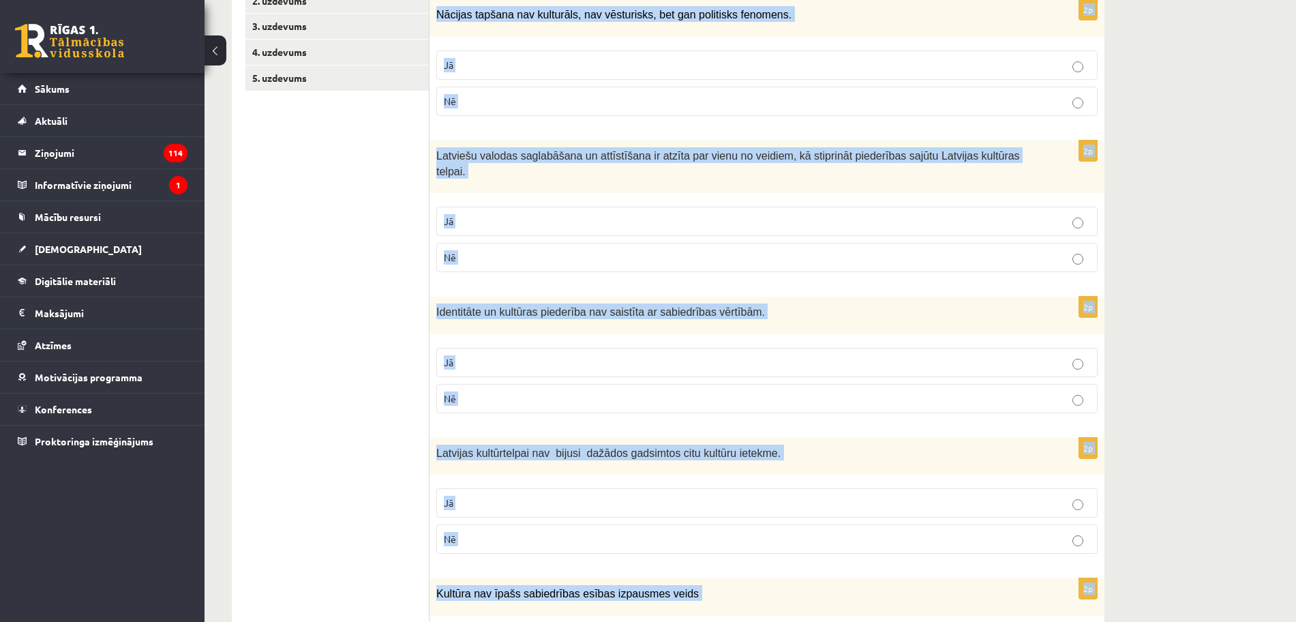
scroll to position [0, 0]
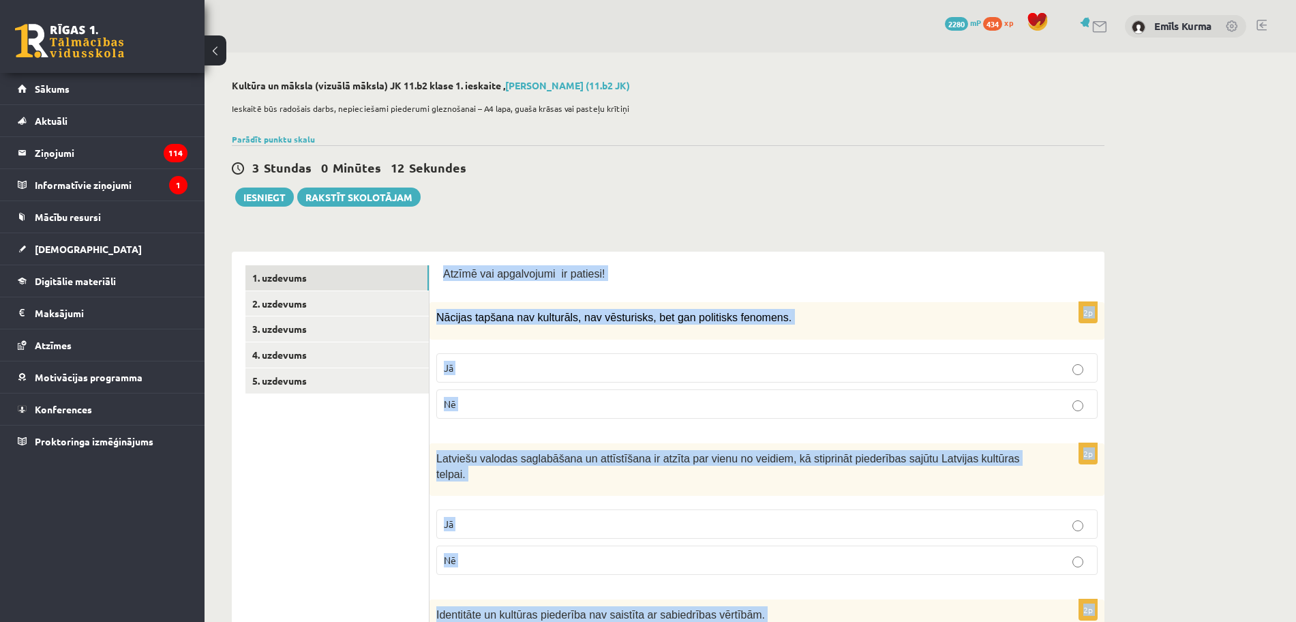
click at [614, 421] on fieldset "Jā Nē" at bounding box center [766, 384] width 661 height 76
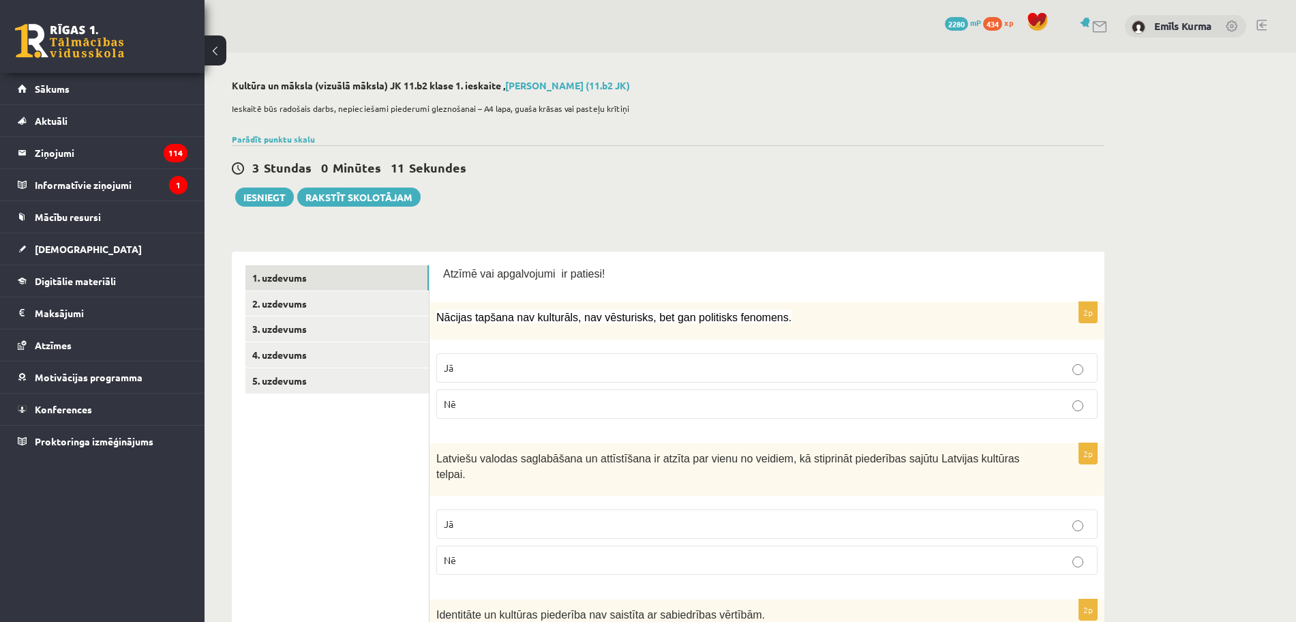
click at [632, 402] on p "Nē" at bounding box center [767, 404] width 646 height 14
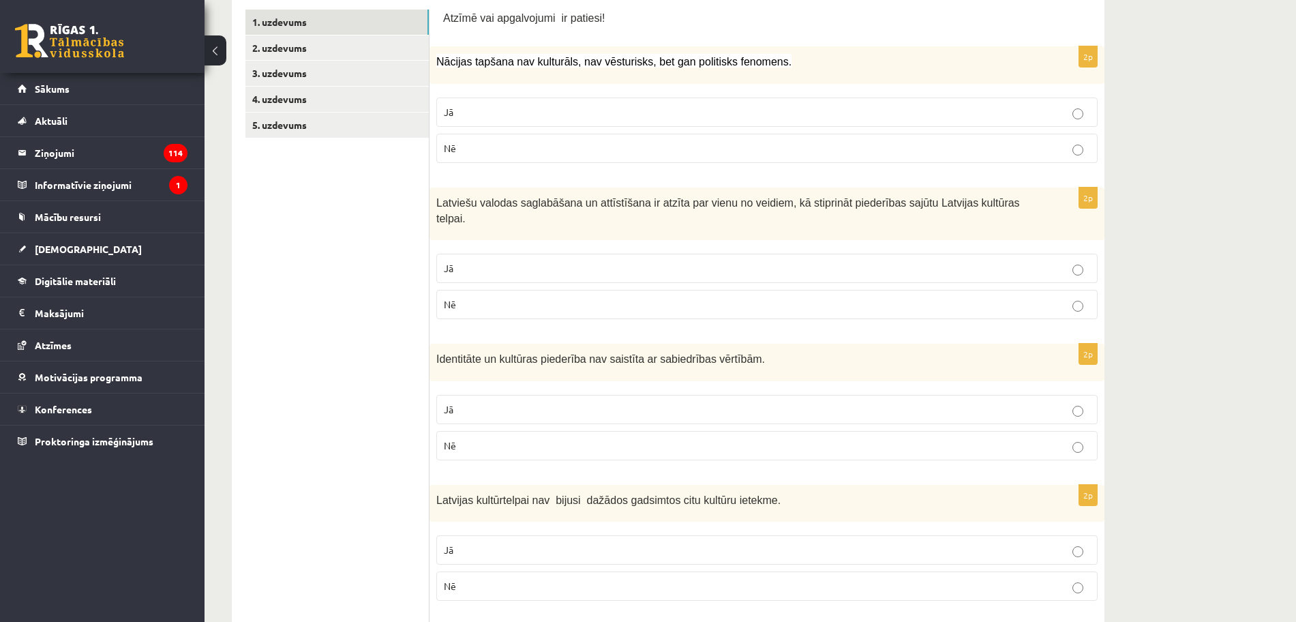
click at [617, 261] on p "Jā" at bounding box center [767, 268] width 646 height 14
click at [573, 438] on p "Nē" at bounding box center [767, 445] width 646 height 14
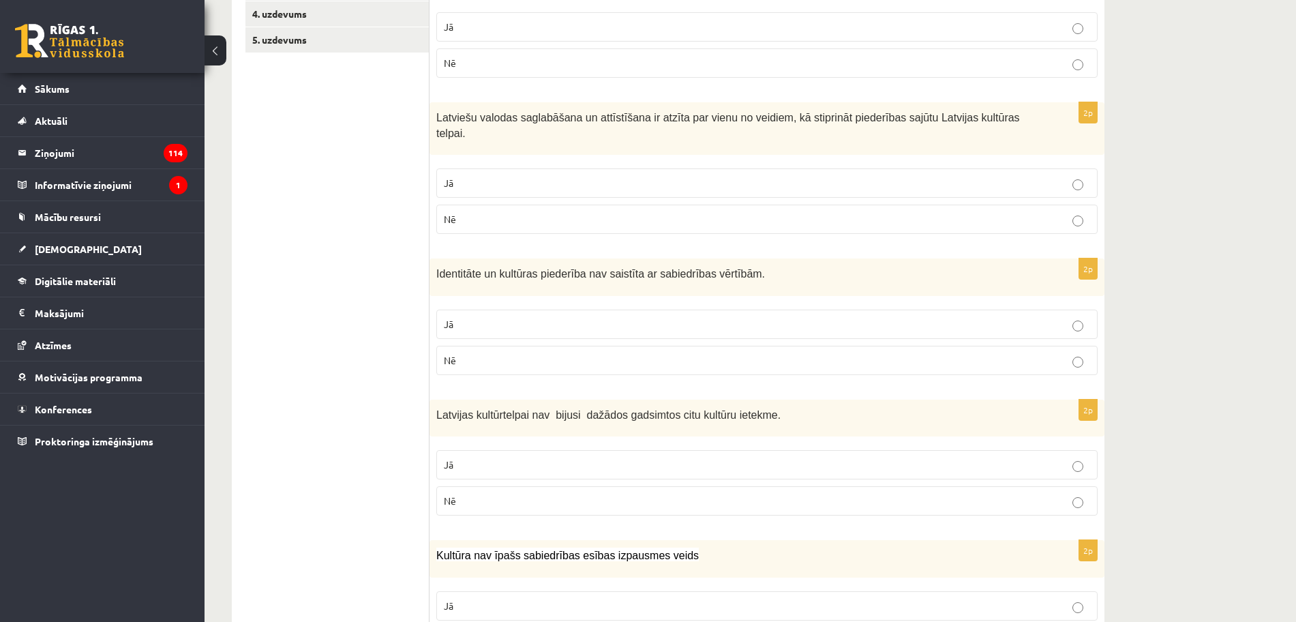
click at [975, 486] on label "Nē" at bounding box center [766, 500] width 661 height 29
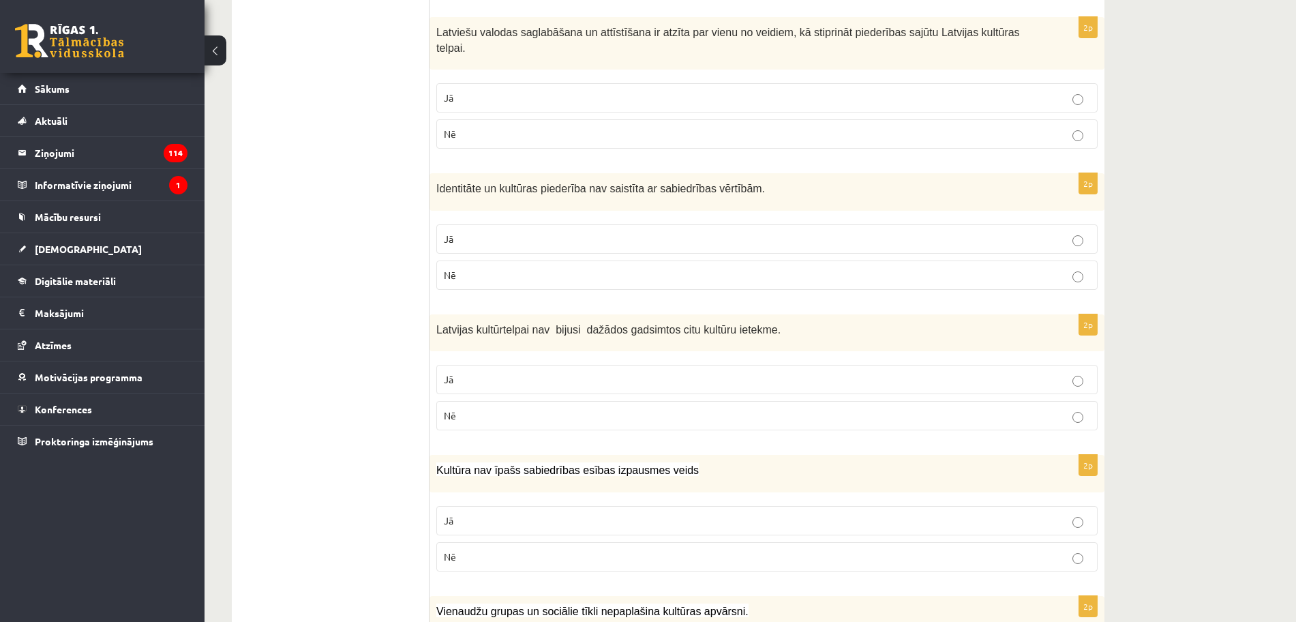
scroll to position [511, 0]
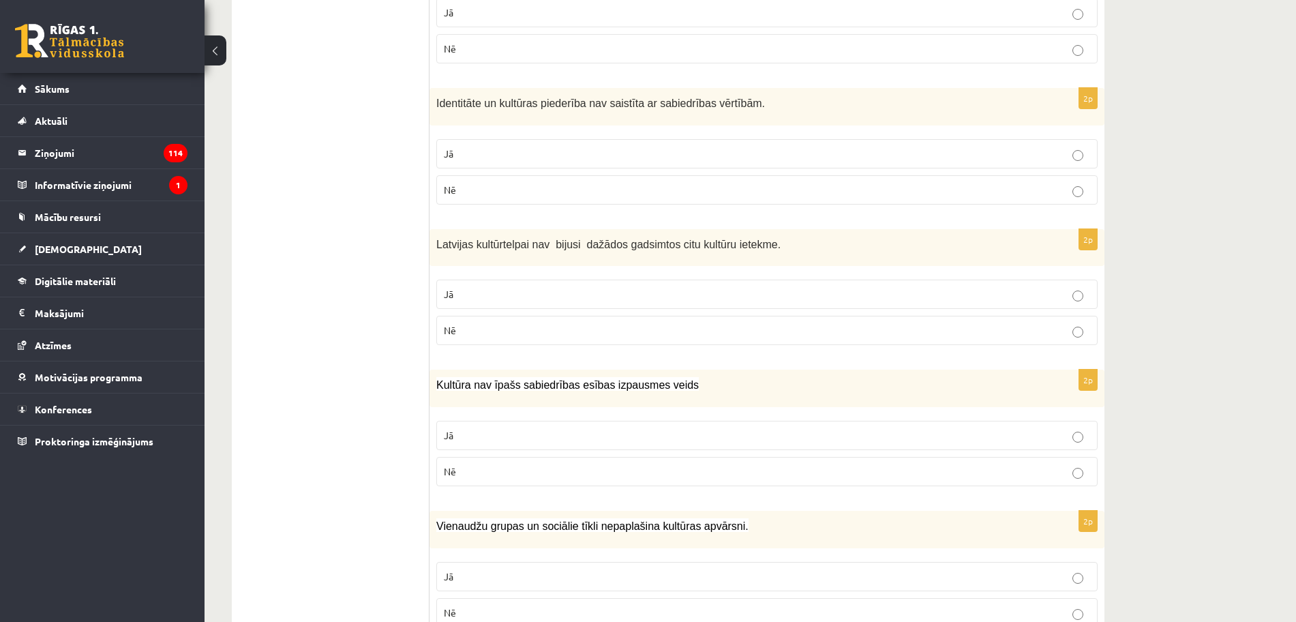
click at [975, 464] on p "Nē" at bounding box center [767, 471] width 646 height 14
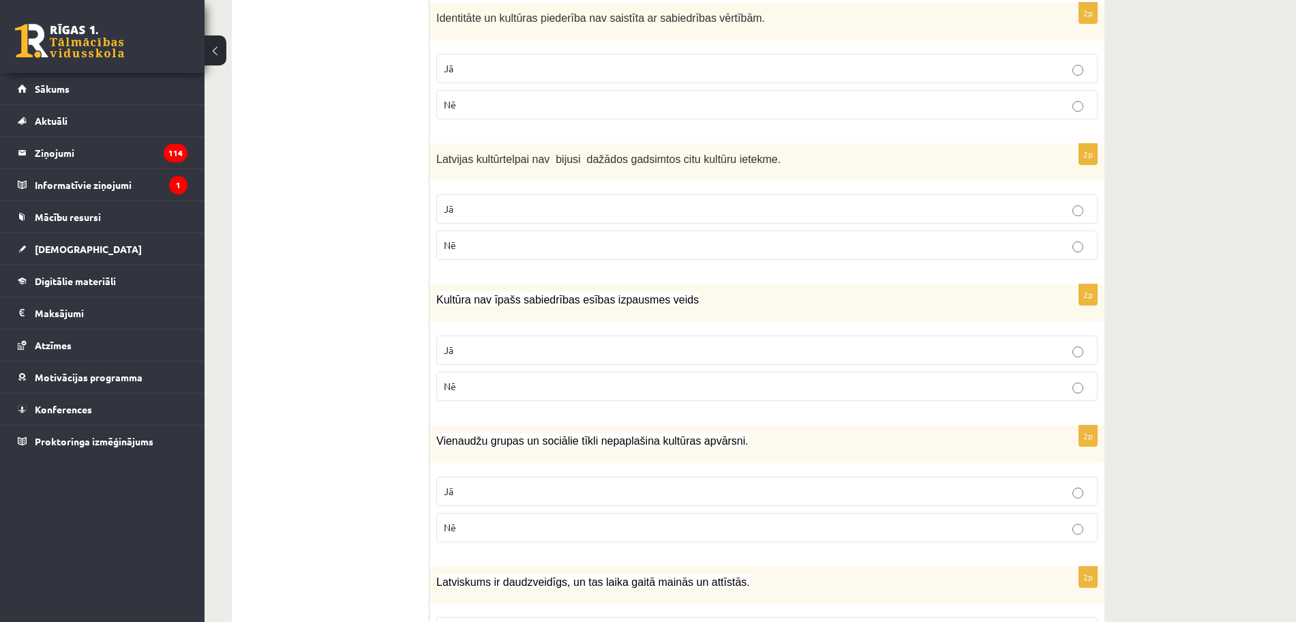
scroll to position [682, 0]
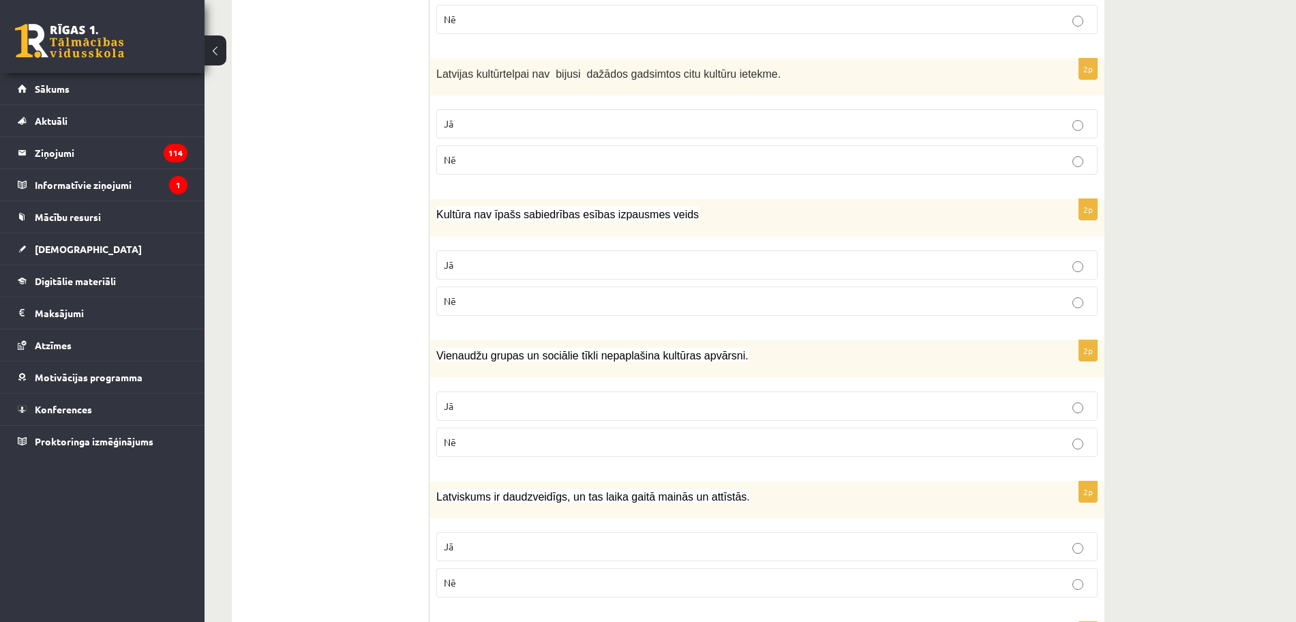
click at [976, 435] on p "Nē" at bounding box center [767, 442] width 646 height 14
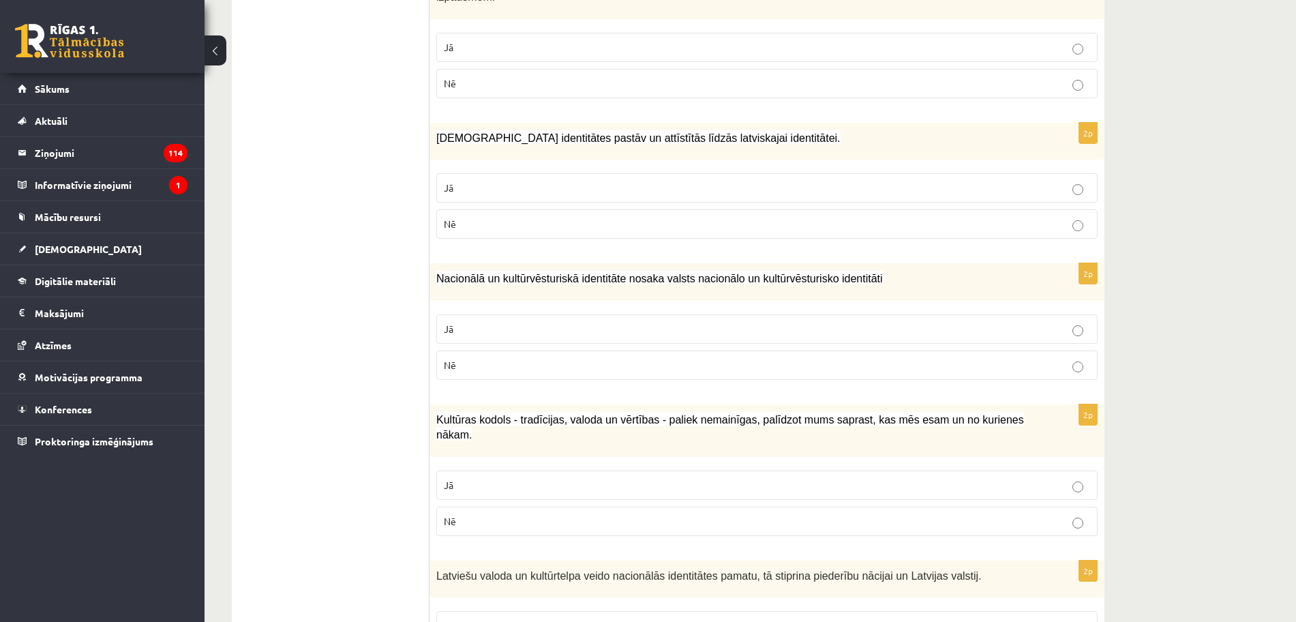
scroll to position [1837, 0]
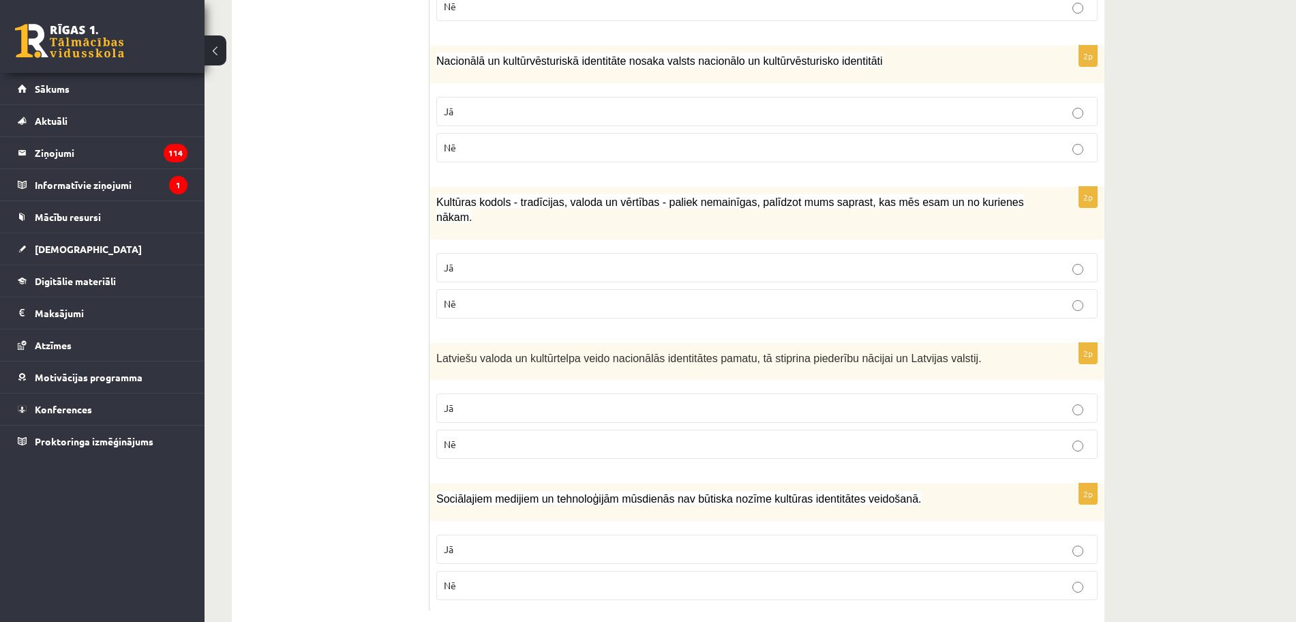
click at [743, 578] on p "Nē" at bounding box center [767, 585] width 646 height 14
click at [758, 401] on p "Jā" at bounding box center [767, 408] width 646 height 14
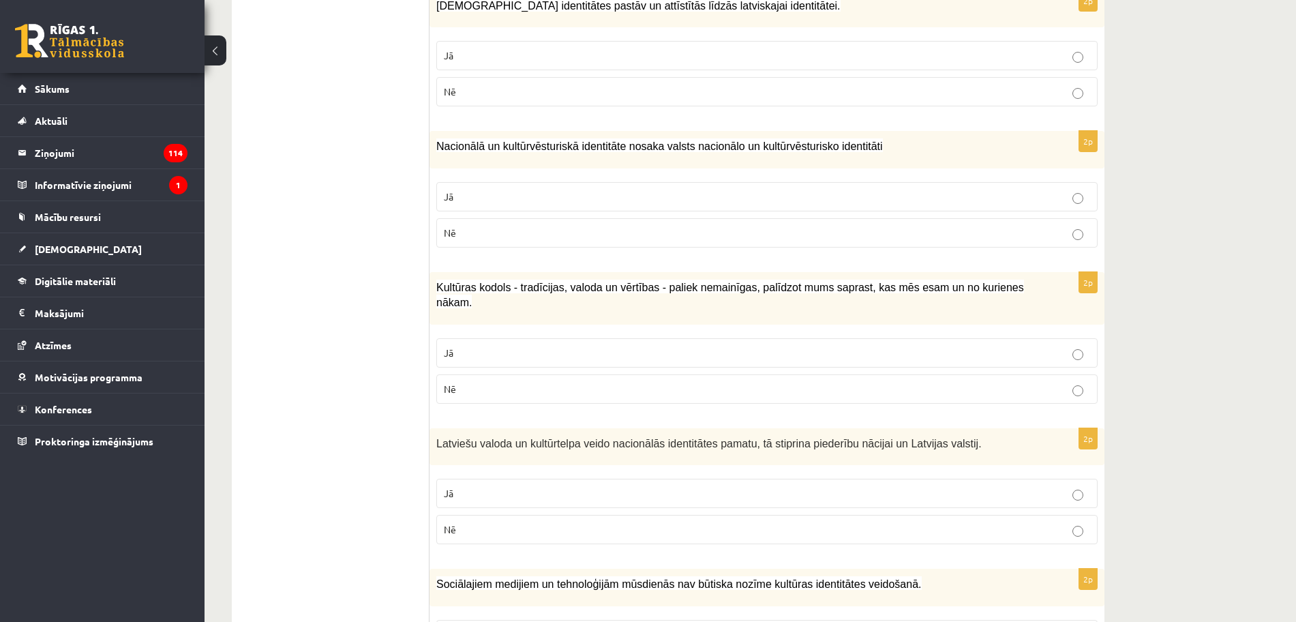
scroll to position [1667, 0]
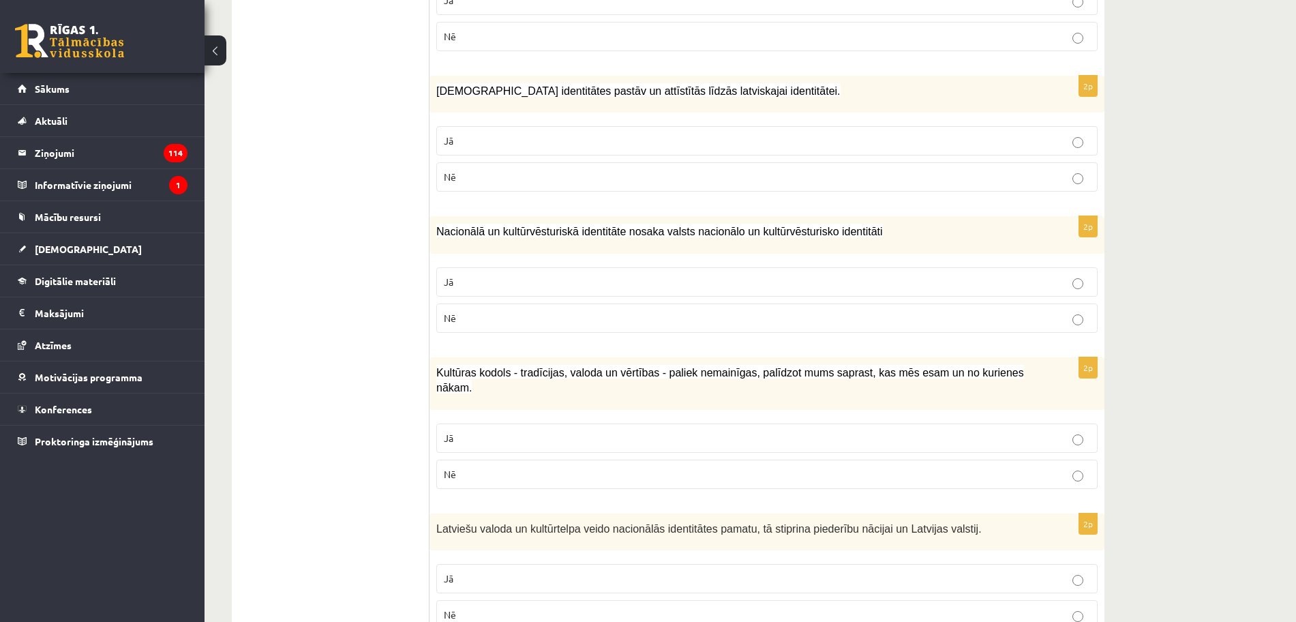
click at [758, 431] on p "Jā" at bounding box center [767, 438] width 646 height 14
click at [780, 275] on p "Jā" at bounding box center [767, 282] width 646 height 14
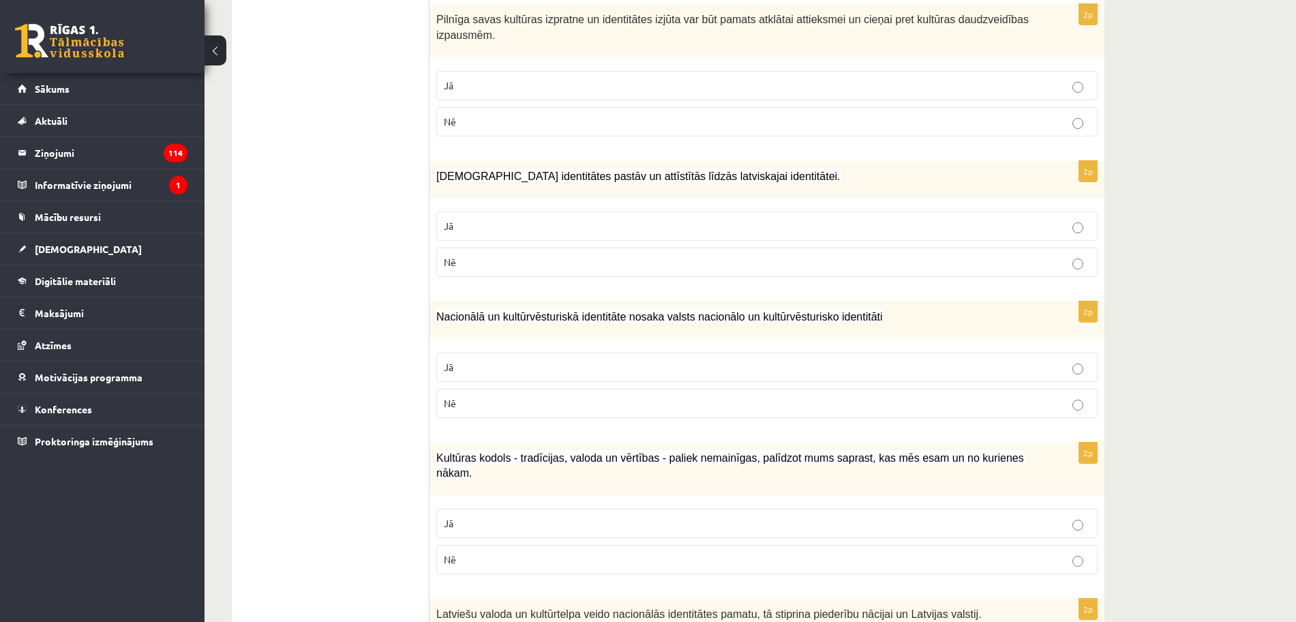
scroll to position [1496, 0]
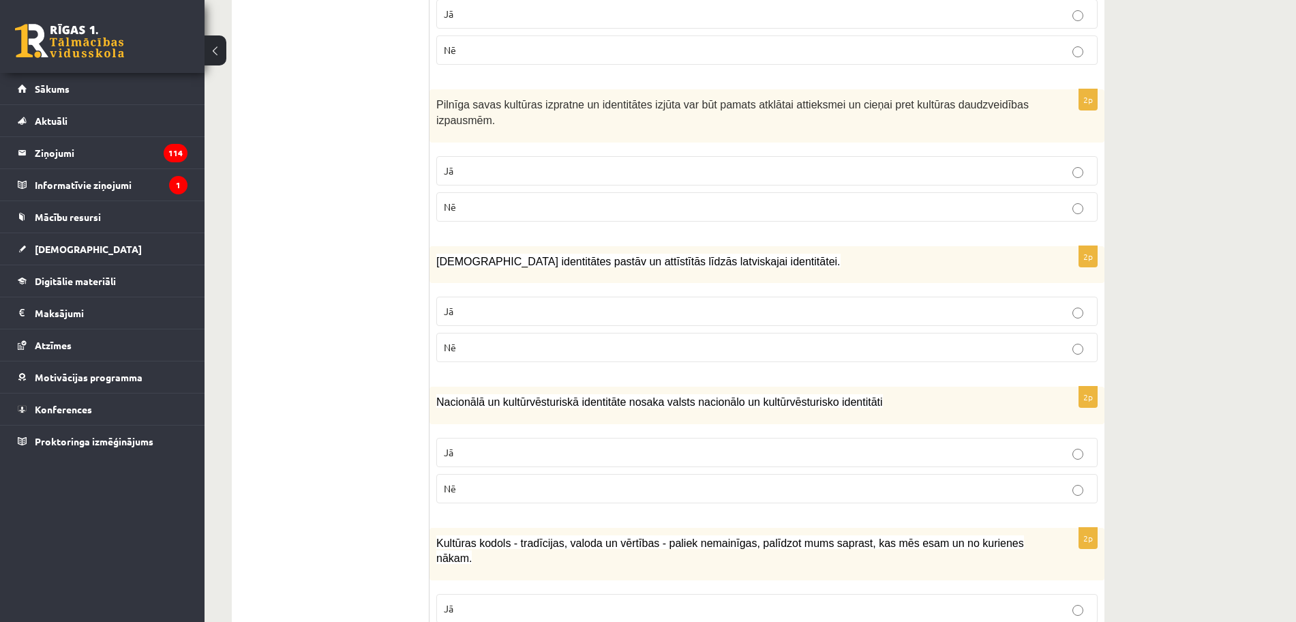
click at [787, 304] on p "Jā" at bounding box center [767, 311] width 646 height 14
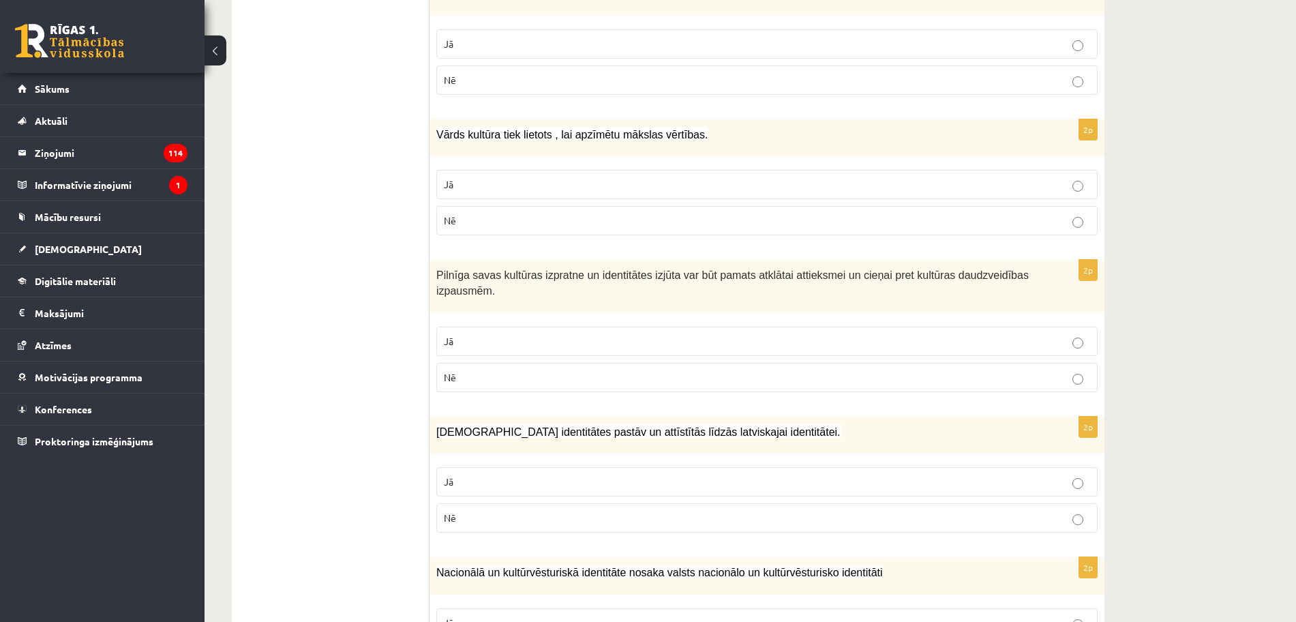
click at [779, 334] on p "Jā" at bounding box center [767, 341] width 646 height 14
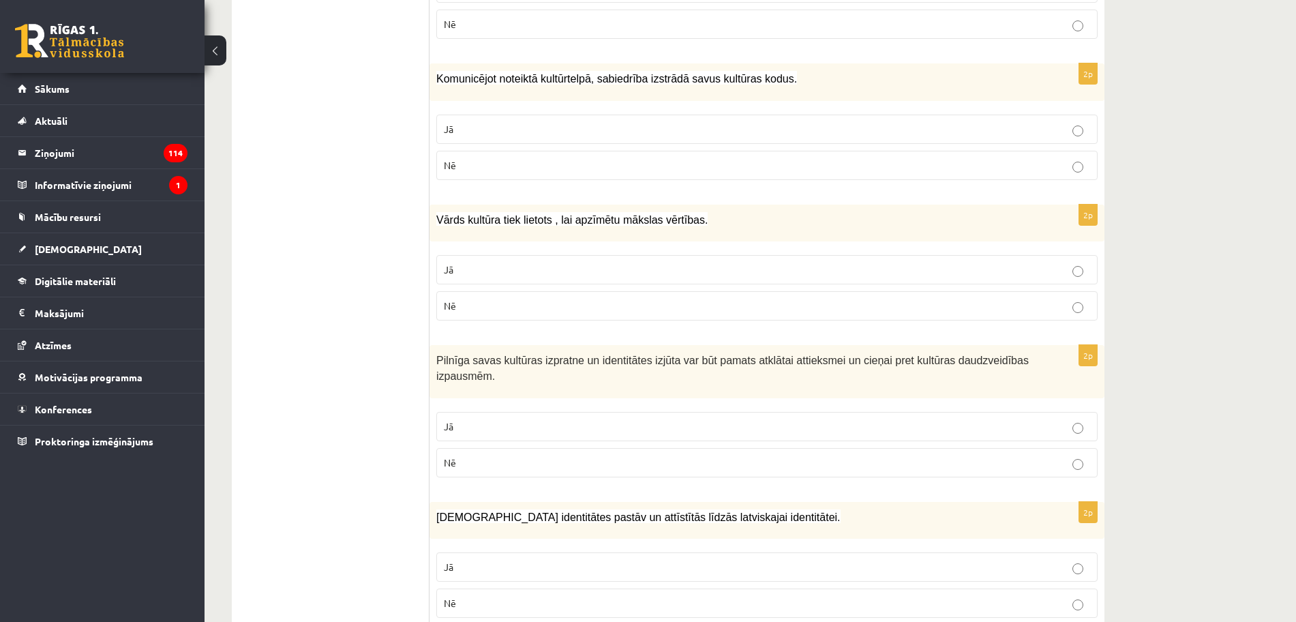
scroll to position [1155, 0]
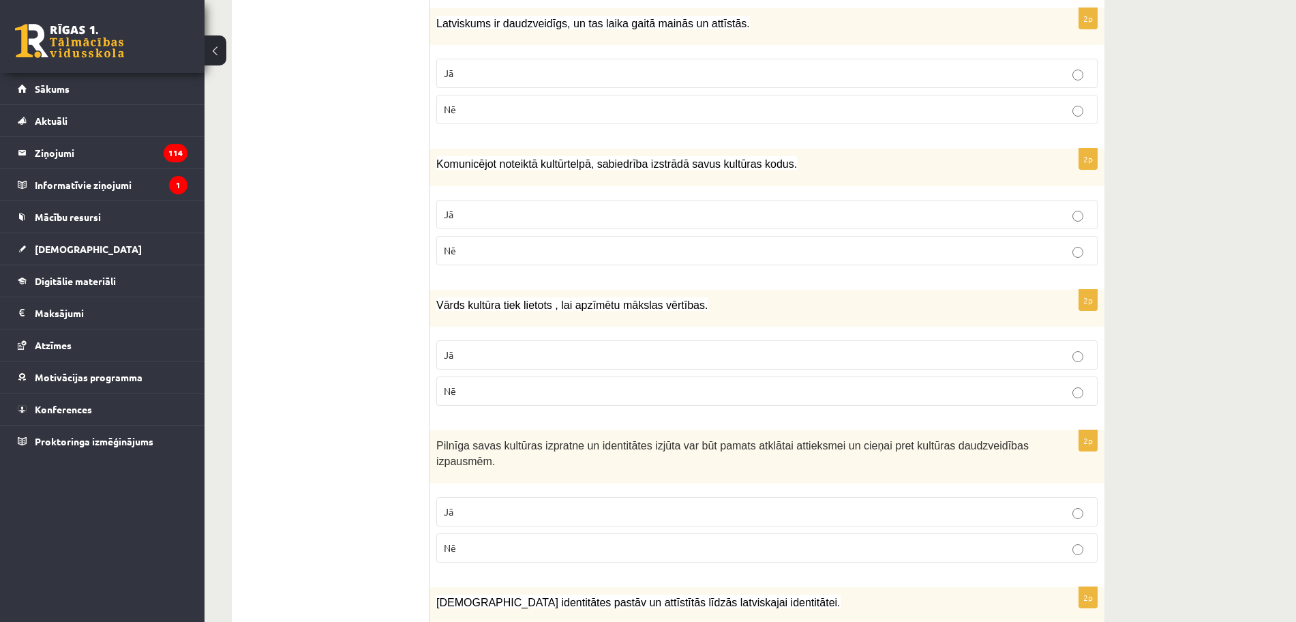
click at [775, 348] on p "Jā" at bounding box center [767, 355] width 646 height 14
click at [786, 207] on p "Jā" at bounding box center [767, 214] width 646 height 14
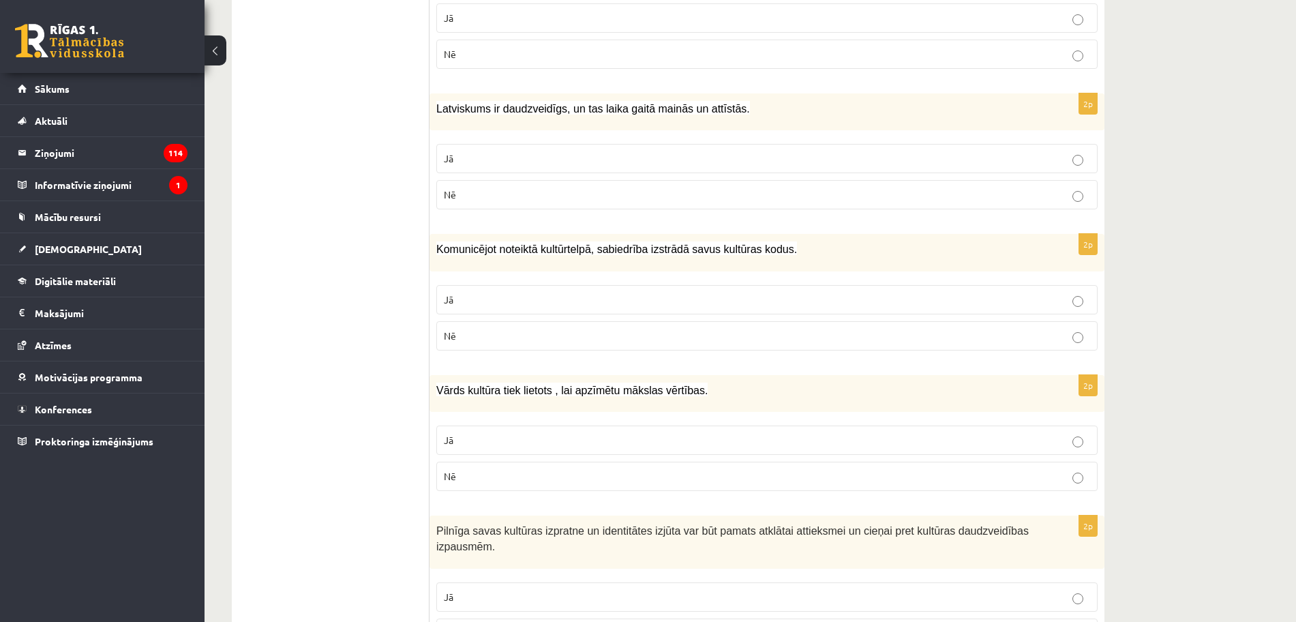
scroll to position [985, 0]
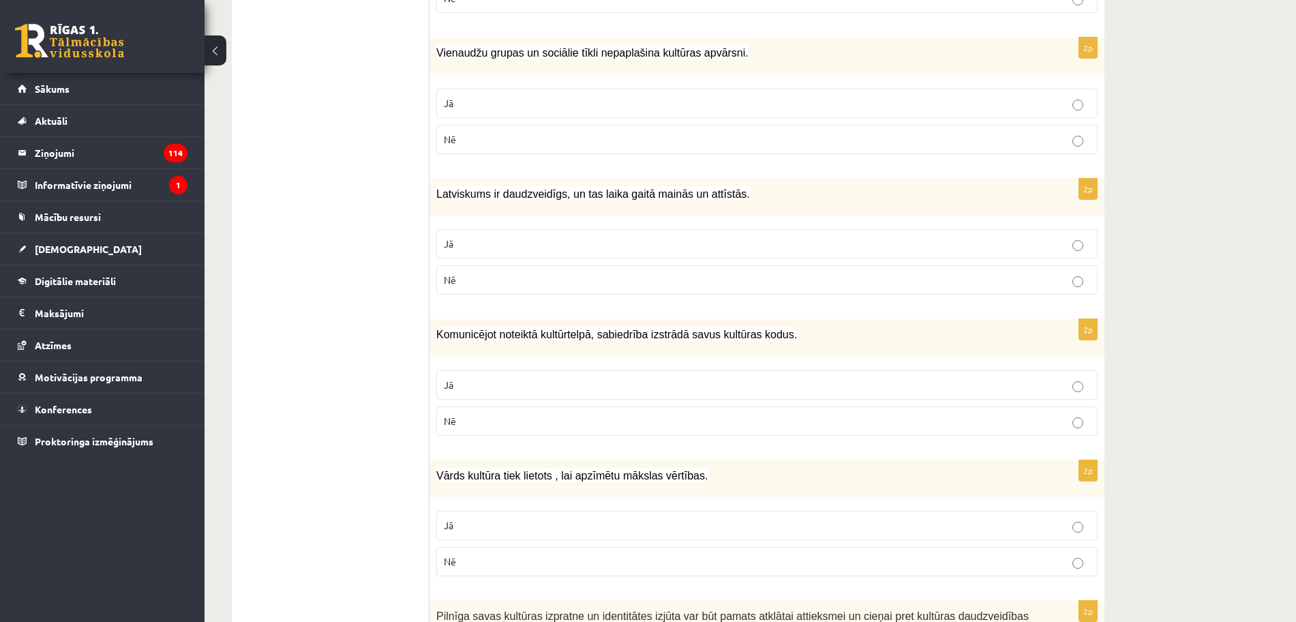
click at [829, 237] on p "Jā" at bounding box center [767, 244] width 646 height 14
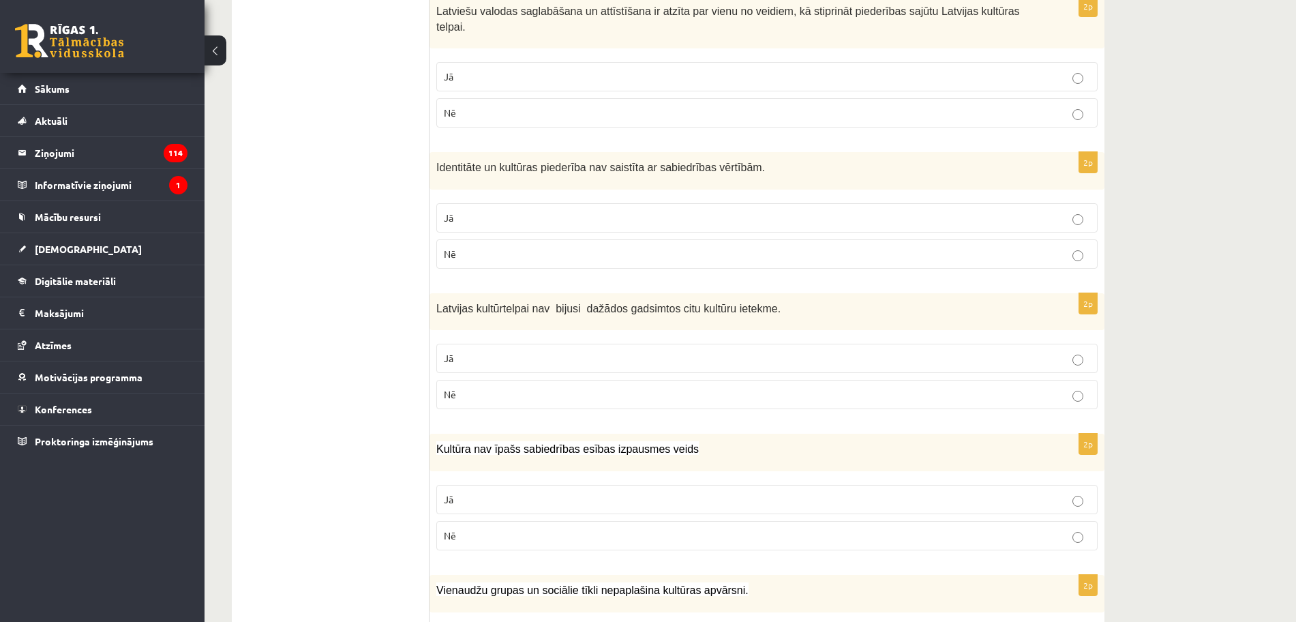
scroll to position [21, 0]
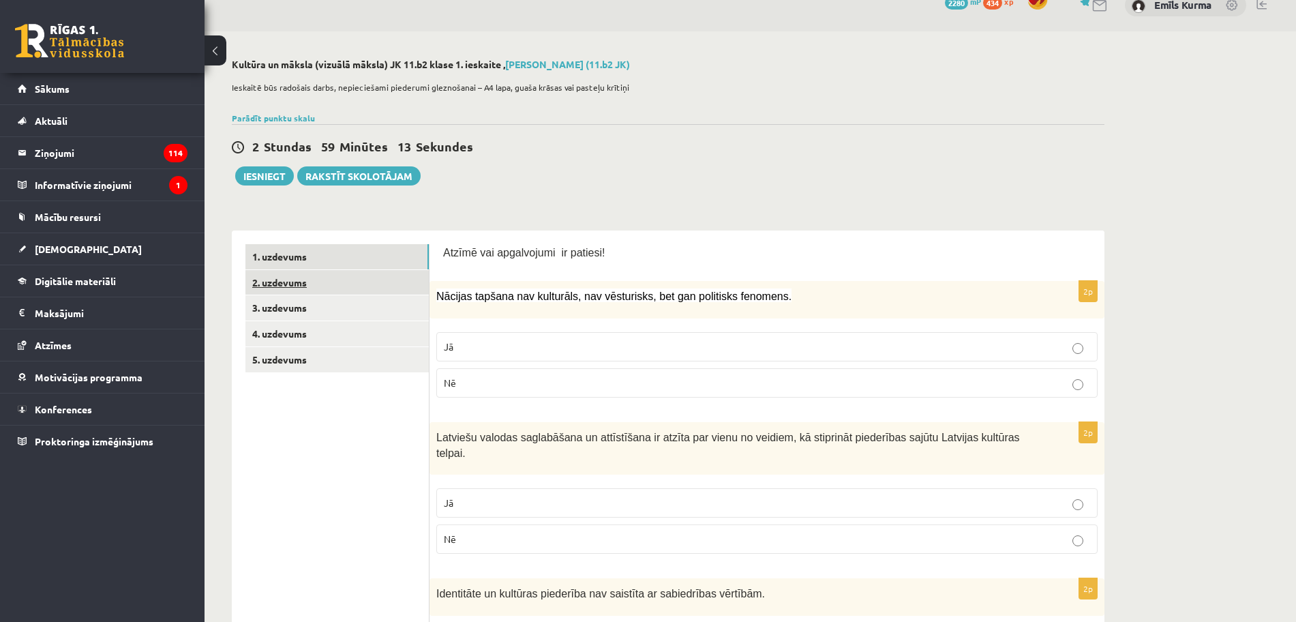
click at [295, 275] on link "2. uzdevums" at bounding box center [336, 282] width 183 height 25
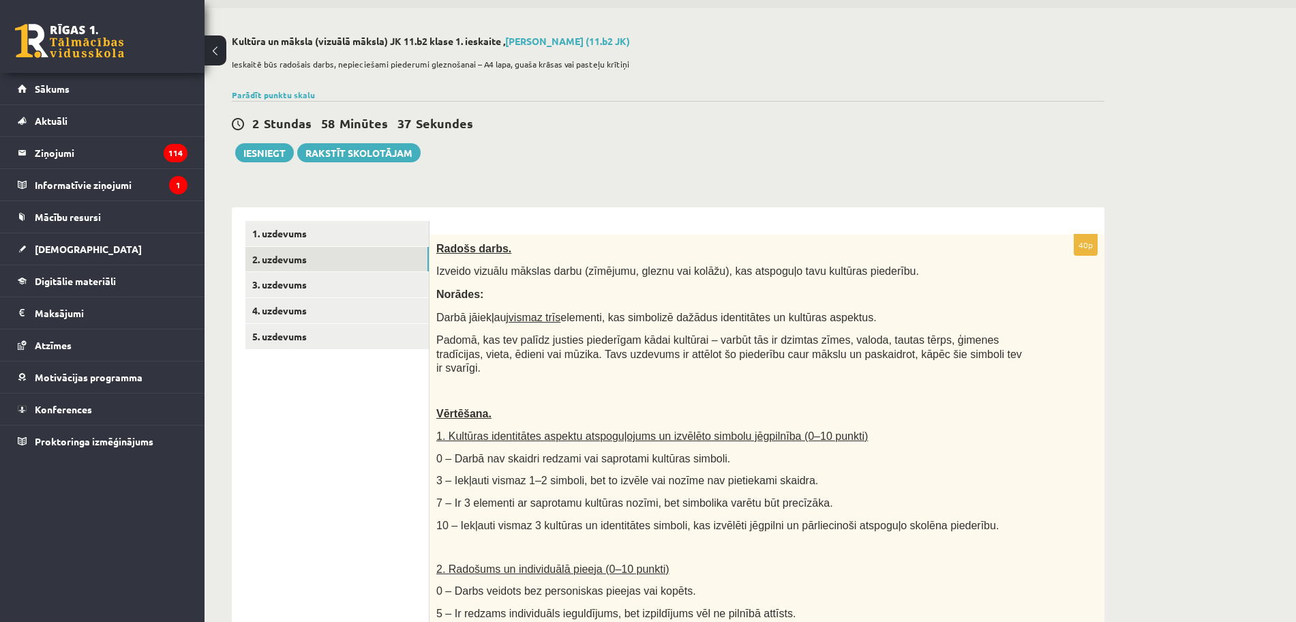
scroll to position [0, 0]
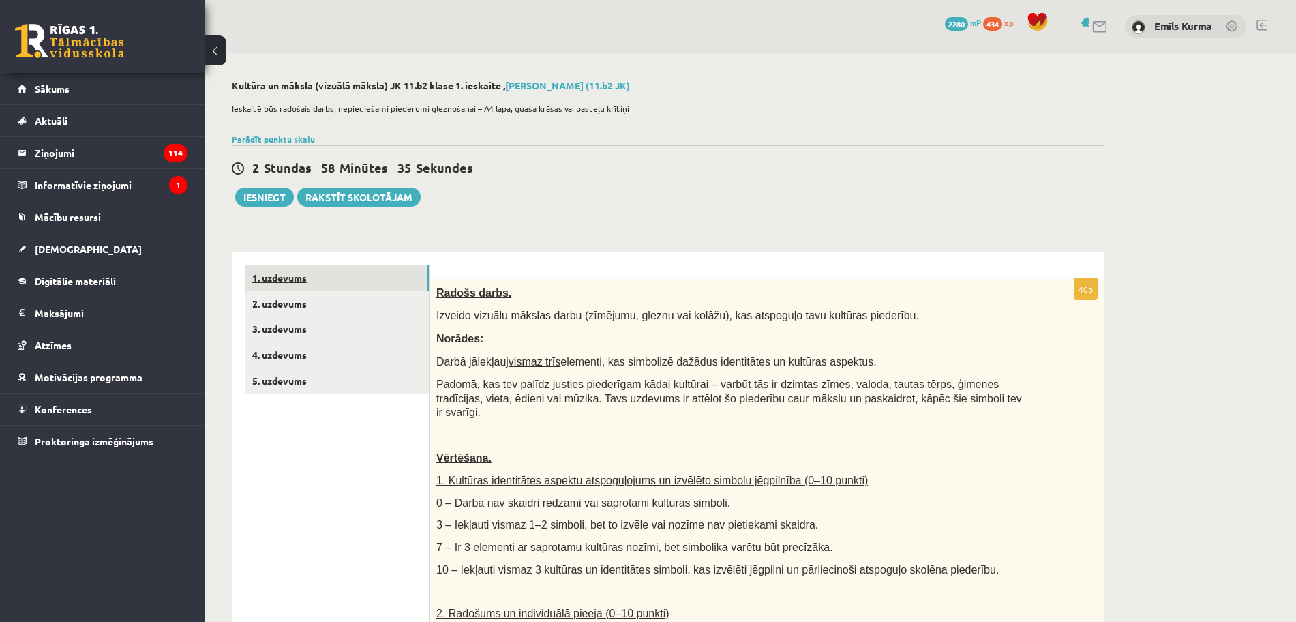
click at [295, 279] on link "1. uzdevums" at bounding box center [336, 277] width 183 height 25
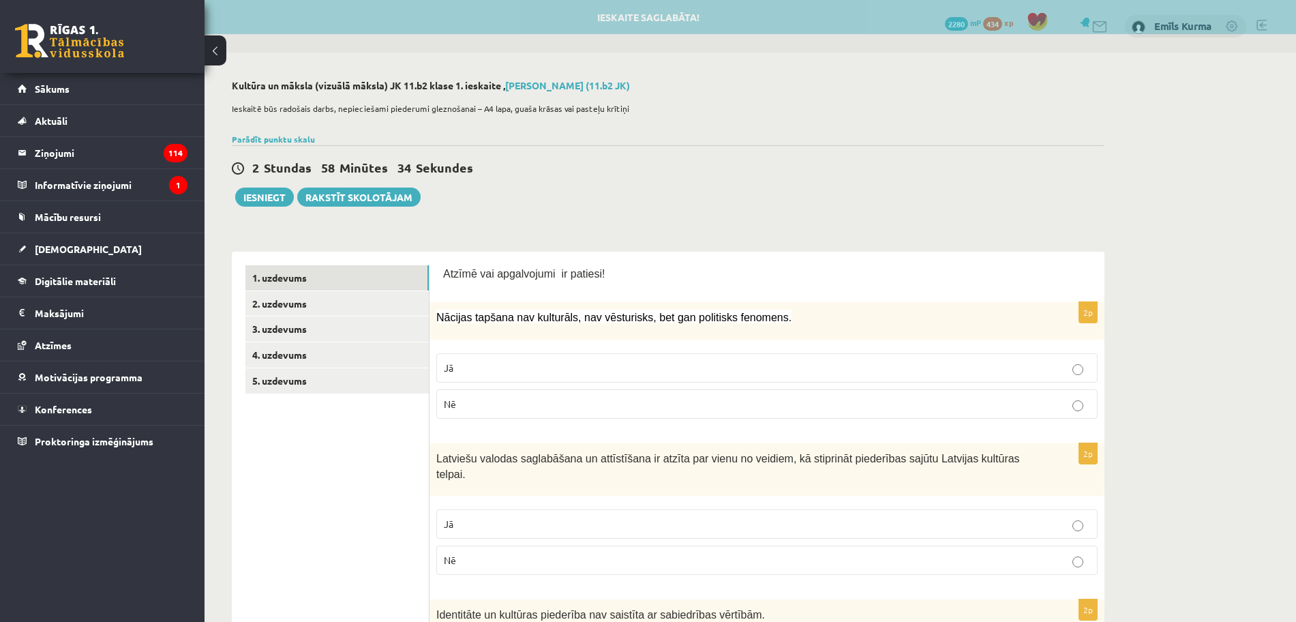
scroll to position [170, 0]
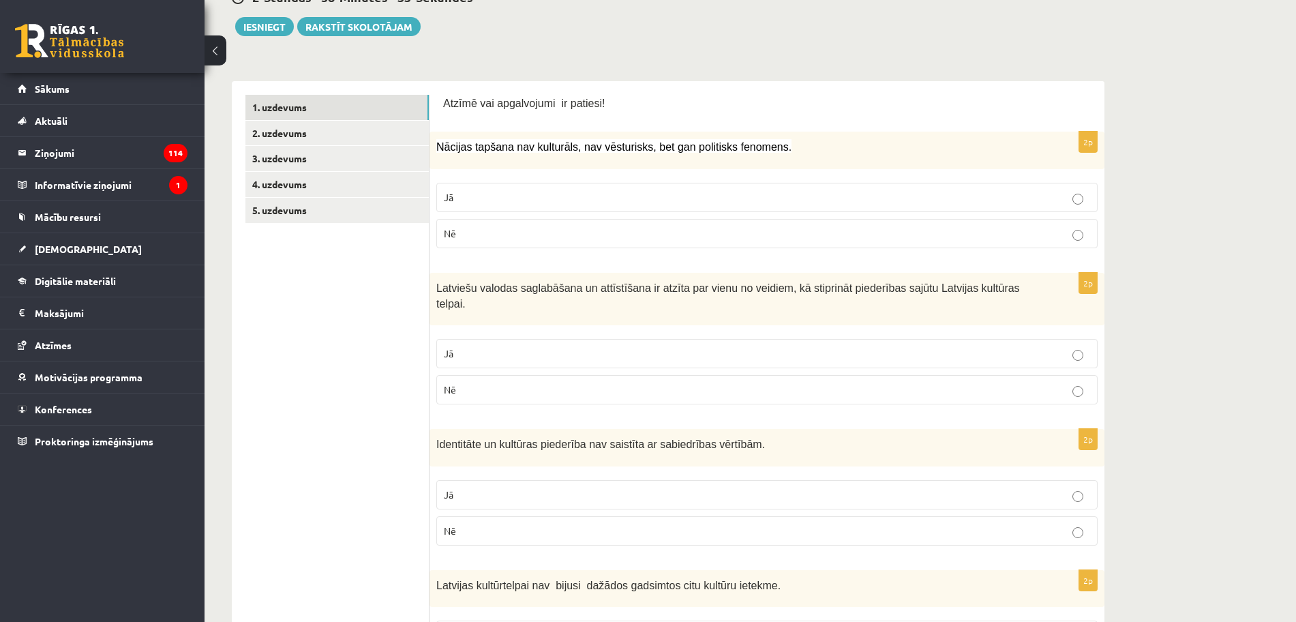
click at [972, 235] on p "Nē" at bounding box center [767, 233] width 646 height 14
click at [1063, 346] on p "Jā" at bounding box center [767, 353] width 646 height 14
click at [1078, 241] on label "Nē" at bounding box center [766, 233] width 661 height 29
click at [1079, 241] on label "Nē" at bounding box center [766, 233] width 661 height 29
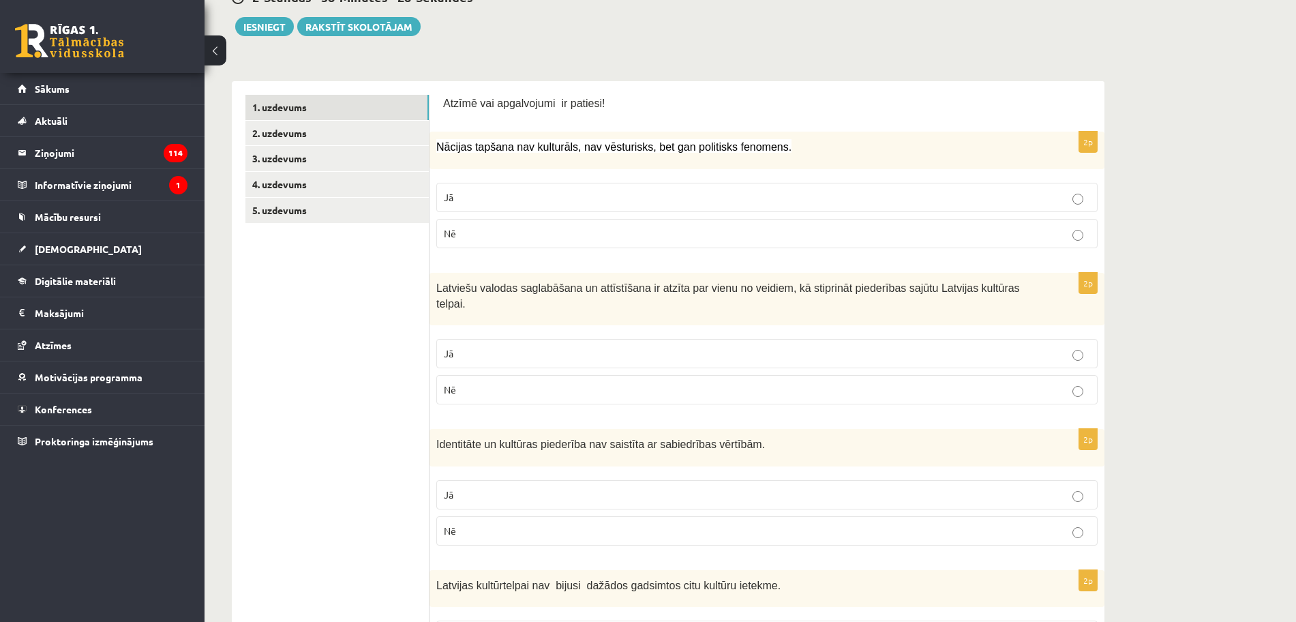
scroll to position [0, 0]
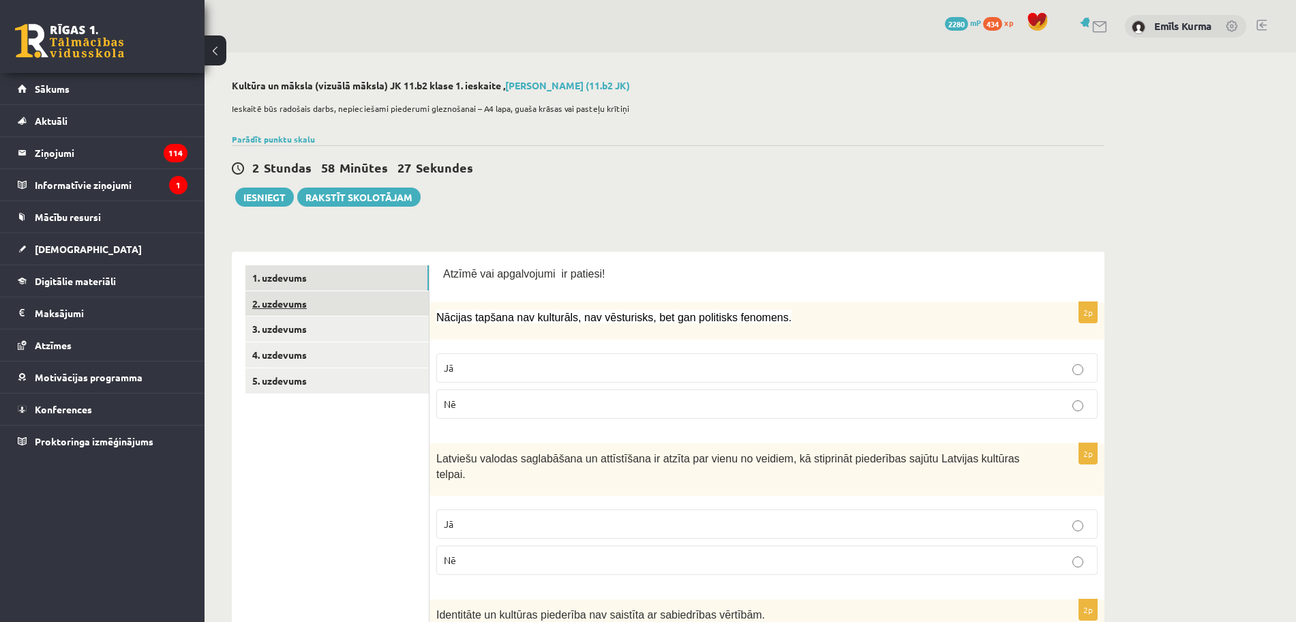
click at [324, 301] on link "2. uzdevums" at bounding box center [336, 303] width 183 height 25
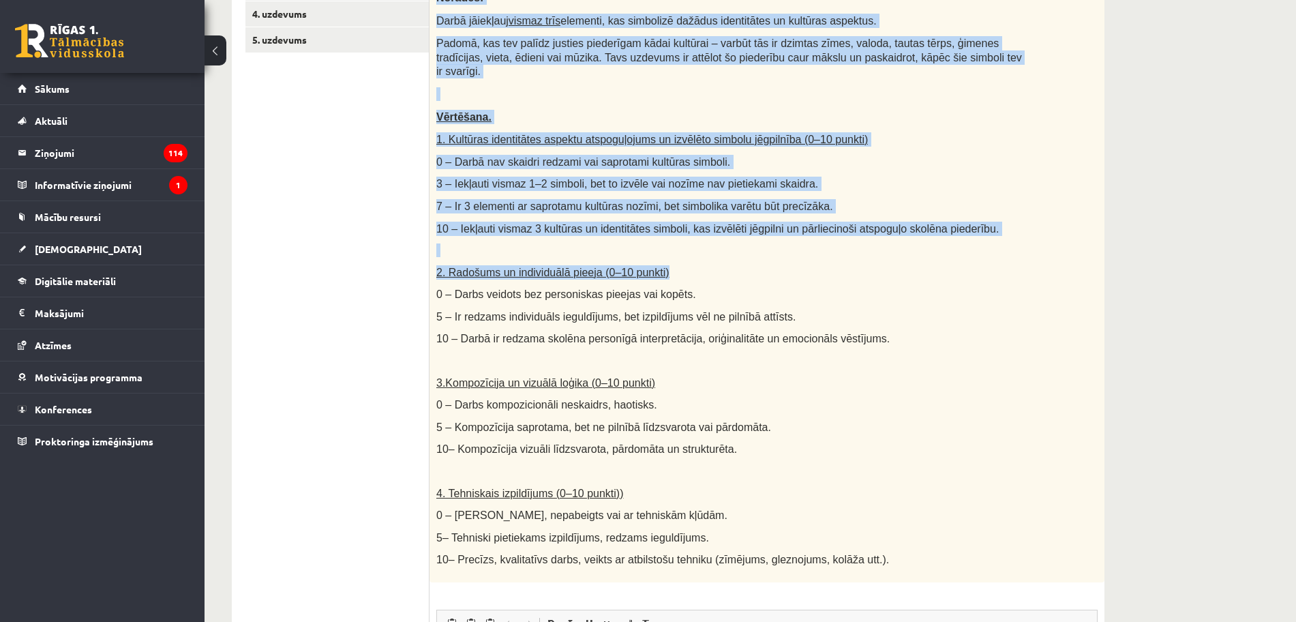
scroll to position [256, 0]
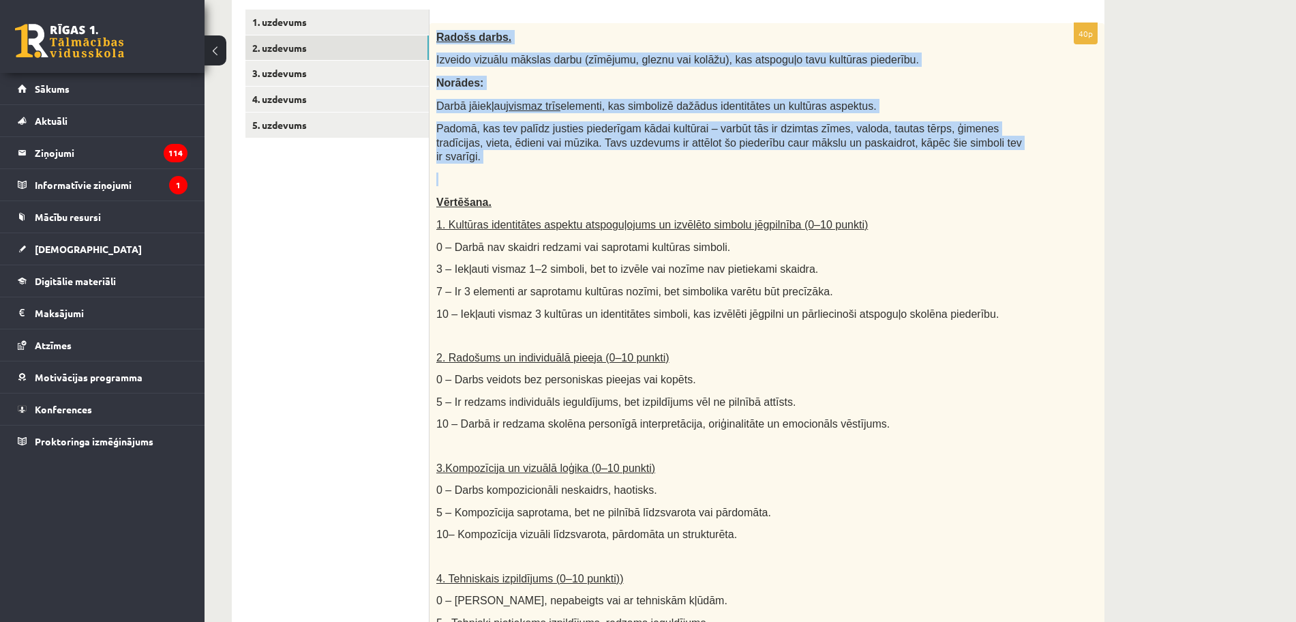
drag, startPoint x: 433, startPoint y: 288, endPoint x: 943, endPoint y: 150, distance: 528.3
click at [943, 150] on div "Radošs darbs. Izveido vizuālu mākslas darbu (zīmējumu, gleznu vai kolāžu), kas …" at bounding box center [767, 345] width 675 height 644
copy div "Radošs darbs. Izveido vizuālu mākslas darbu (zīmējumu, gleznu vai kolāžu), kas …"
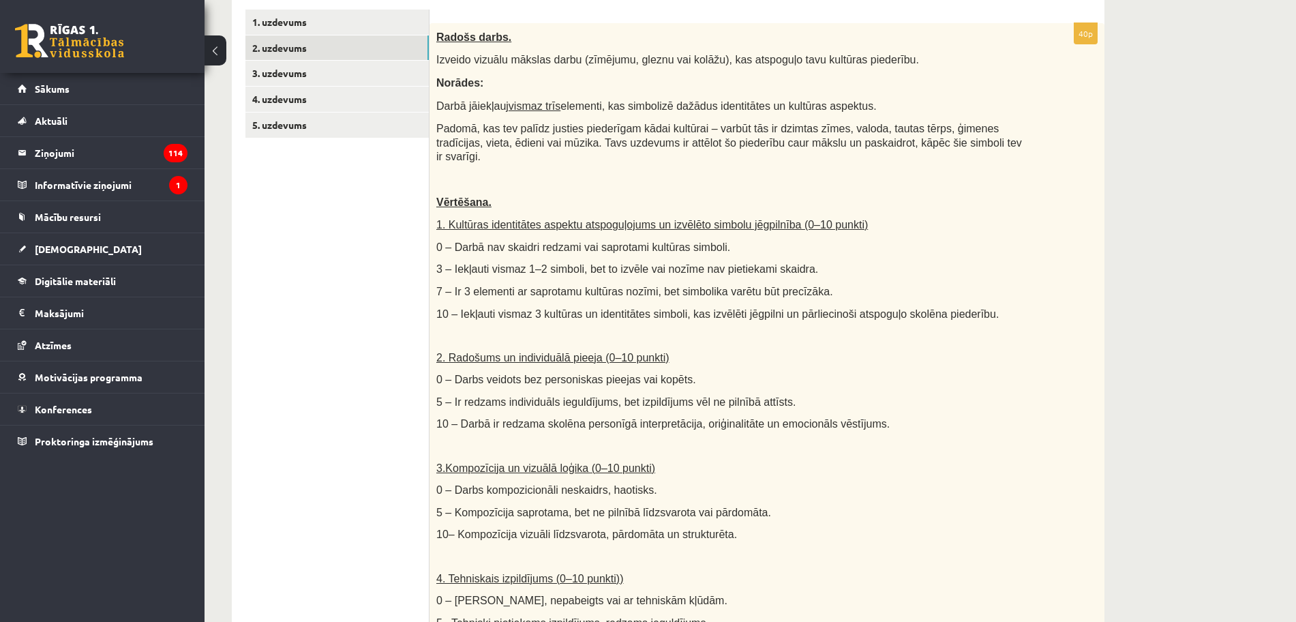
click at [1070, 238] on div "Radošs darbs. Izveido vizuālu mākslas darbu (zīmējumu, gleznu vai kolāžu), kas …" at bounding box center [767, 345] width 675 height 644
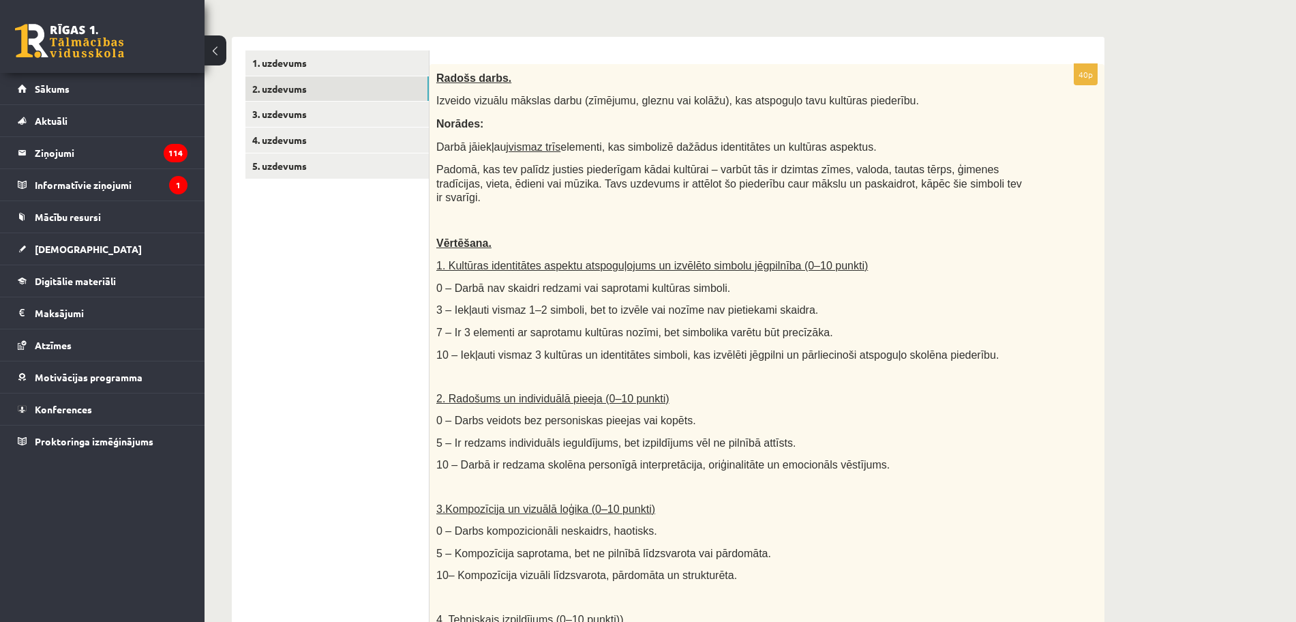
scroll to position [0, 0]
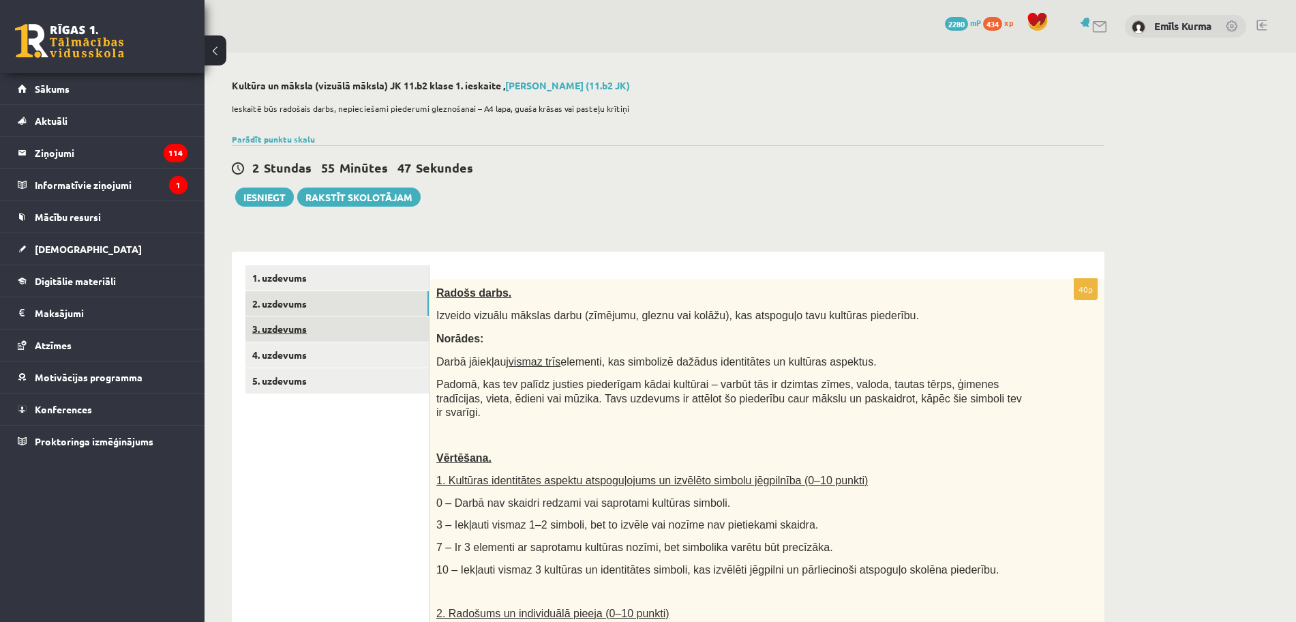
click at [312, 335] on link "3. uzdevums" at bounding box center [336, 328] width 183 height 25
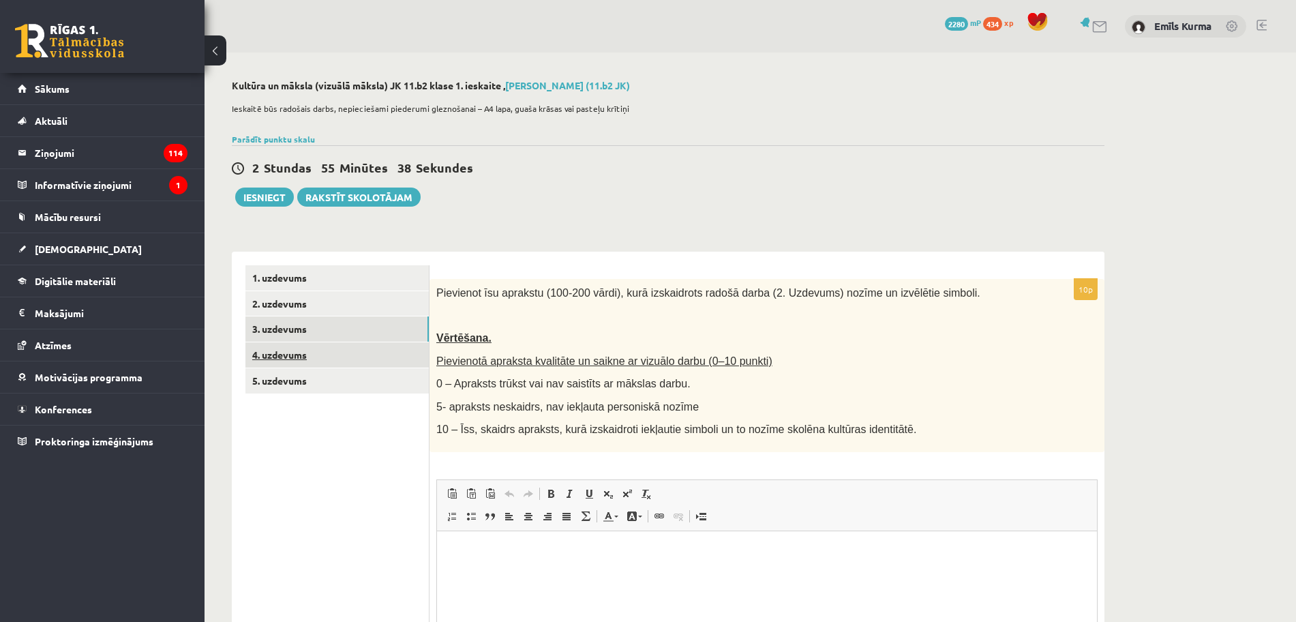
click at [350, 364] on link "4. uzdevums" at bounding box center [336, 354] width 183 height 25
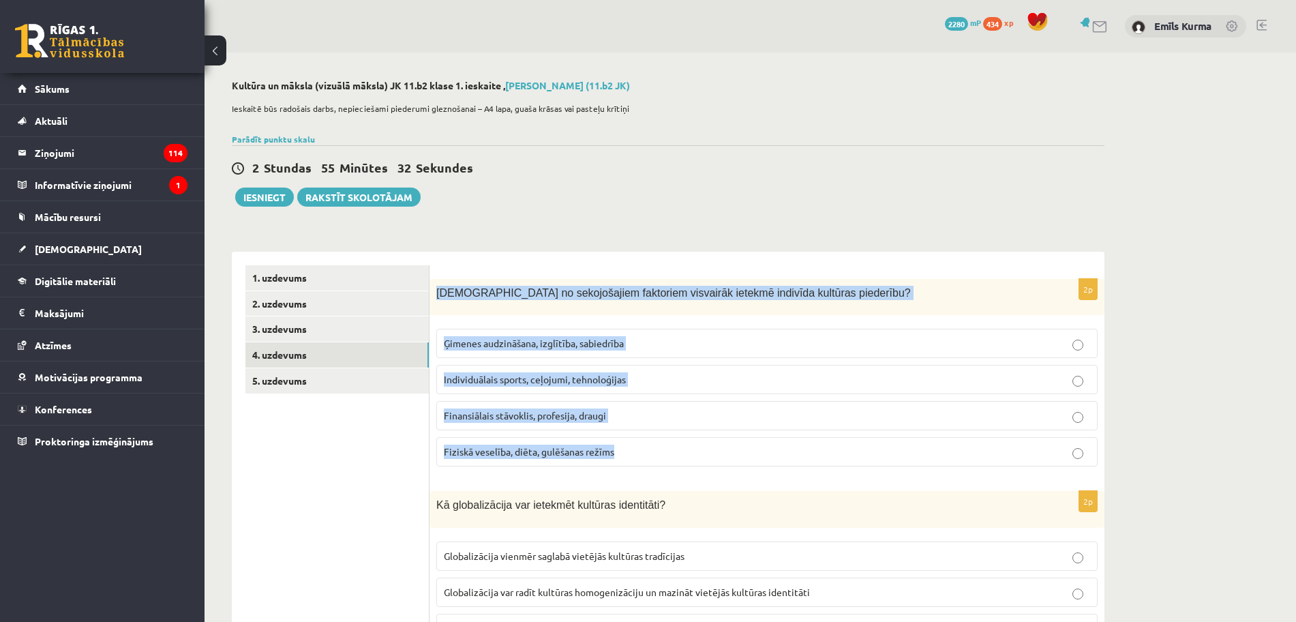
drag, startPoint x: 436, startPoint y: 291, endPoint x: 1013, endPoint y: 473, distance: 604.7
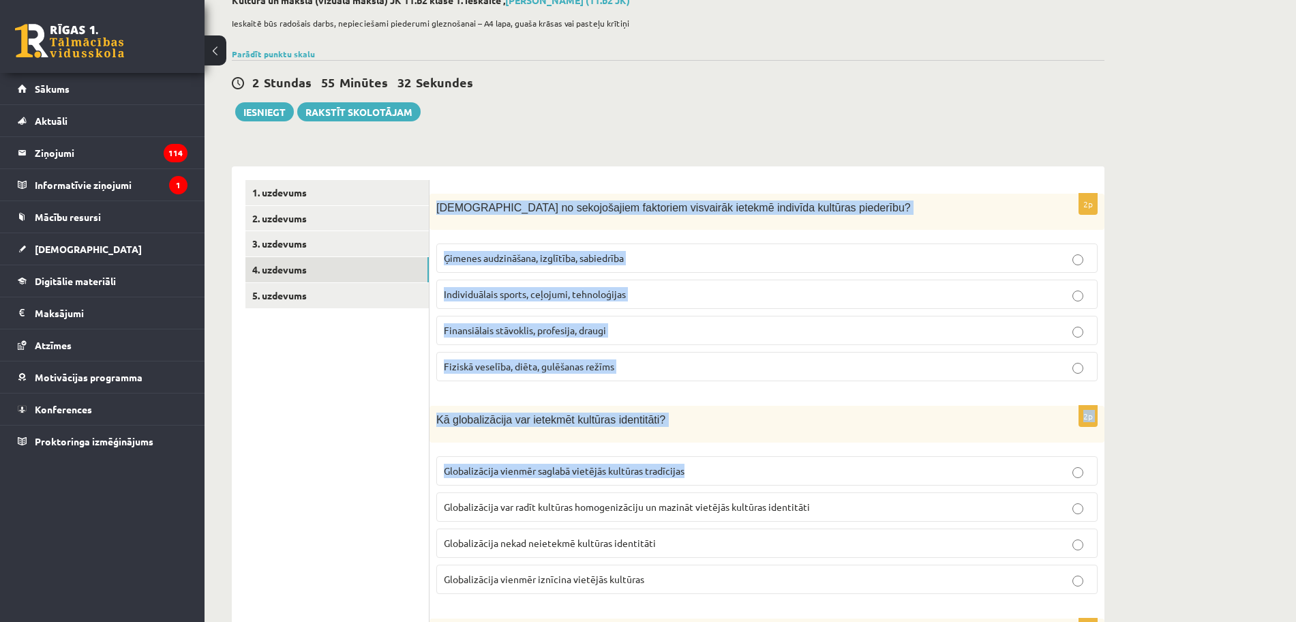
scroll to position [170, 0]
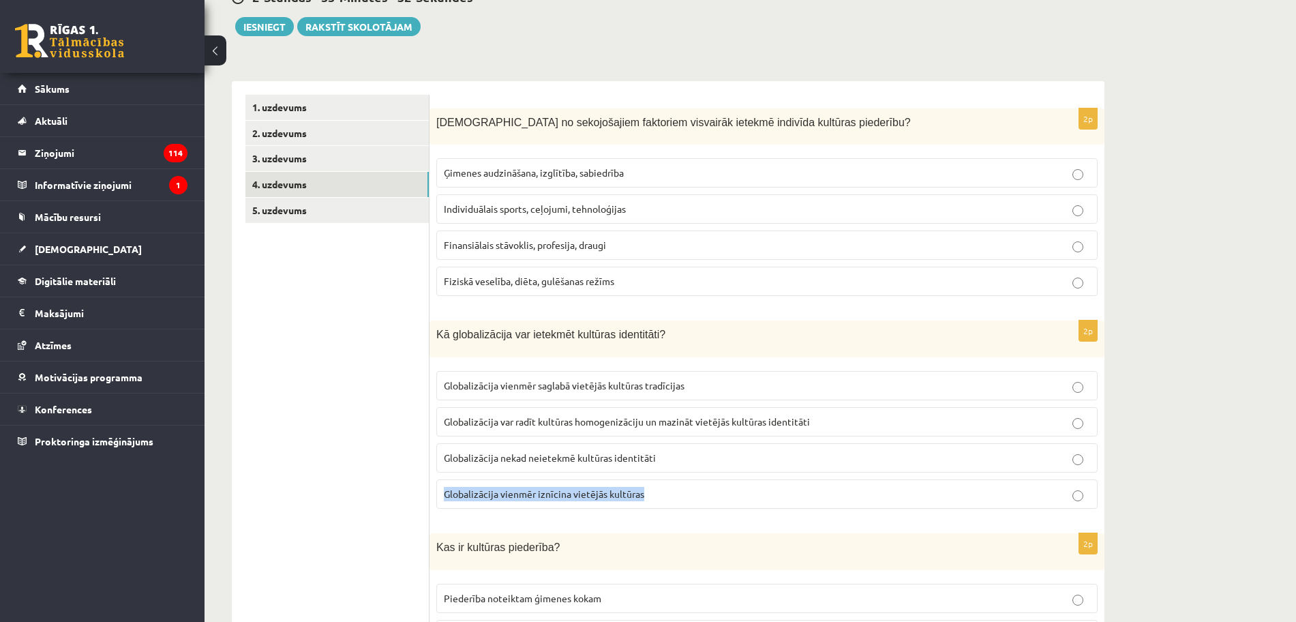
drag, startPoint x: 1015, startPoint y: 477, endPoint x: 1011, endPoint y: 447, distance: 30.3
click at [1011, 459] on fieldset "Globalizācija vienmēr saglabā vietējās kultūras tradīcijas Globalizācija var ra…" at bounding box center [766, 438] width 661 height 149
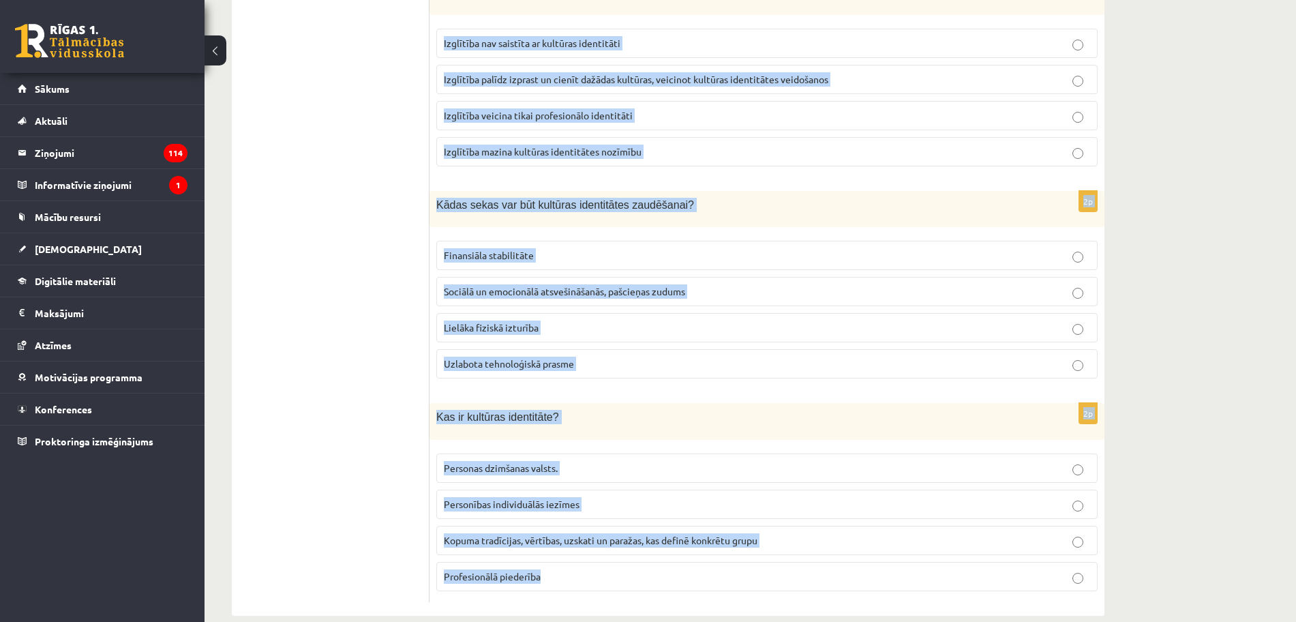
scroll to position [1812, 0]
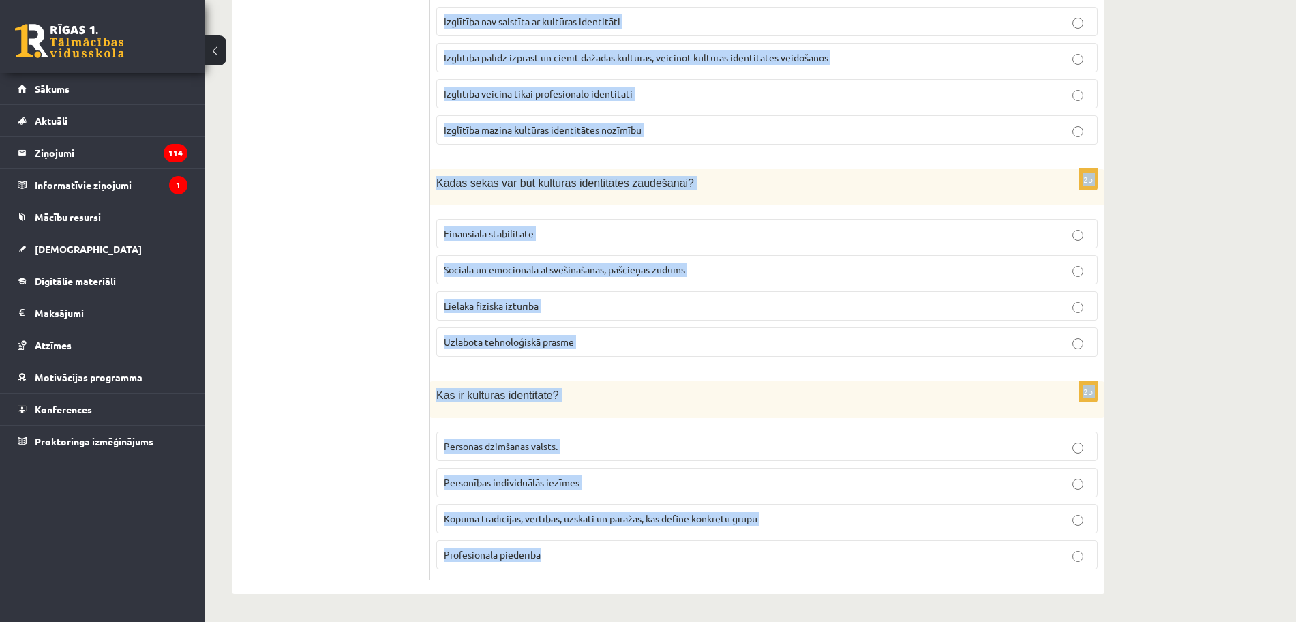
drag, startPoint x: 434, startPoint y: 121, endPoint x: 981, endPoint y: 566, distance: 705.8
copy form "Kuri no sekojošajiem faktoriem visvairāk ietekmē indivīda kultūras piederību? Ģ…"
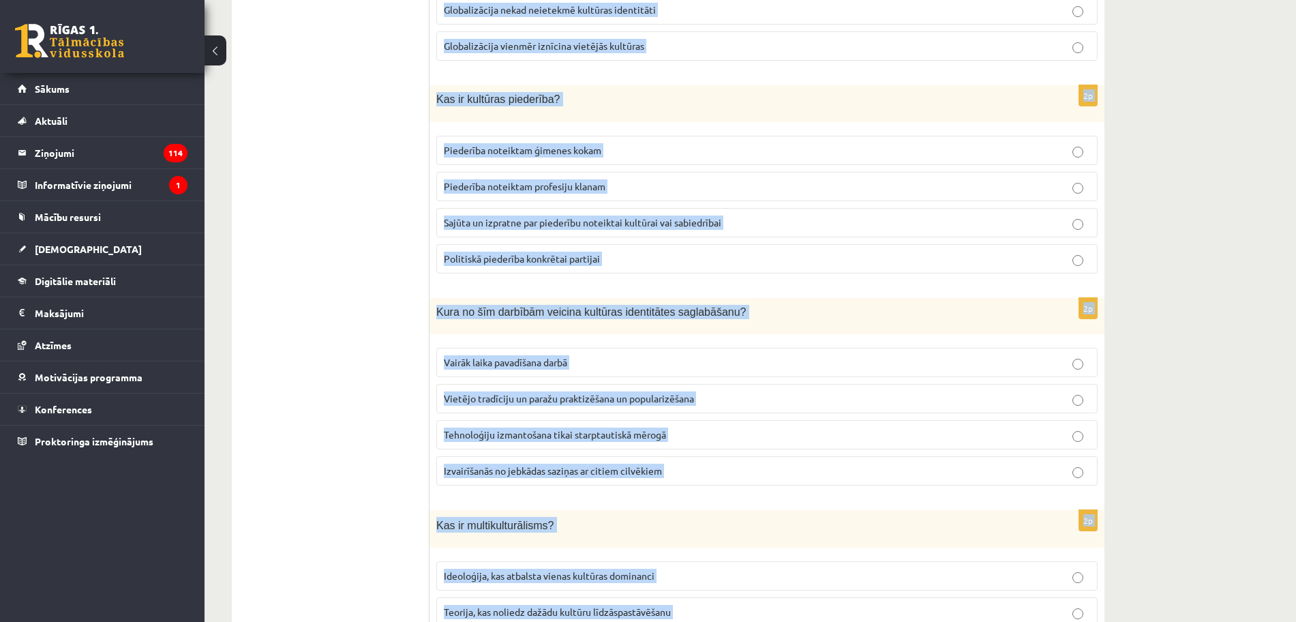
scroll to position [192, 0]
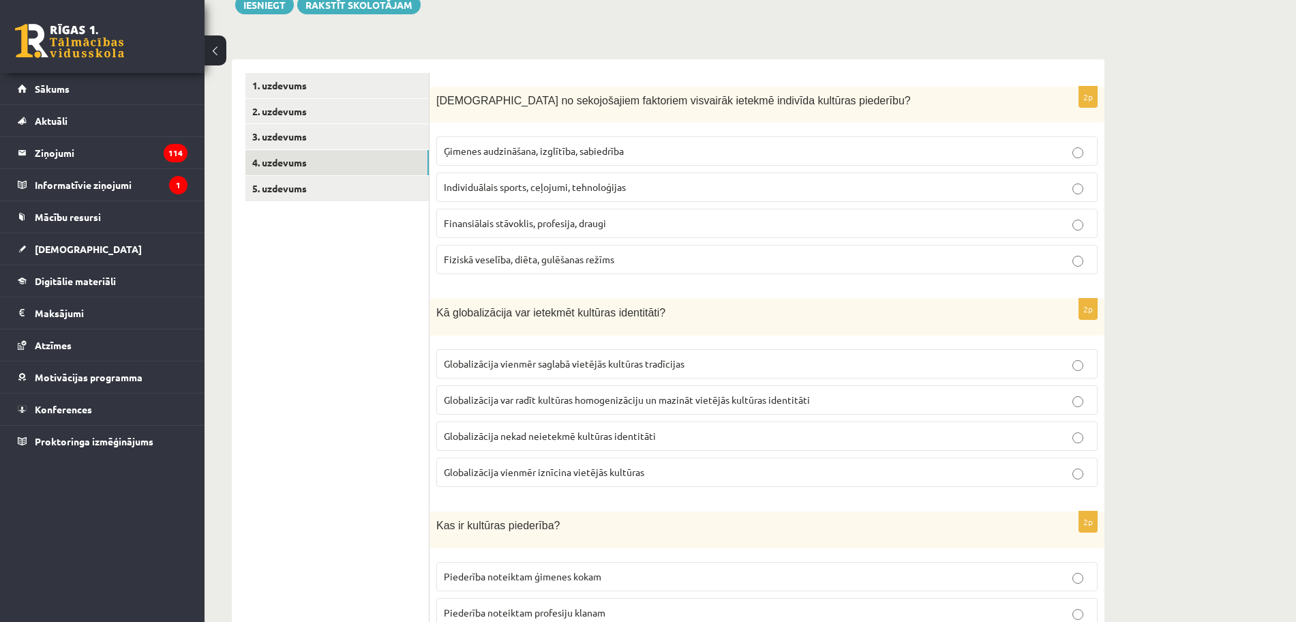
click at [534, 154] on span "Ģimenes audzināšana, izglītība, sabiedrība" at bounding box center [534, 151] width 180 height 12
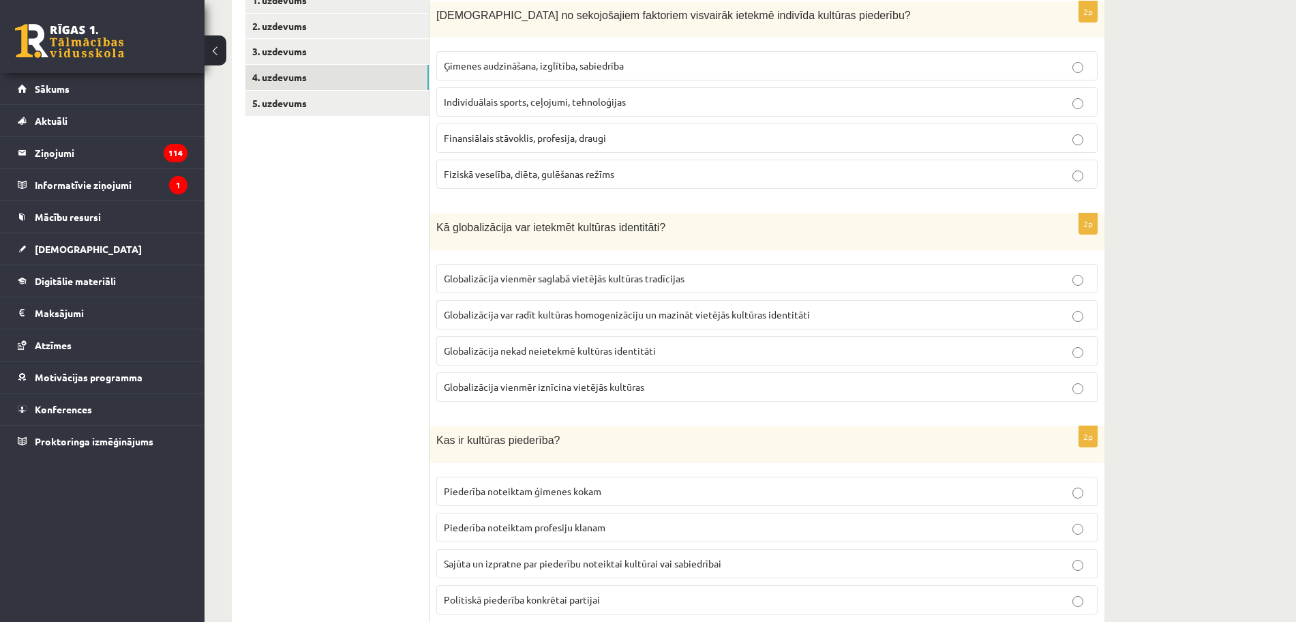
scroll to position [363, 0]
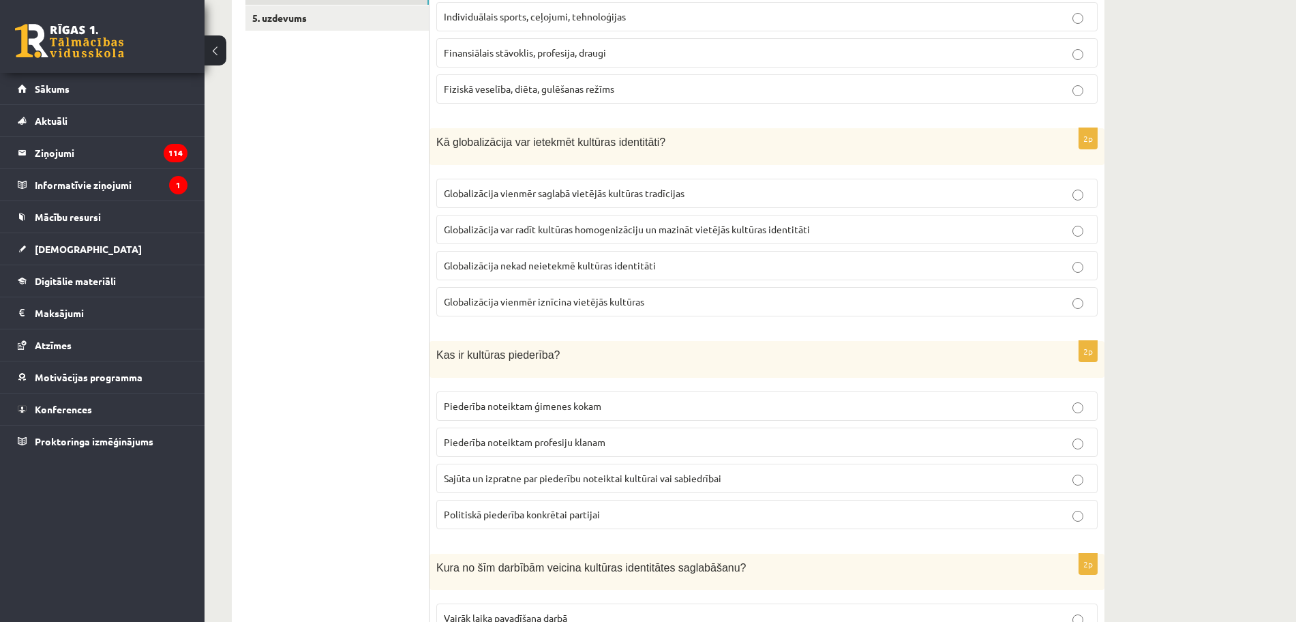
click at [507, 228] on span "Globalizācija var radīt kultūras homogenizāciju un mazināt vietējās kultūras id…" at bounding box center [627, 229] width 366 height 12
click at [563, 474] on span "Sajūta un izpratne par piederību noteiktai kultūrai vai sabiedrībai" at bounding box center [583, 478] width 278 height 12
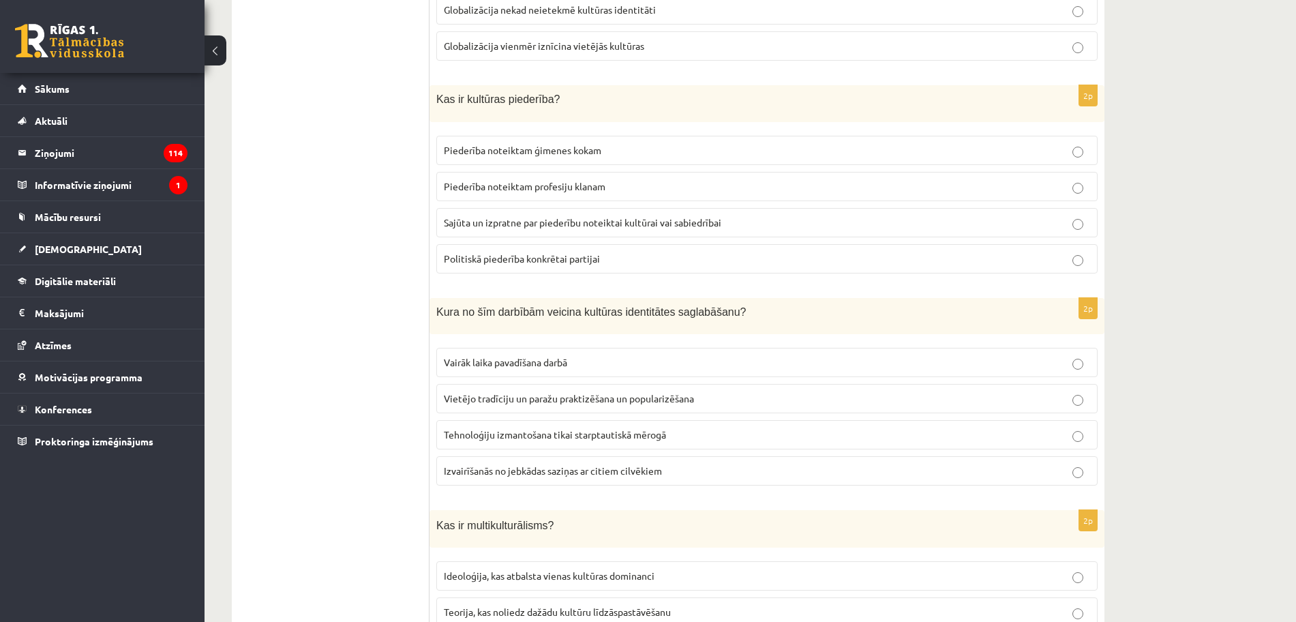
scroll to position [704, 0]
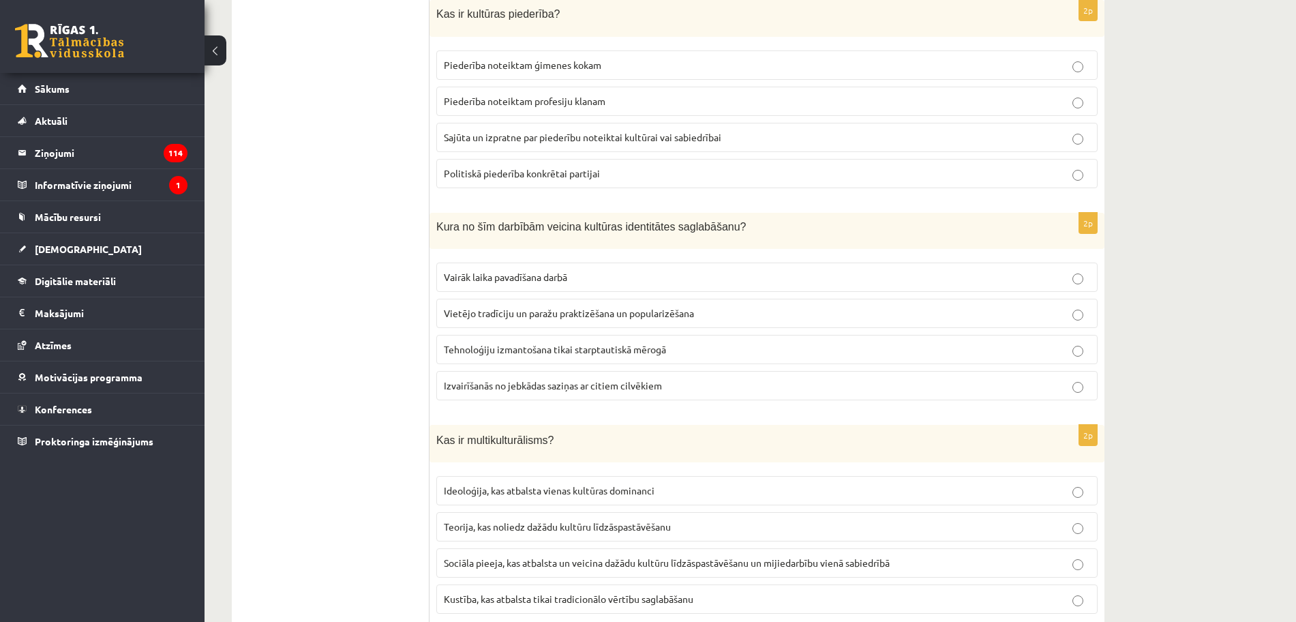
click at [649, 314] on span "Vietējo tradīciju un paražu praktizēšana un popularizēšana" at bounding box center [569, 313] width 250 height 12
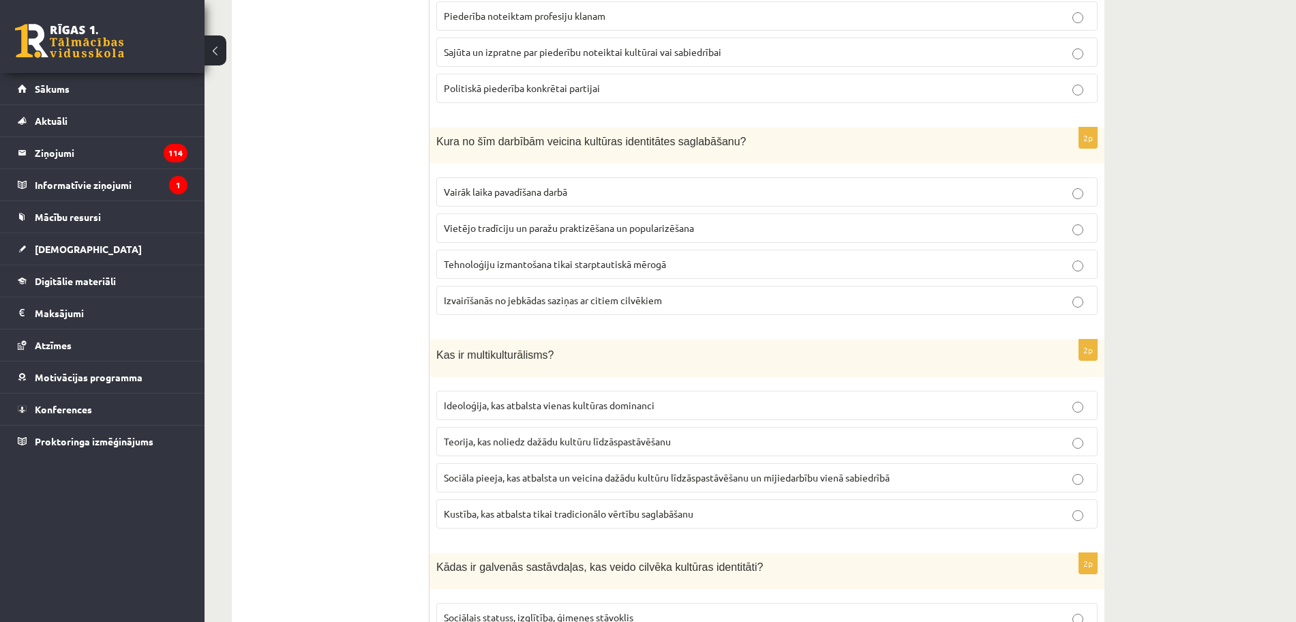
scroll to position [874, 0]
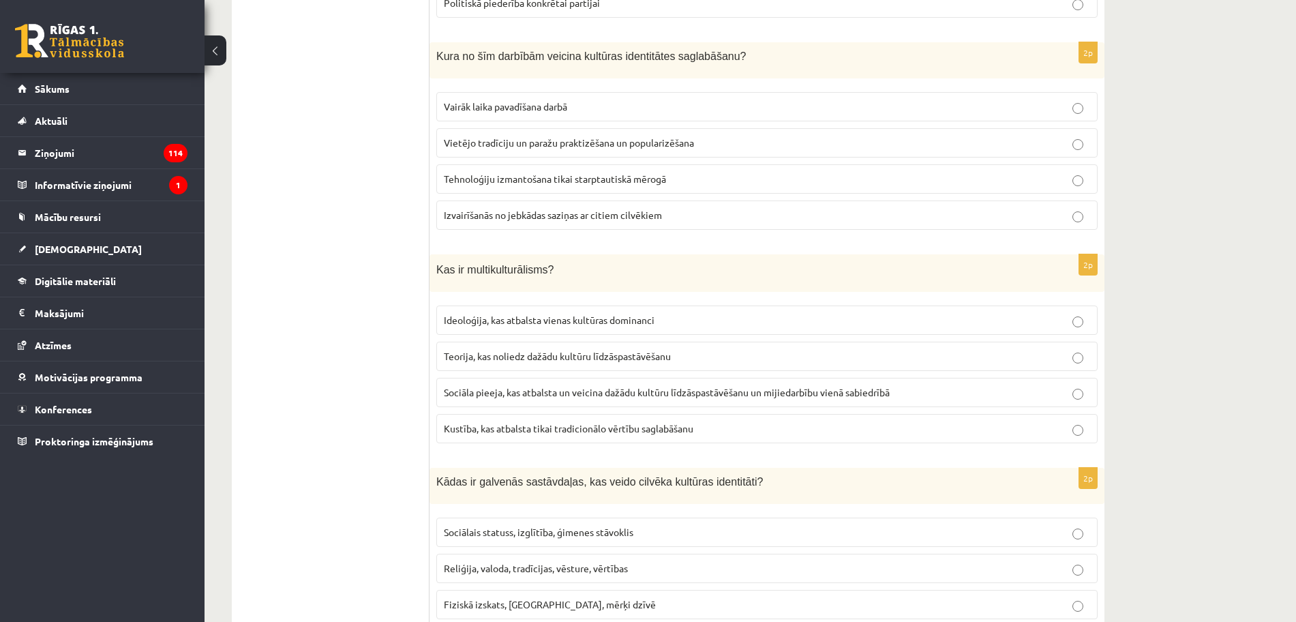
click at [580, 386] on span "Sociāla pieeja, kas atbalsta un veicina dažādu kultūru līdzāspastāvēšanu un mij…" at bounding box center [667, 392] width 446 height 12
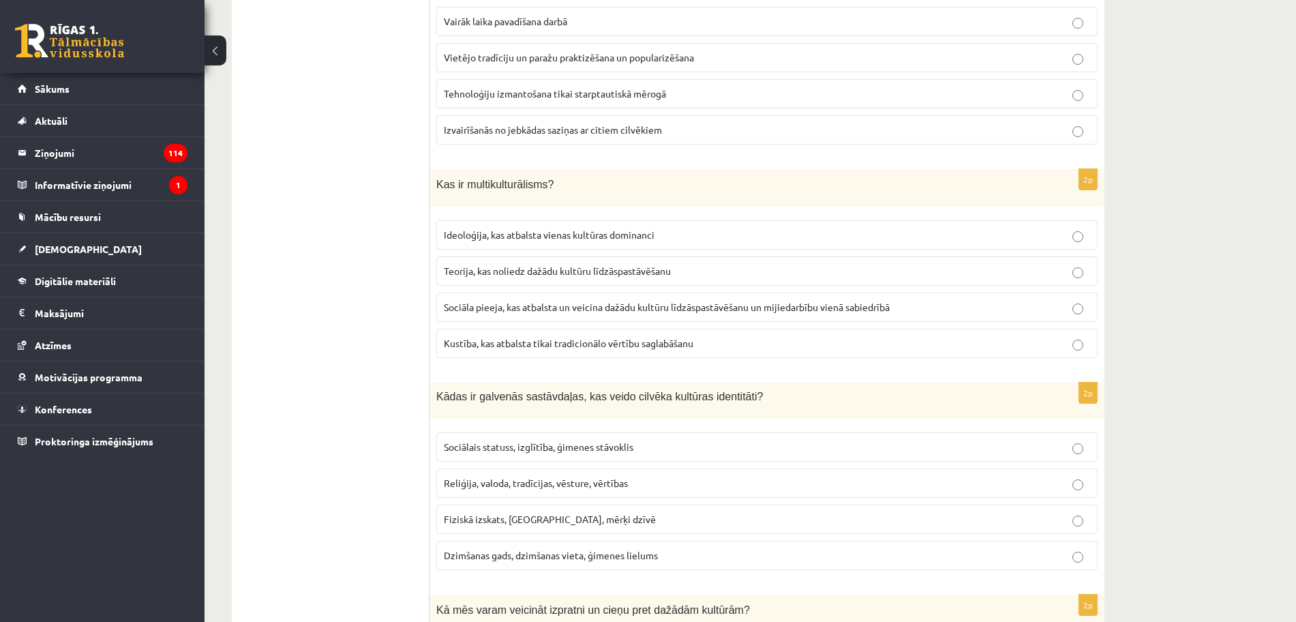
scroll to position [1045, 0]
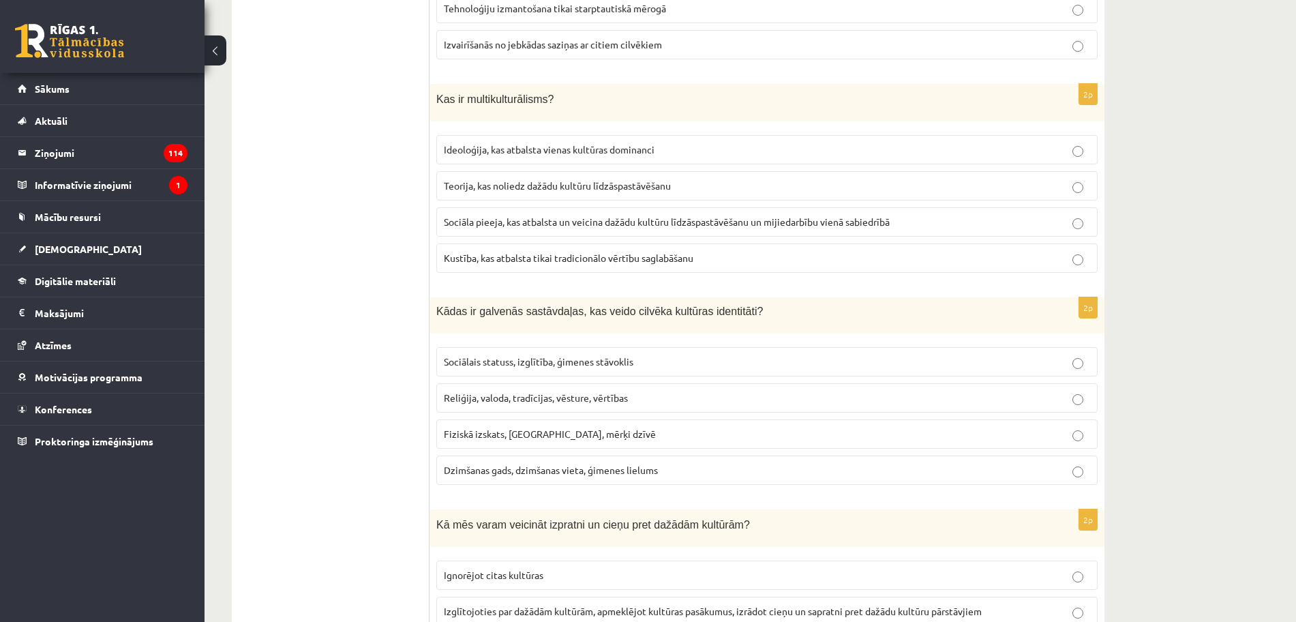
click at [592, 399] on span "Reliģija, valoda, tradīcijas, vēsture, vērtības" at bounding box center [536, 397] width 184 height 12
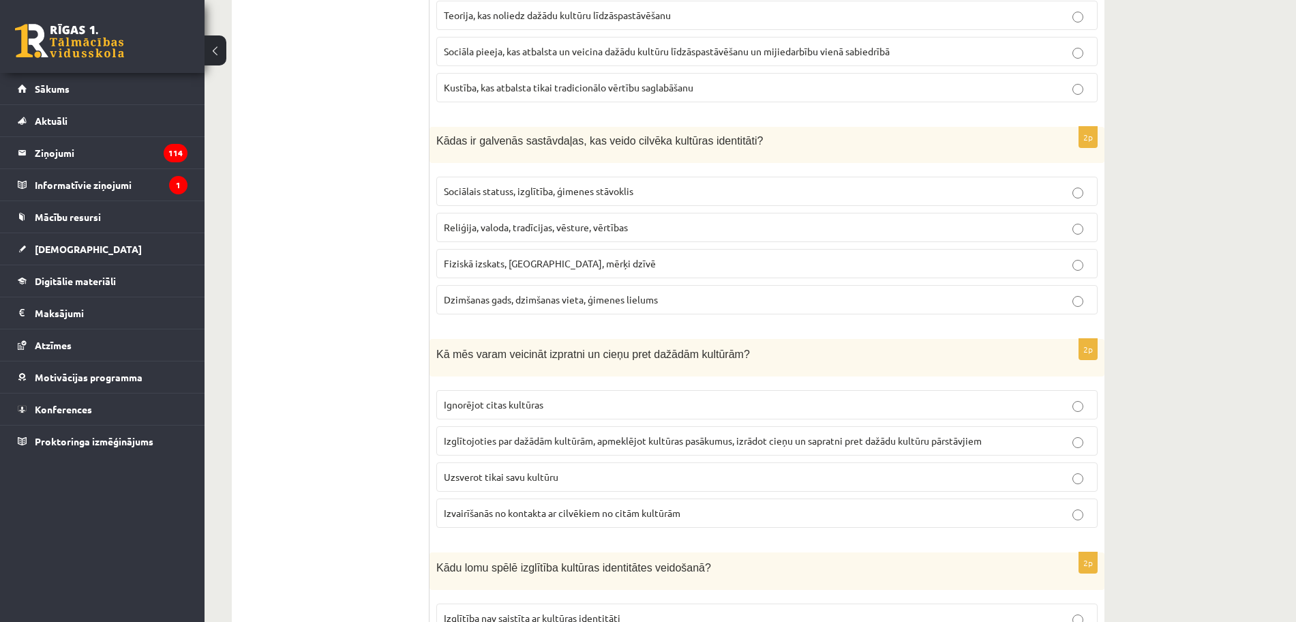
click at [551, 441] on span "Izglītojoties par dažādām kultūrām, apmeklējot kultūras pasākumus, izrādot cieņ…" at bounding box center [713, 440] width 538 height 12
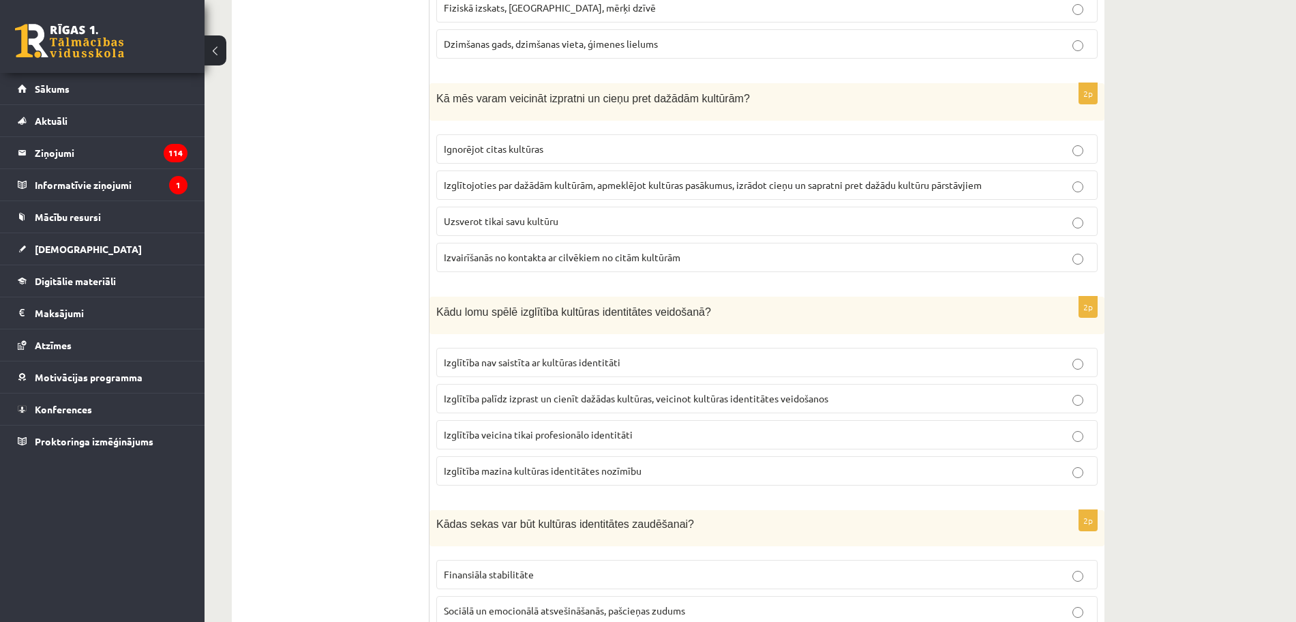
scroll to position [1556, 0]
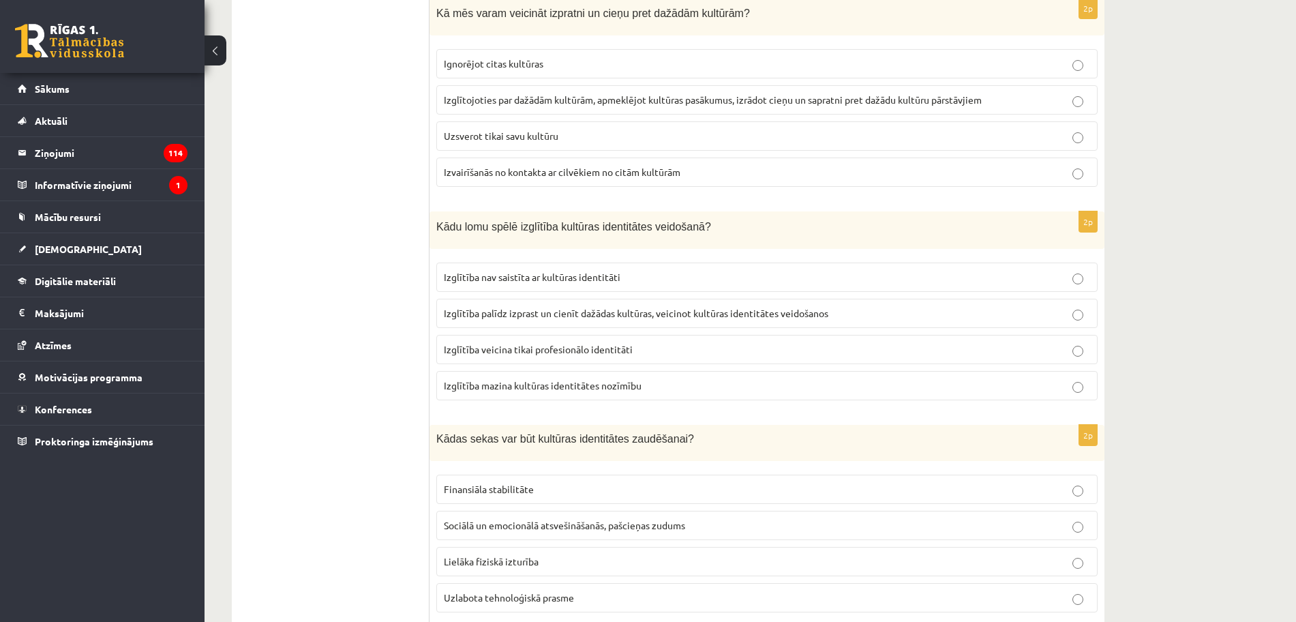
click at [610, 314] on span "Izglītība palīdz izprast un cienīt dažādas kultūras, veicinot kultūras identitā…" at bounding box center [636, 313] width 385 height 12
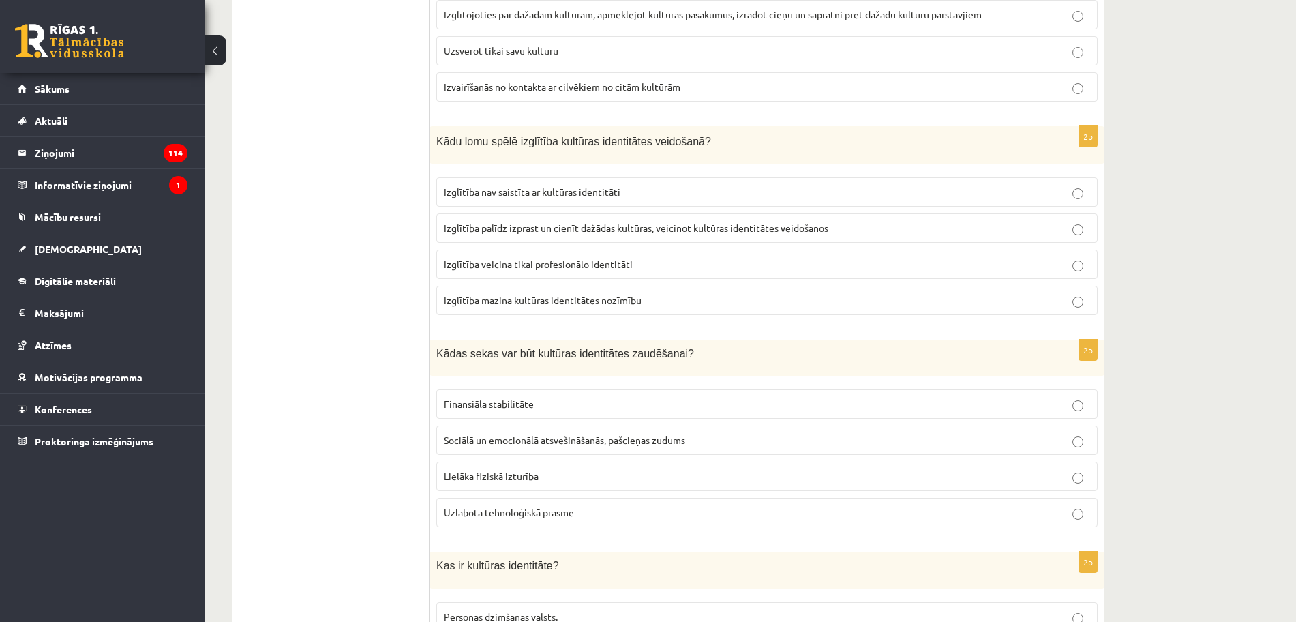
click at [733, 432] on label "Sociālā un emocionālā atsvešināšanās, pašcieņas zudums" at bounding box center [766, 440] width 661 height 29
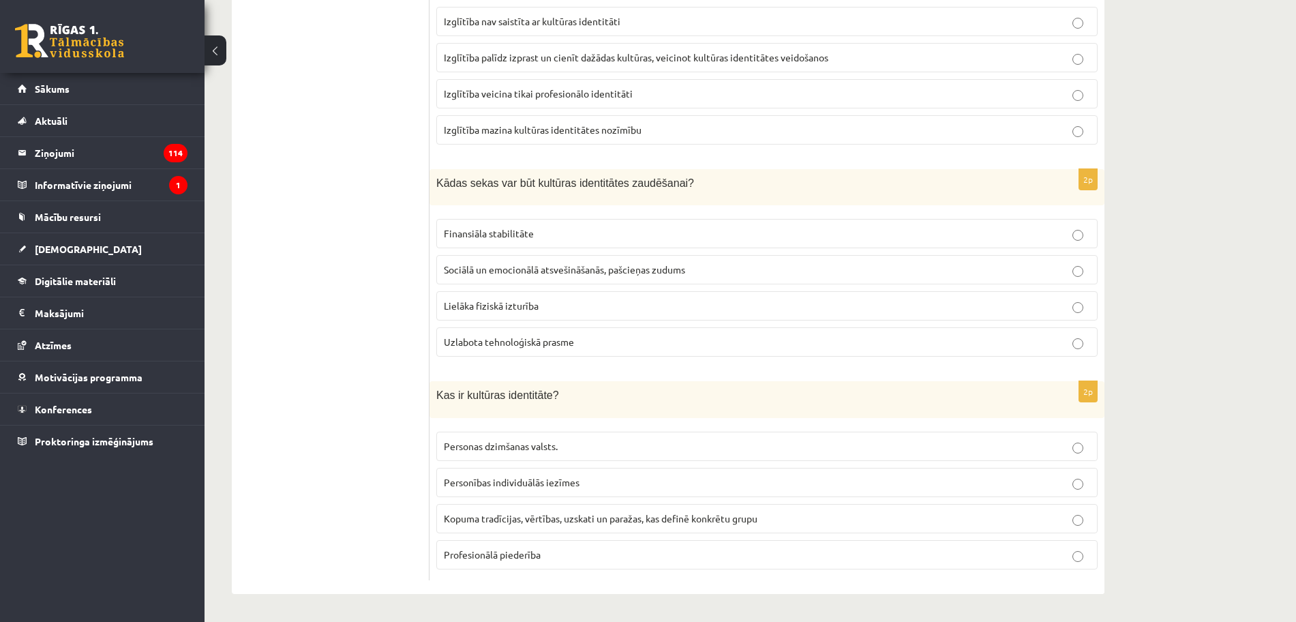
click at [691, 520] on span "Kopuma tradīcijas, vērtības, uzskati un paražas, kas definē konkrētu grupu" at bounding box center [601, 518] width 314 height 12
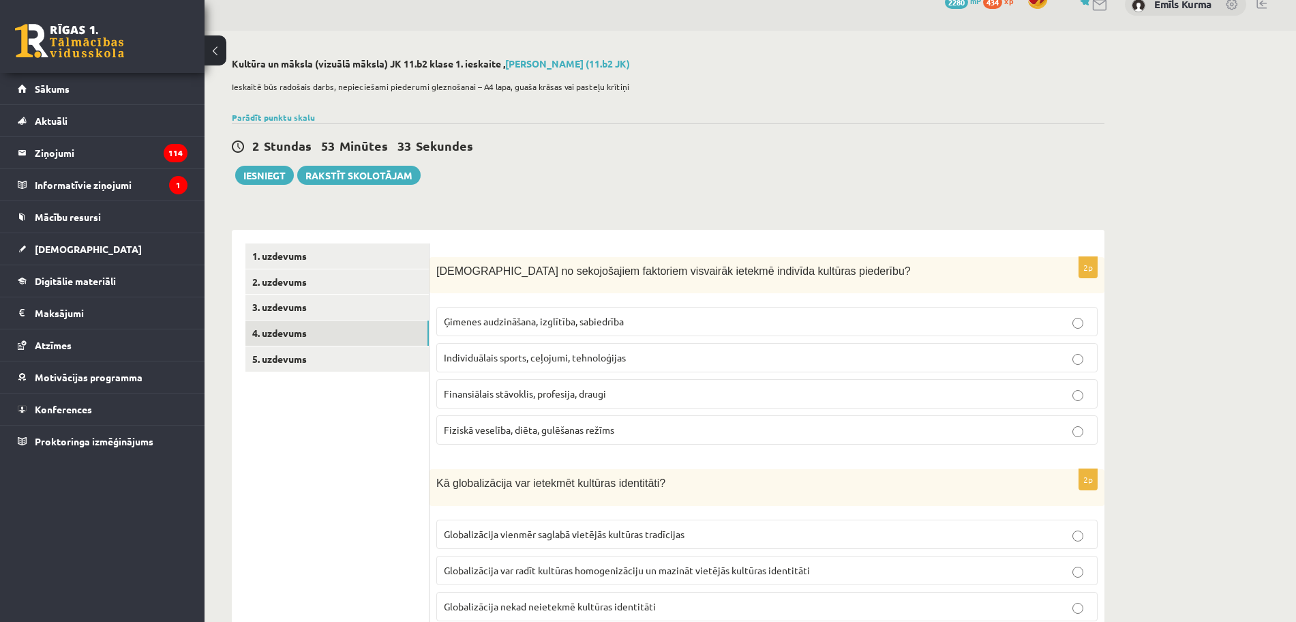
scroll to position [0, 0]
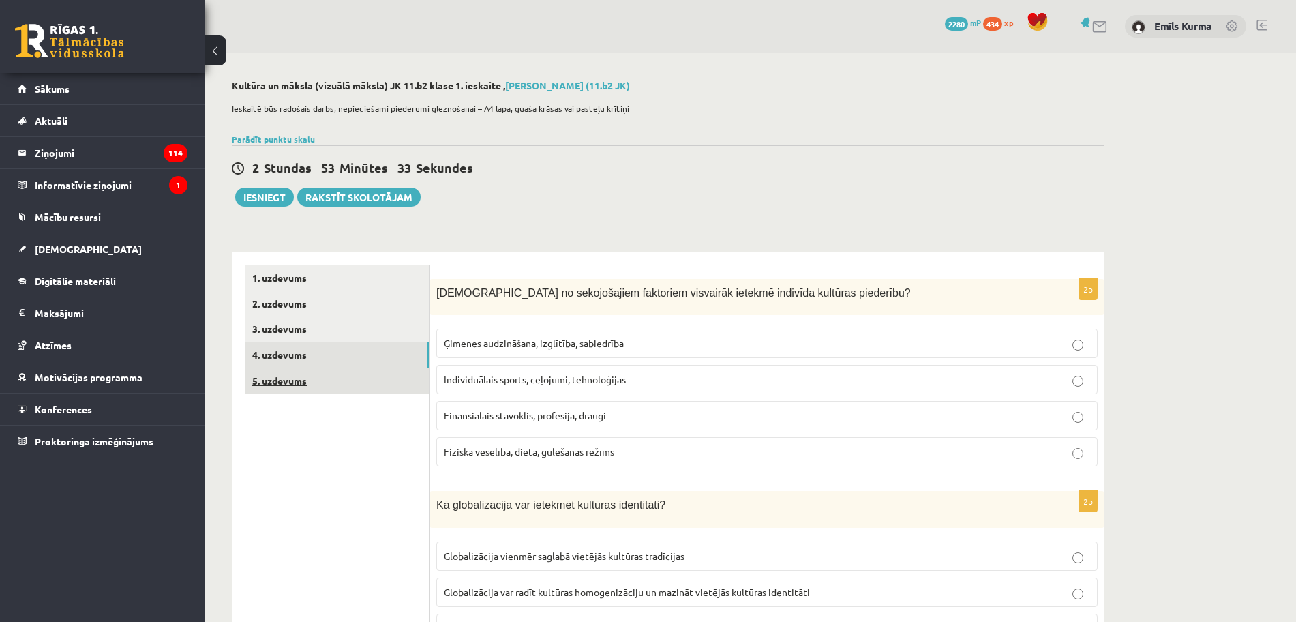
click at [335, 383] on link "5. uzdevums" at bounding box center [336, 380] width 183 height 25
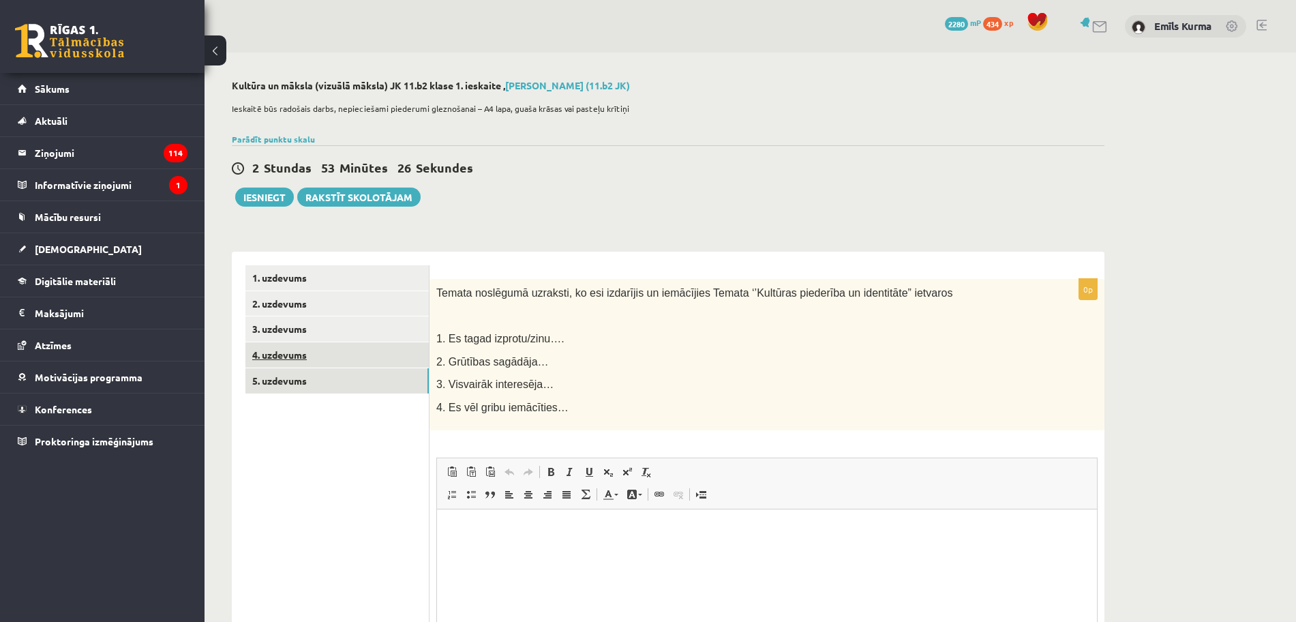
click at [301, 355] on link "4. uzdevums" at bounding box center [336, 354] width 183 height 25
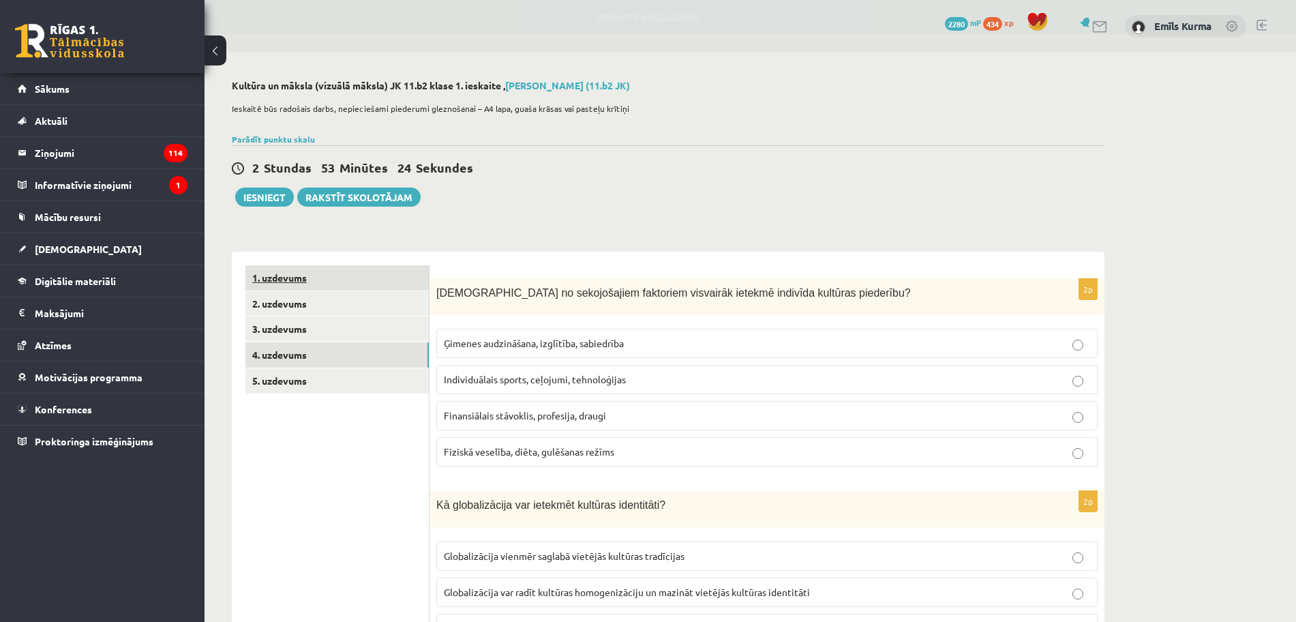
click at [310, 276] on link "1. uzdevums" at bounding box center [336, 277] width 183 height 25
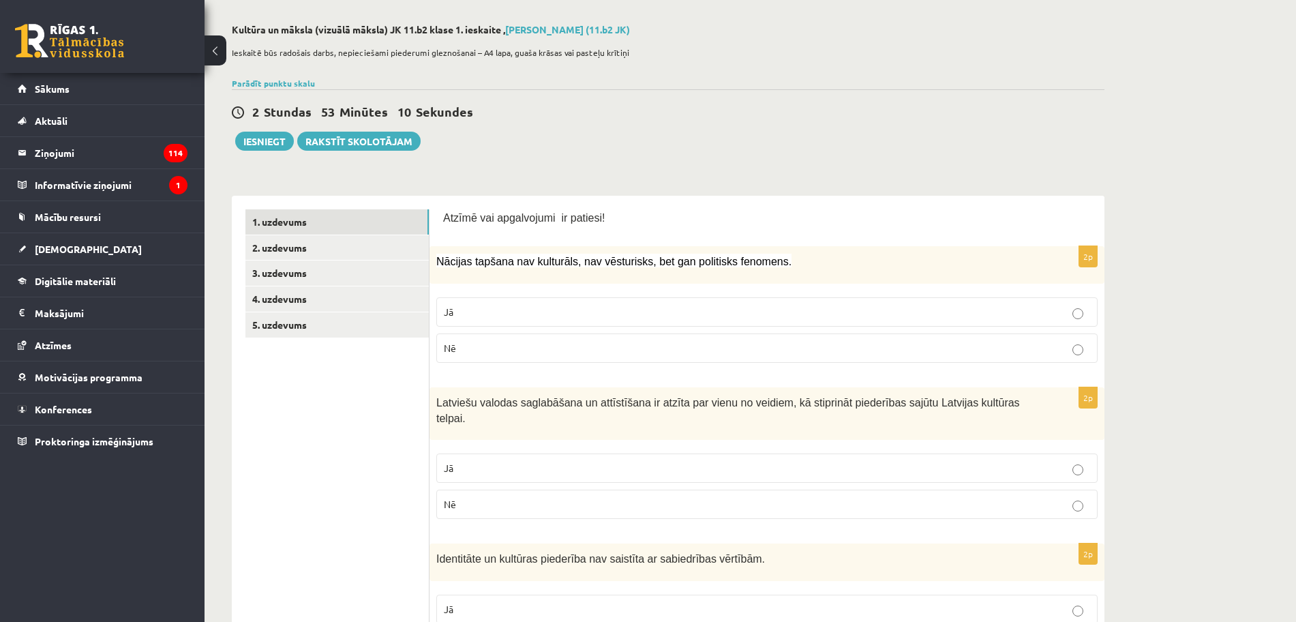
scroll to position [25, 0]
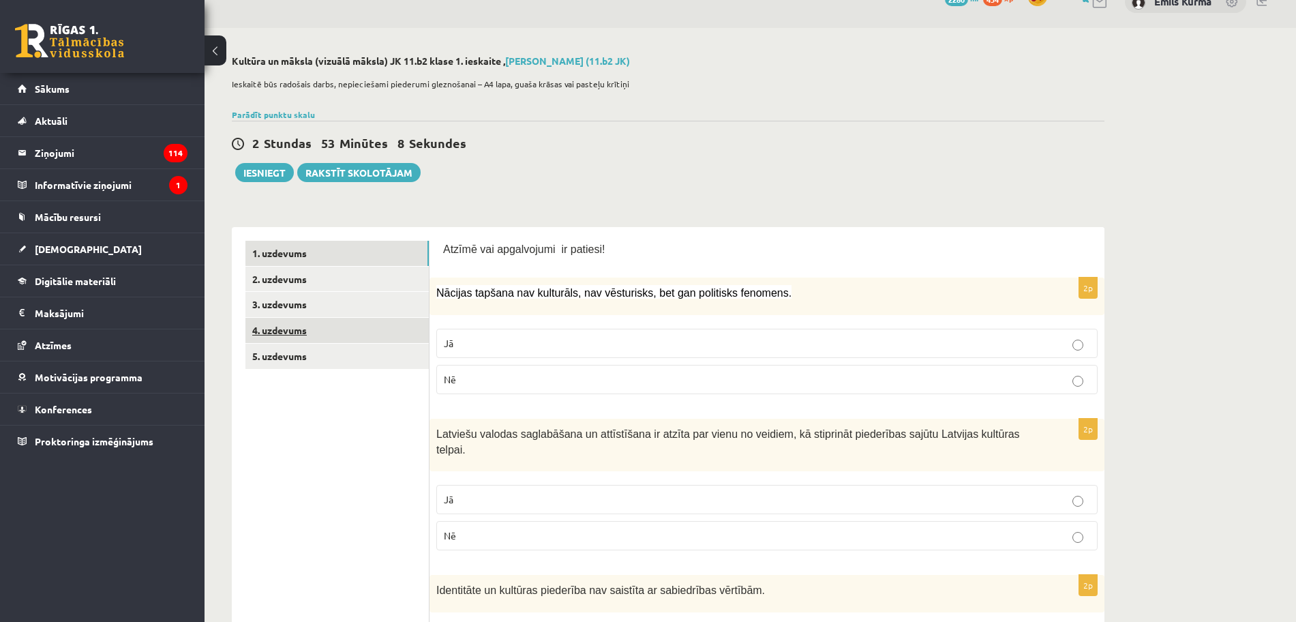
click at [297, 330] on link "4. uzdevums" at bounding box center [336, 330] width 183 height 25
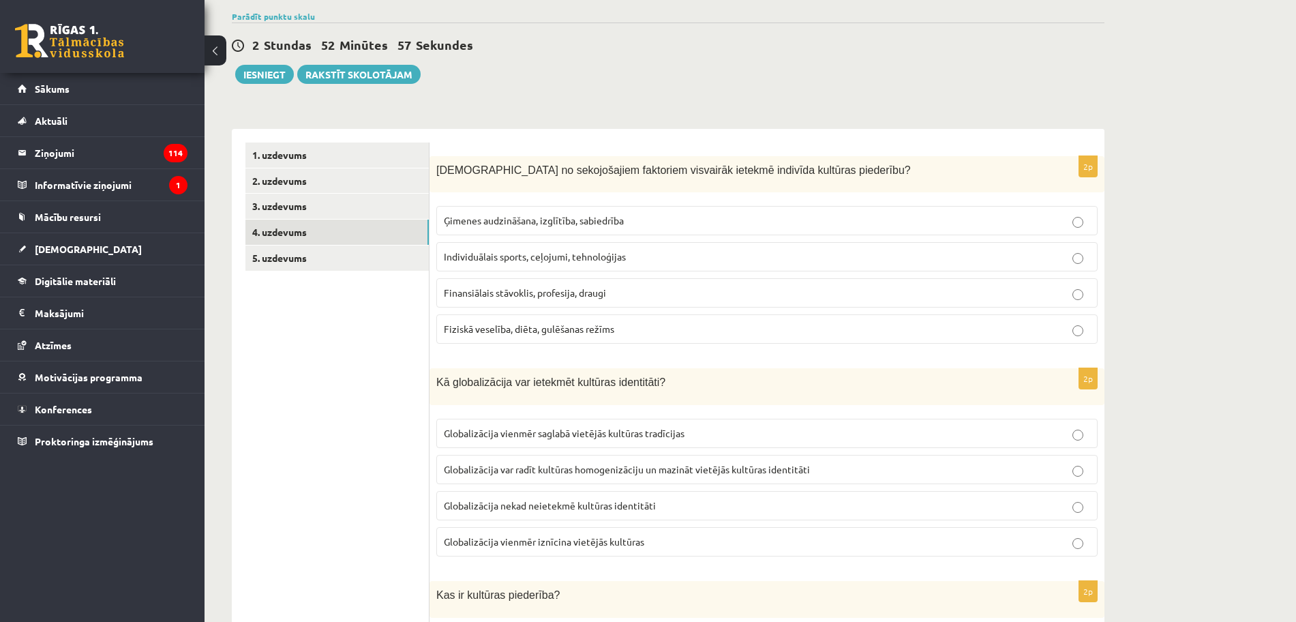
scroll to position [0, 0]
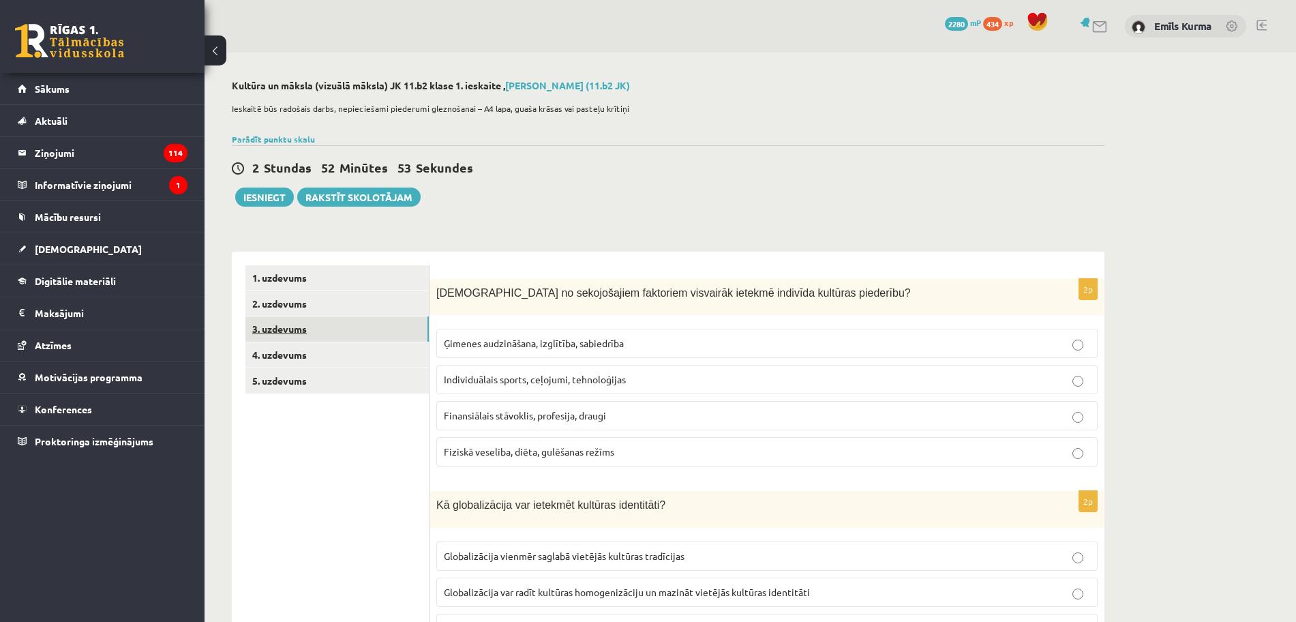
click at [273, 327] on link "3. uzdevums" at bounding box center [336, 328] width 183 height 25
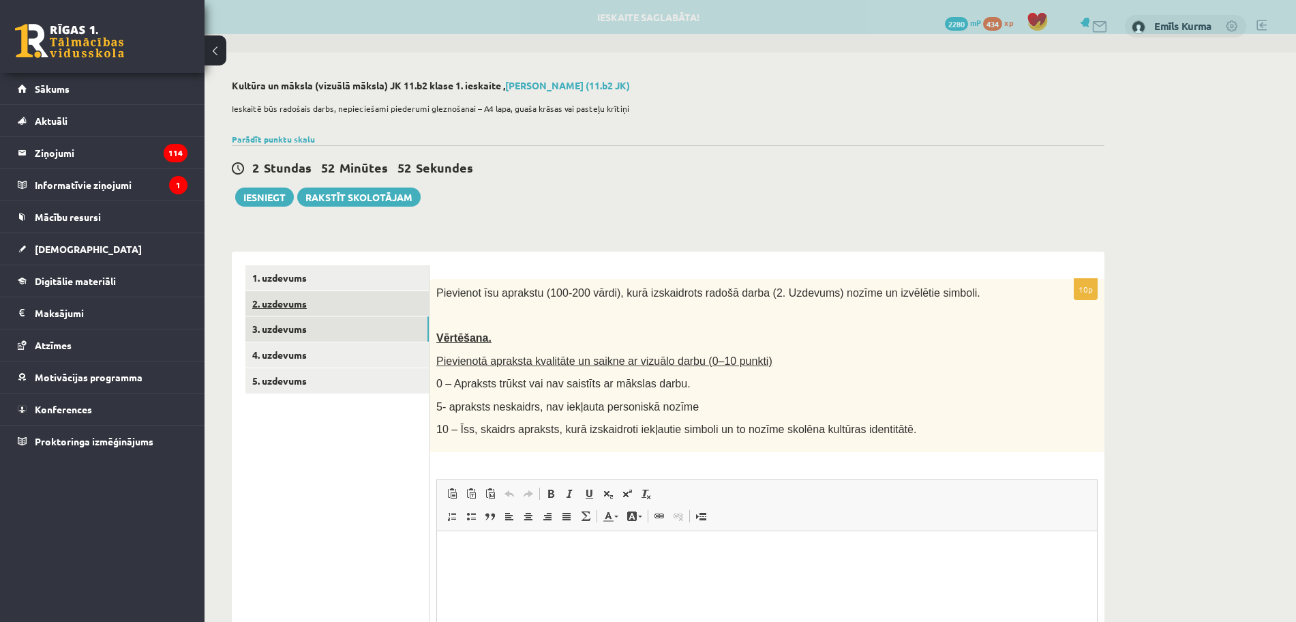
click at [288, 303] on link "2. uzdevums" at bounding box center [336, 303] width 183 height 25
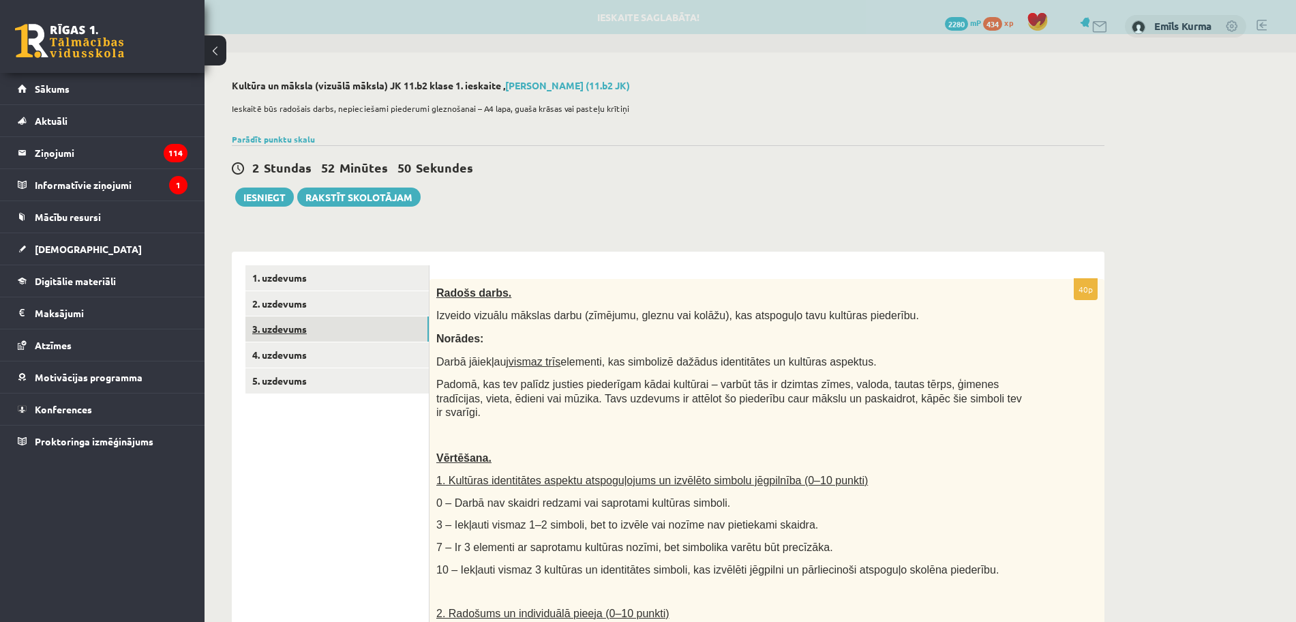
click at [288, 323] on link "3. uzdevums" at bounding box center [336, 328] width 183 height 25
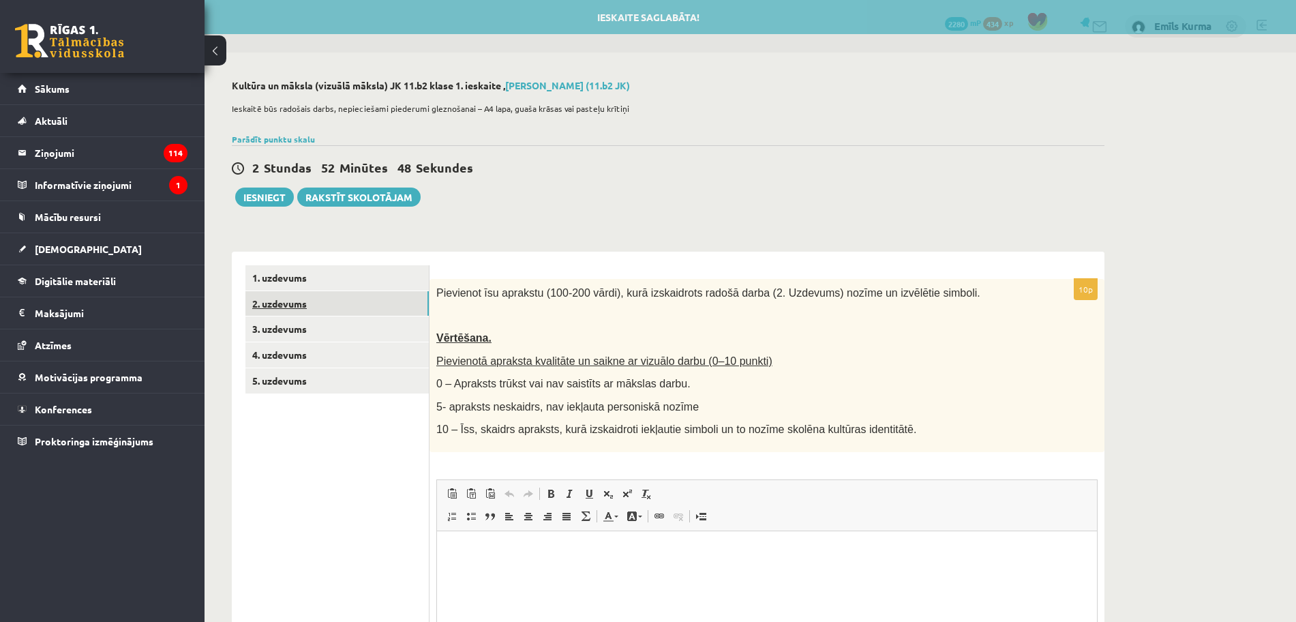
click at [288, 304] on link "2. uzdevums" at bounding box center [336, 303] width 183 height 25
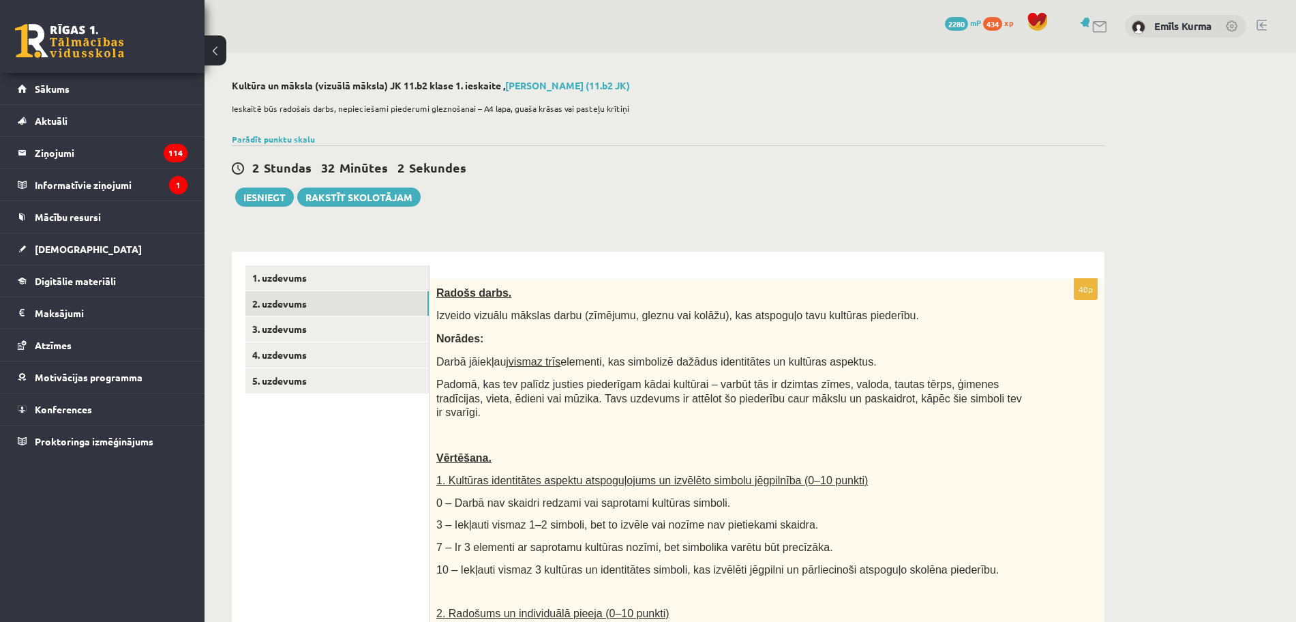
click at [1031, 311] on div "Radošs darbs. Izveido vizuālu mākslas darbu (zīmējumu, gleznu vai kolāžu), kas …" at bounding box center [767, 601] width 675 height 644
click at [268, 196] on button "Iesniegt" at bounding box center [264, 197] width 59 height 19
click at [308, 319] on link "3. uzdevums" at bounding box center [336, 328] width 183 height 25
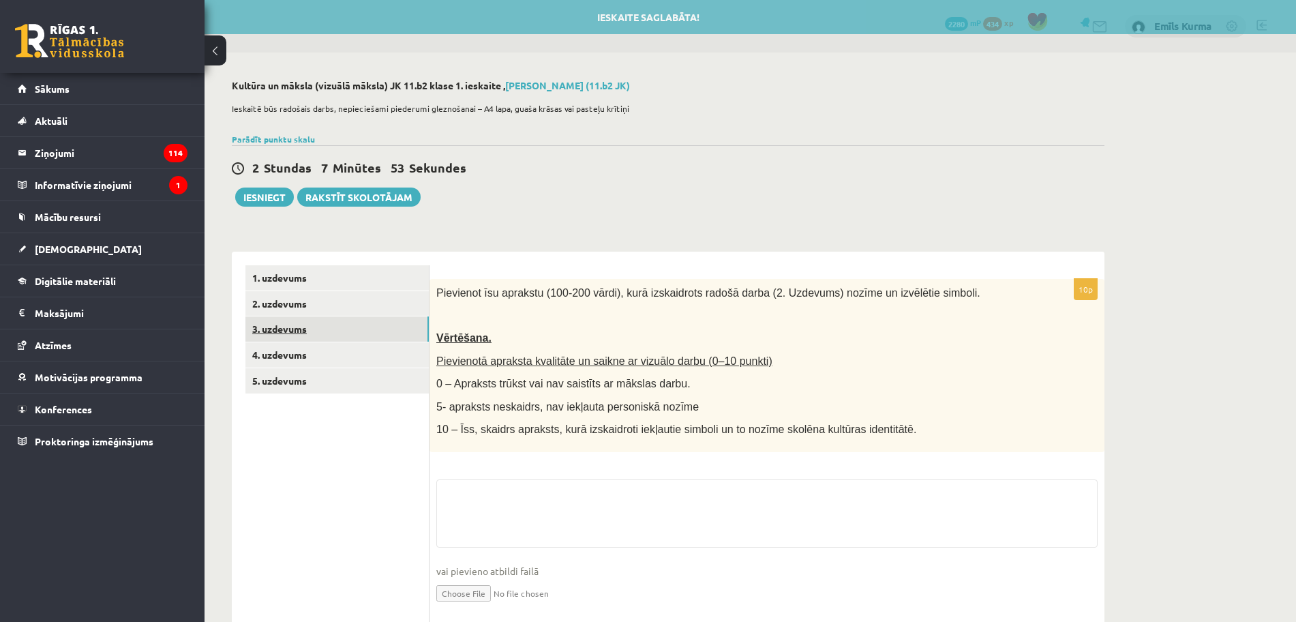
scroll to position [46, 0]
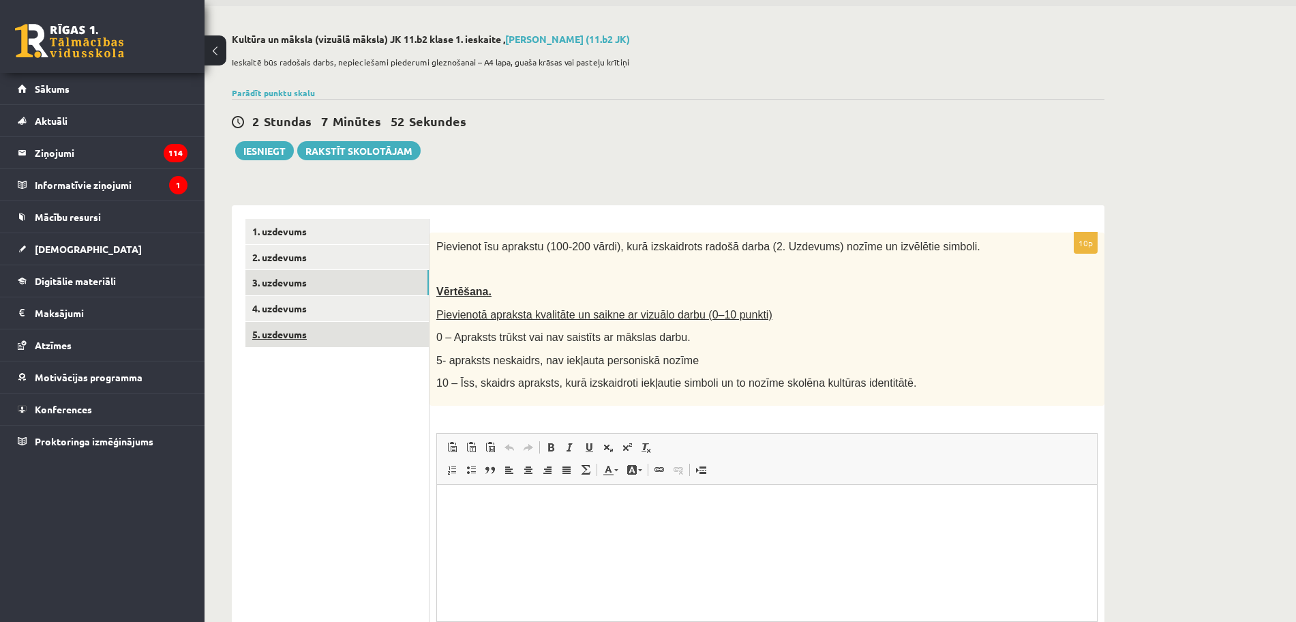
click at [294, 344] on link "5. uzdevums" at bounding box center [336, 334] width 183 height 25
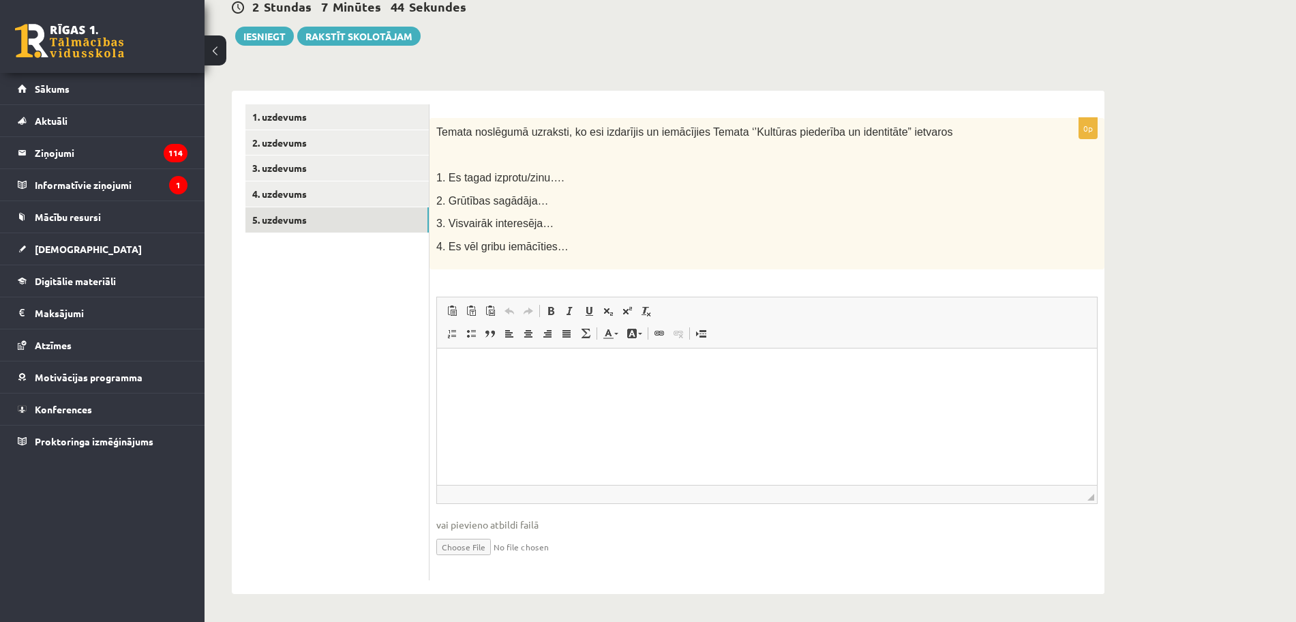
scroll to position [0, 0]
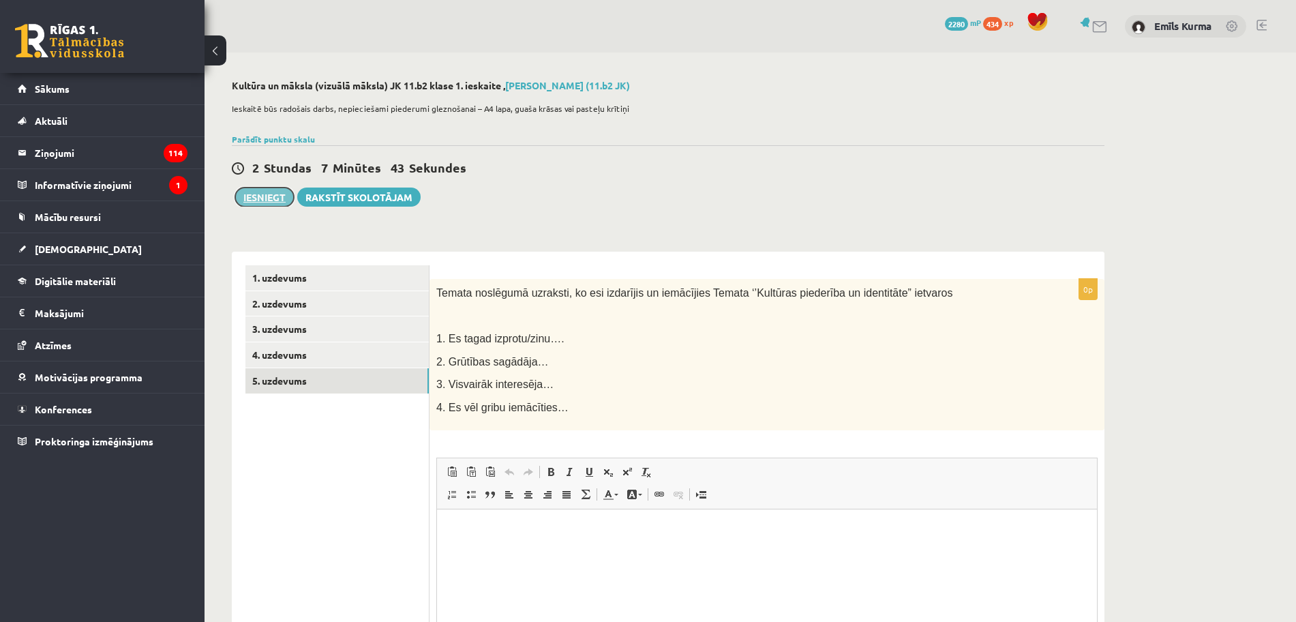
click at [260, 202] on button "Iesniegt" at bounding box center [264, 197] width 59 height 19
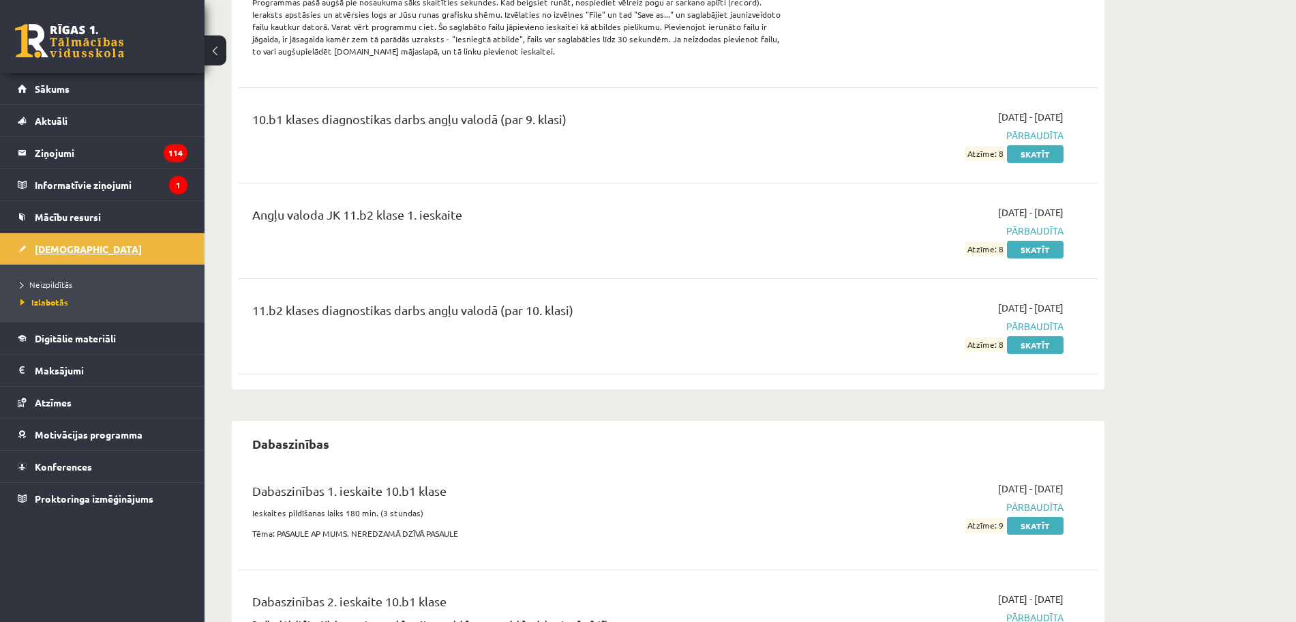
scroll to position [341, 0]
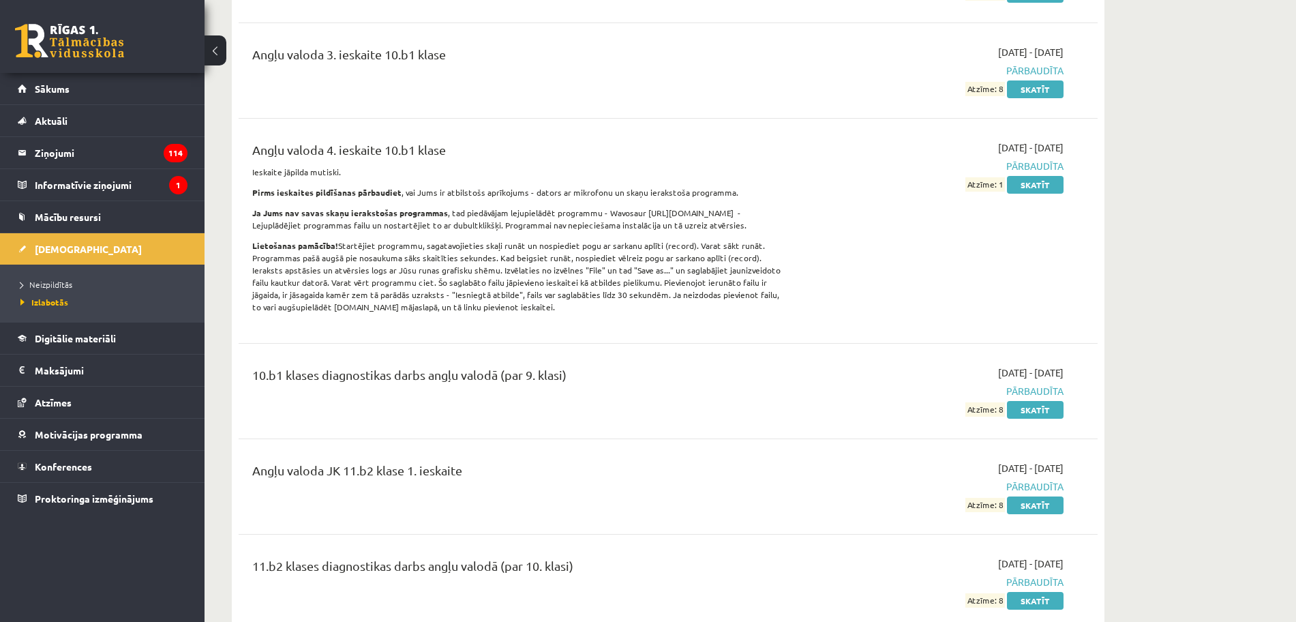
click at [49, 277] on li "Neizpildītās" at bounding box center [105, 284] width 170 height 18
click at [52, 286] on span "Neizpildītās" at bounding box center [49, 284] width 59 height 11
